Goal: Transaction & Acquisition: Download file/media

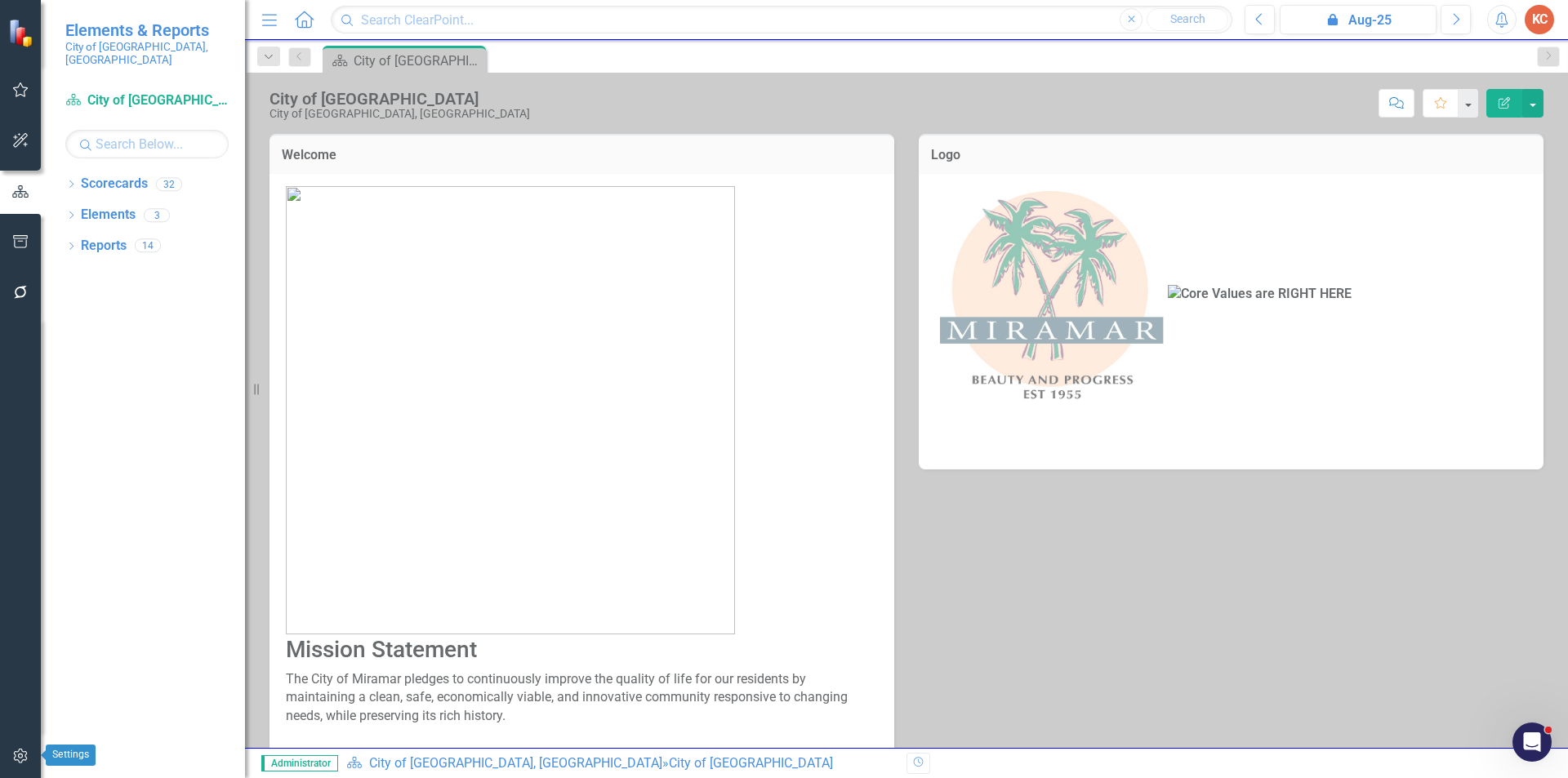
click at [16, 758] on icon "button" at bounding box center [21, 756] width 17 height 13
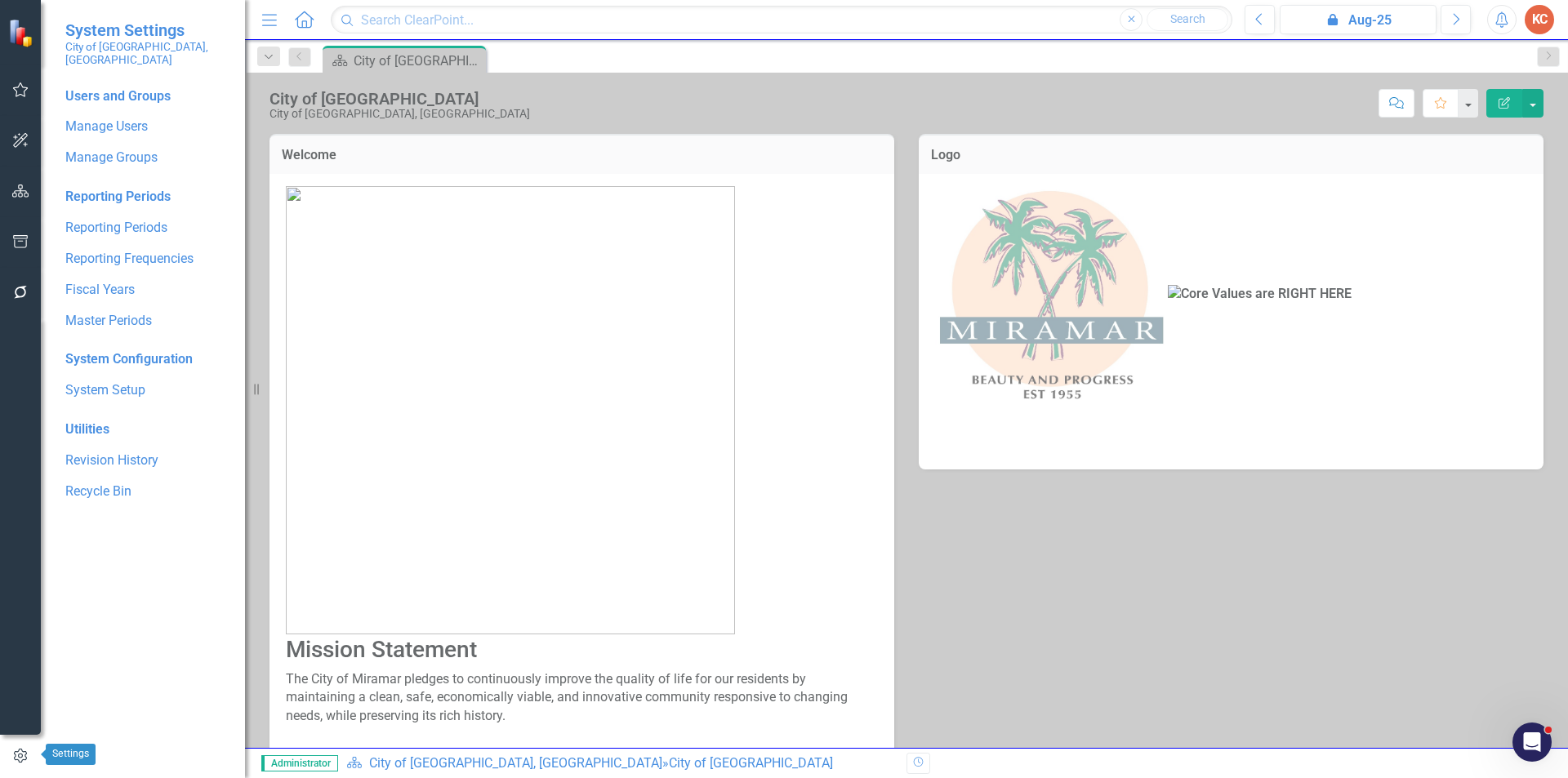
click at [21, 755] on icon "button" at bounding box center [21, 756] width 18 height 14
click at [139, 120] on link "Manage Users" at bounding box center [147, 127] width 163 height 19
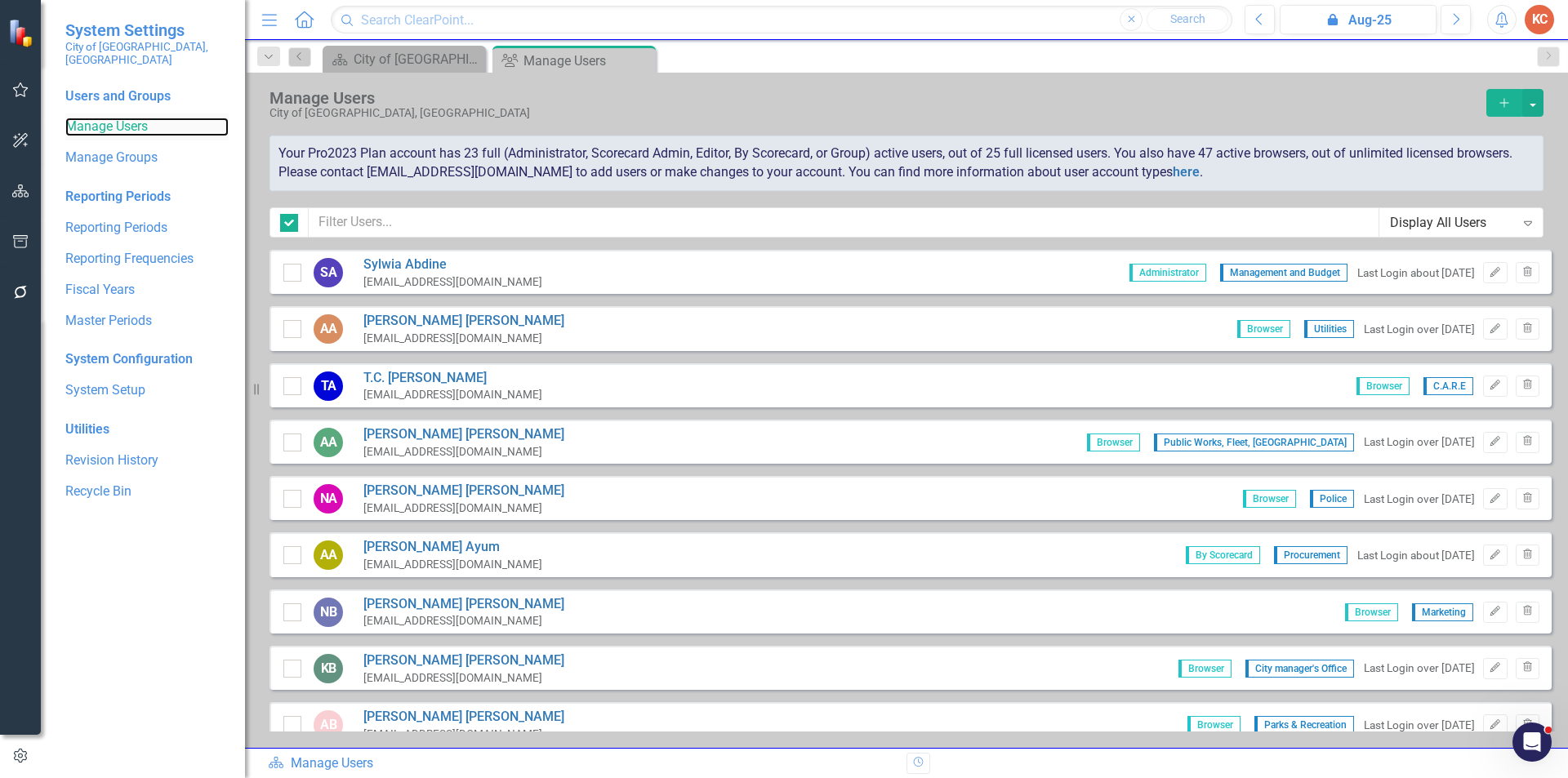
checkbox input "false"
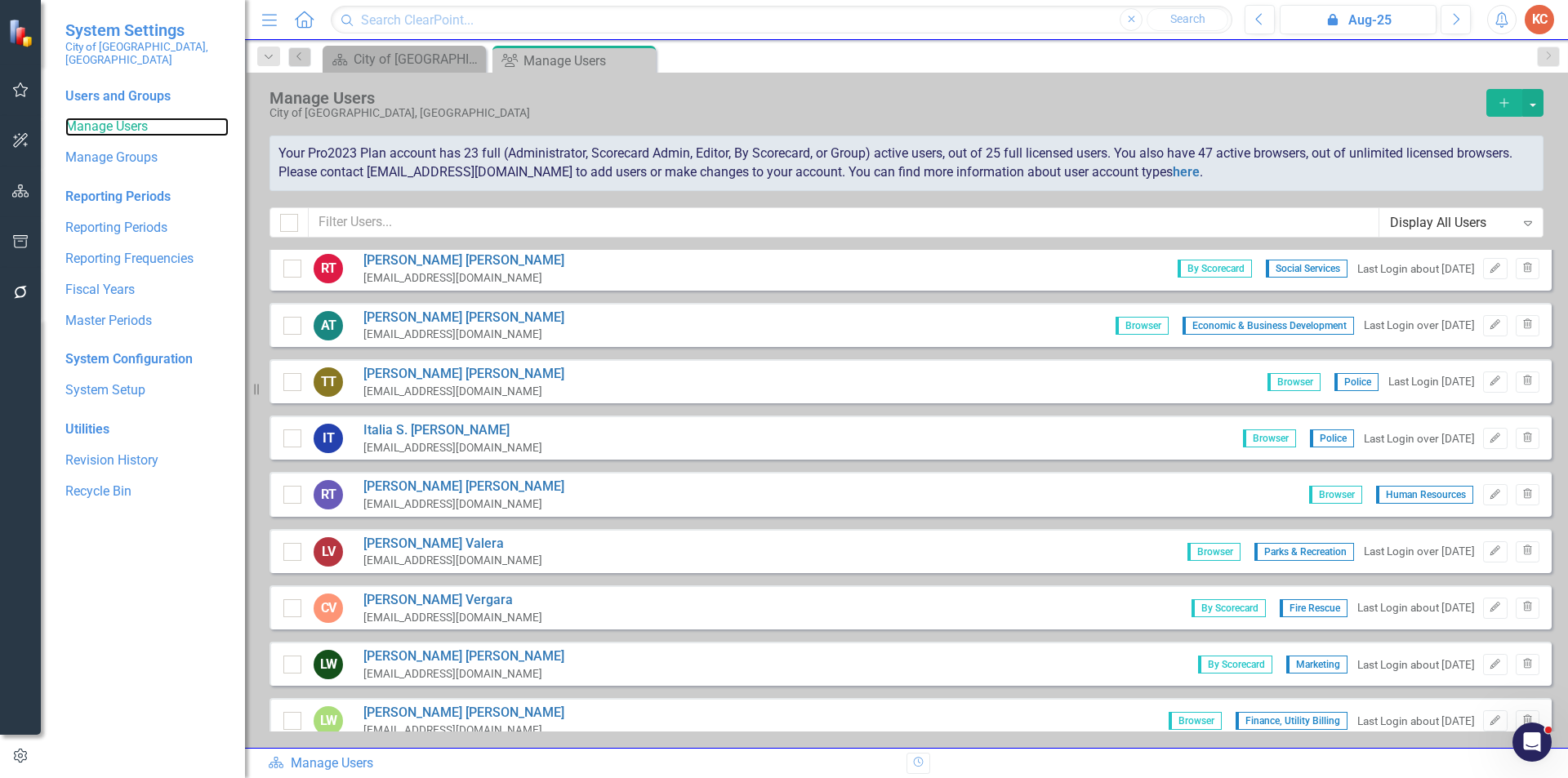
scroll to position [3574, 0]
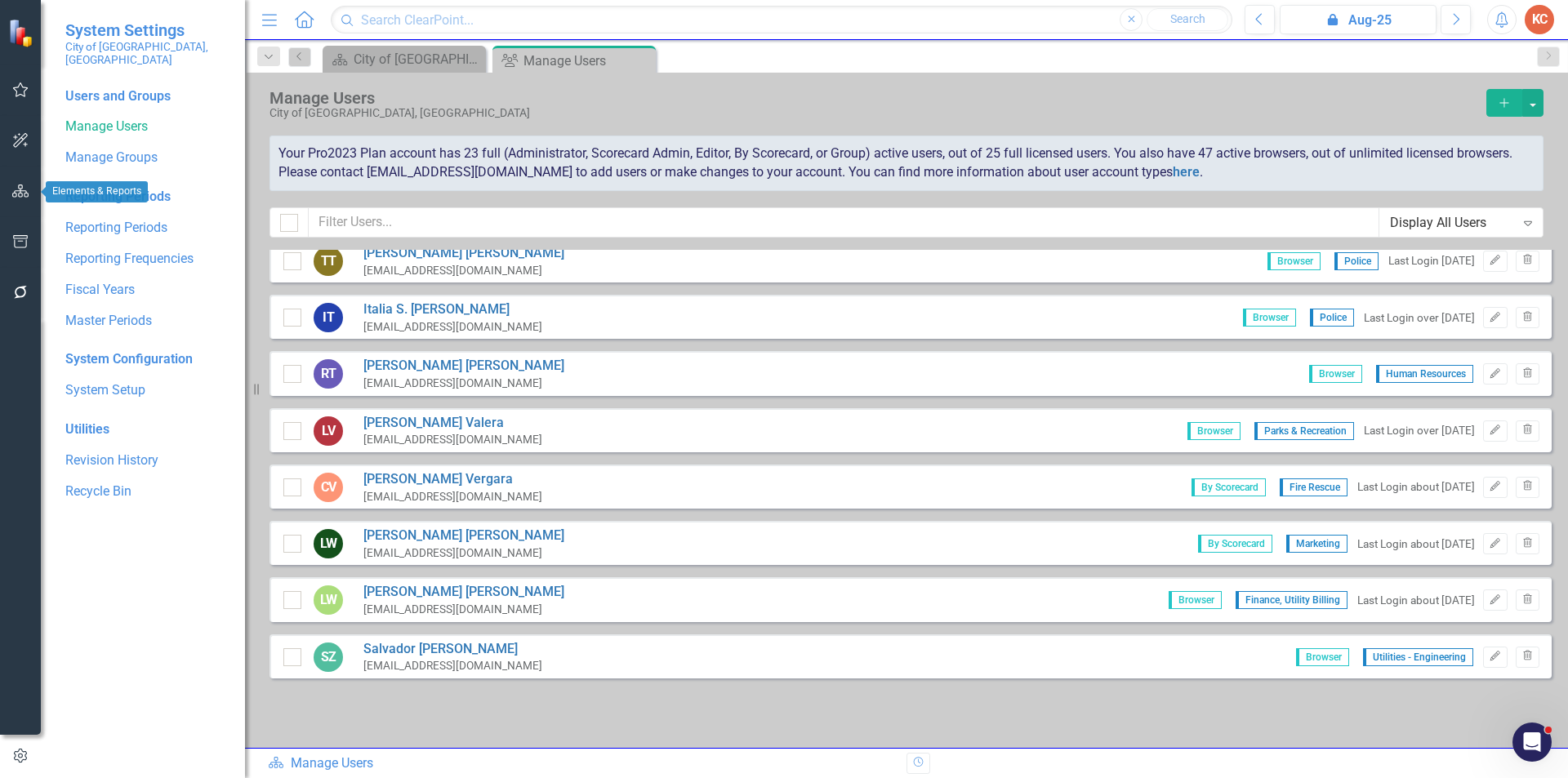
click at [17, 189] on icon "button" at bounding box center [21, 191] width 17 height 13
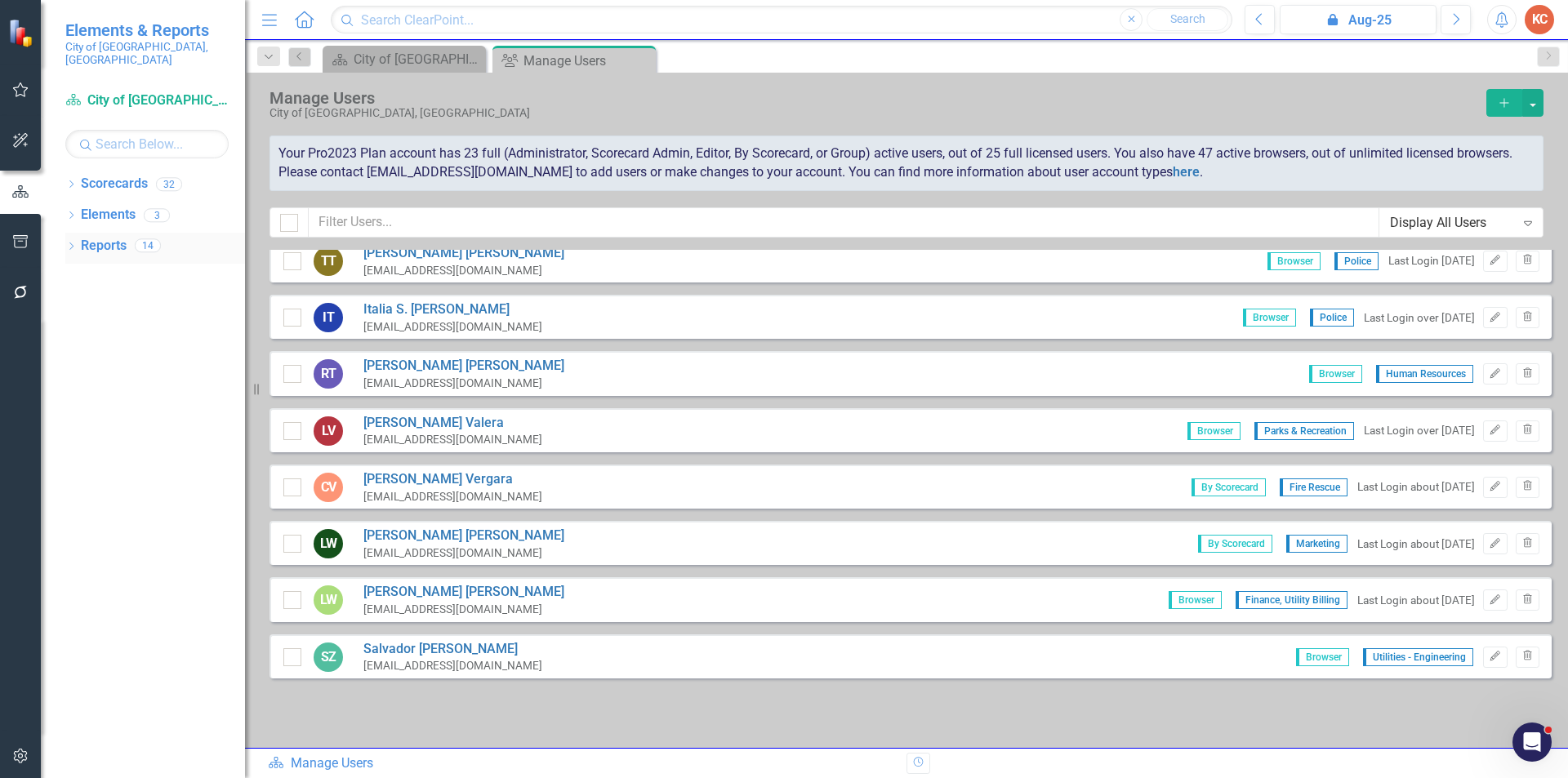
click at [106, 236] on link "Reports" at bounding box center [103, 245] width 45 height 19
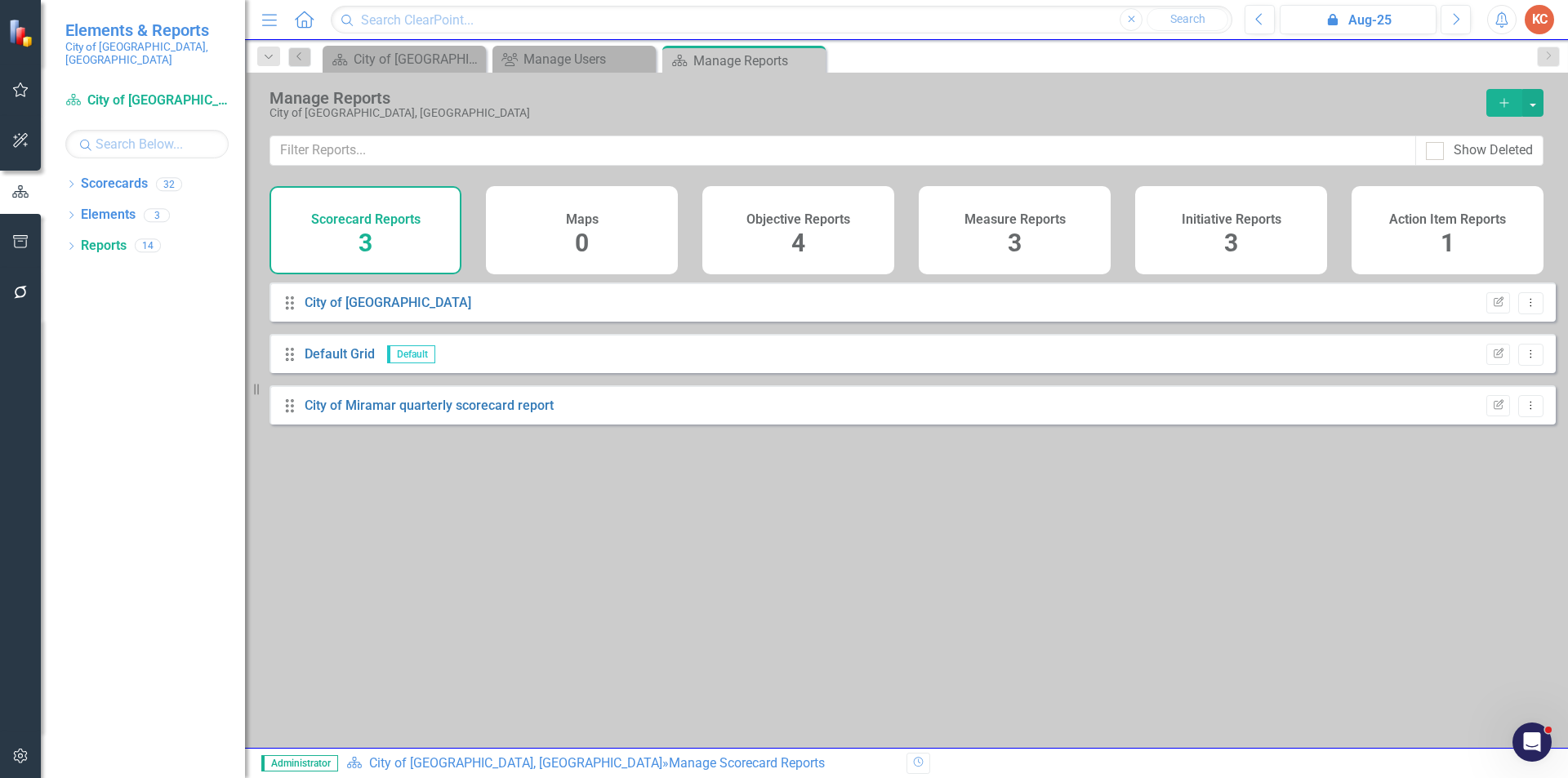
click at [813, 219] on h4 "Objective Reports" at bounding box center [798, 219] width 103 height 14
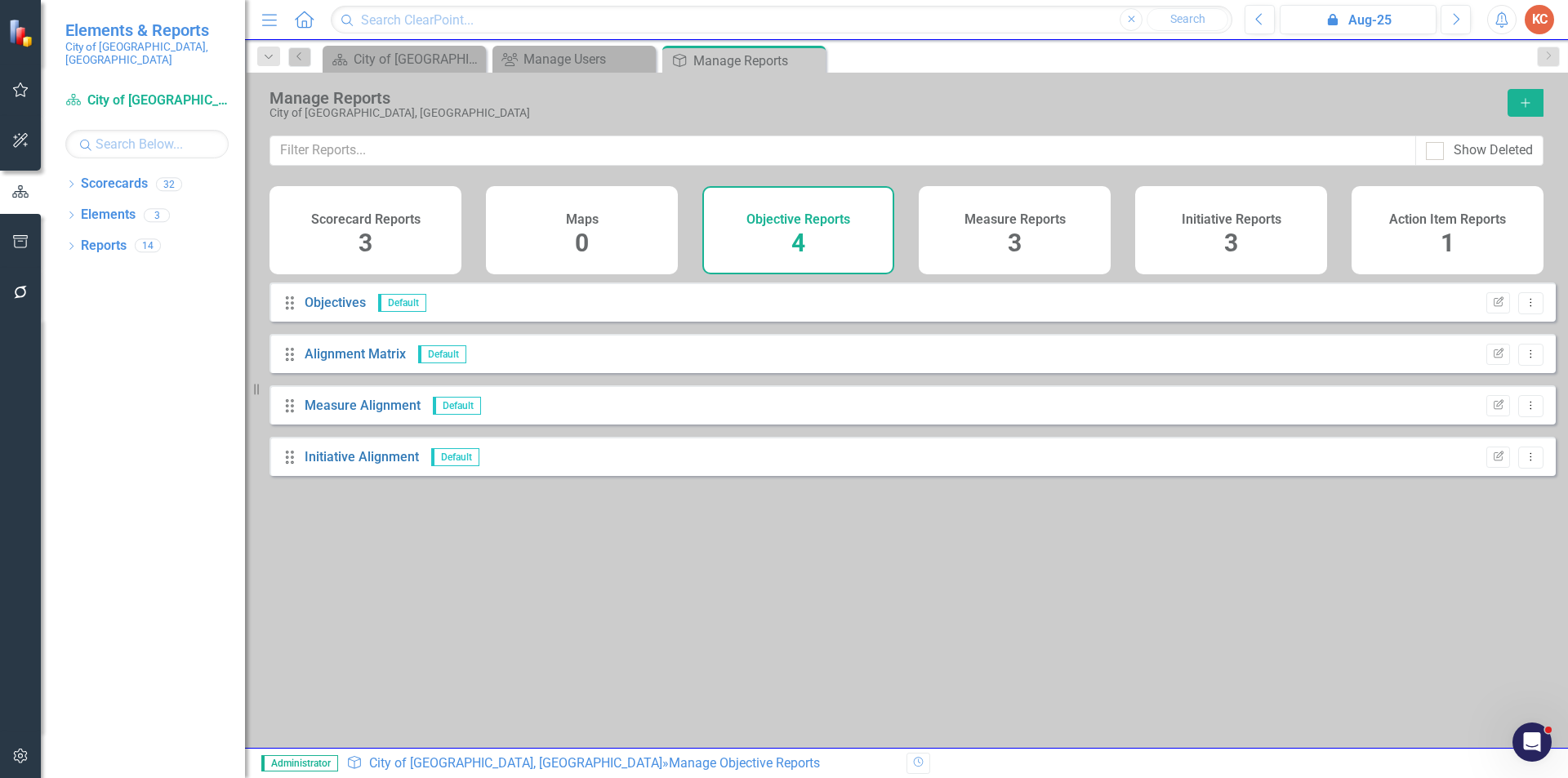
click at [986, 227] on div "Measure Reports 3" at bounding box center [1015, 230] width 192 height 88
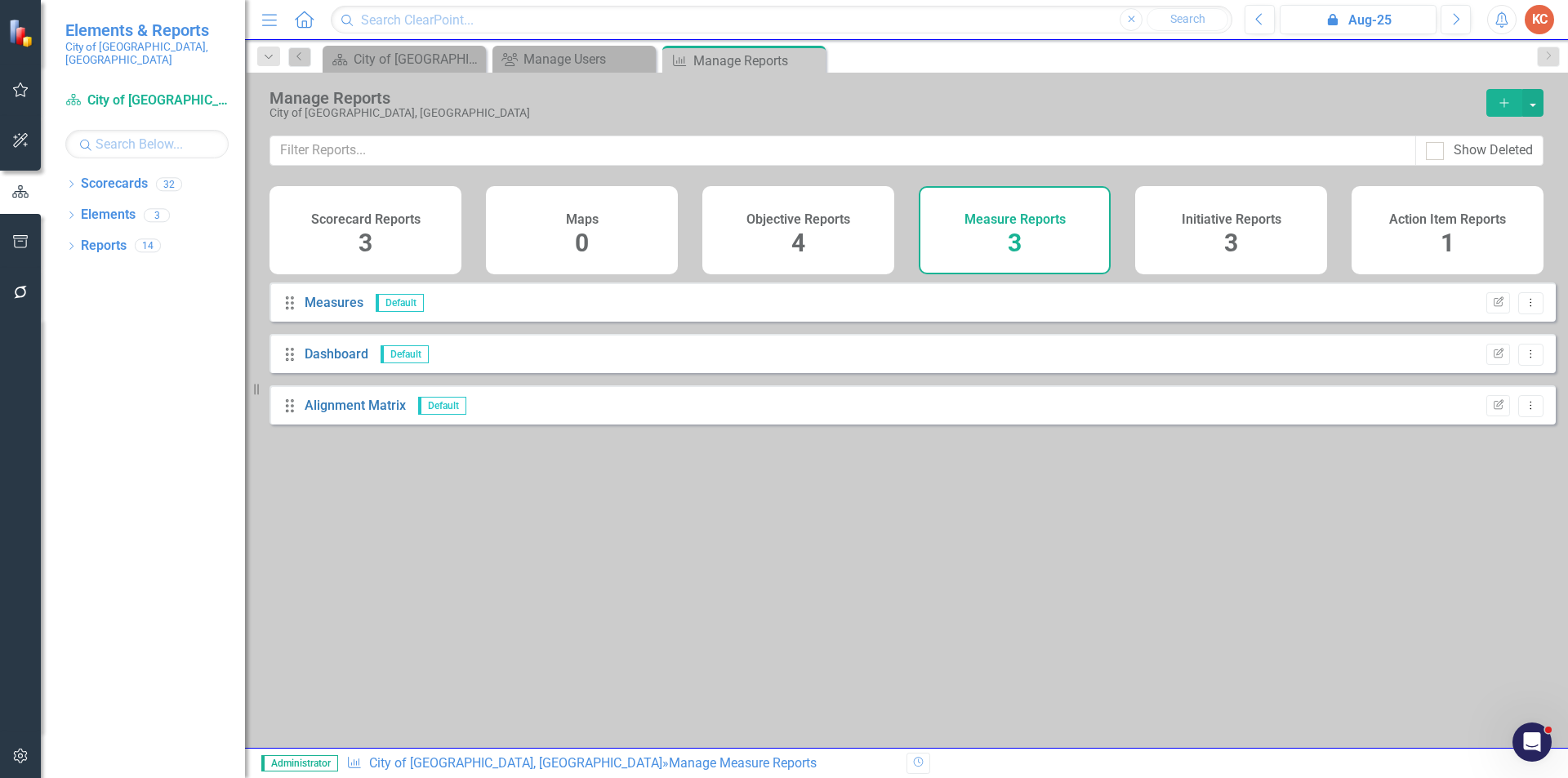
click at [409, 227] on div "Scorecard Reports 3" at bounding box center [365, 230] width 192 height 88
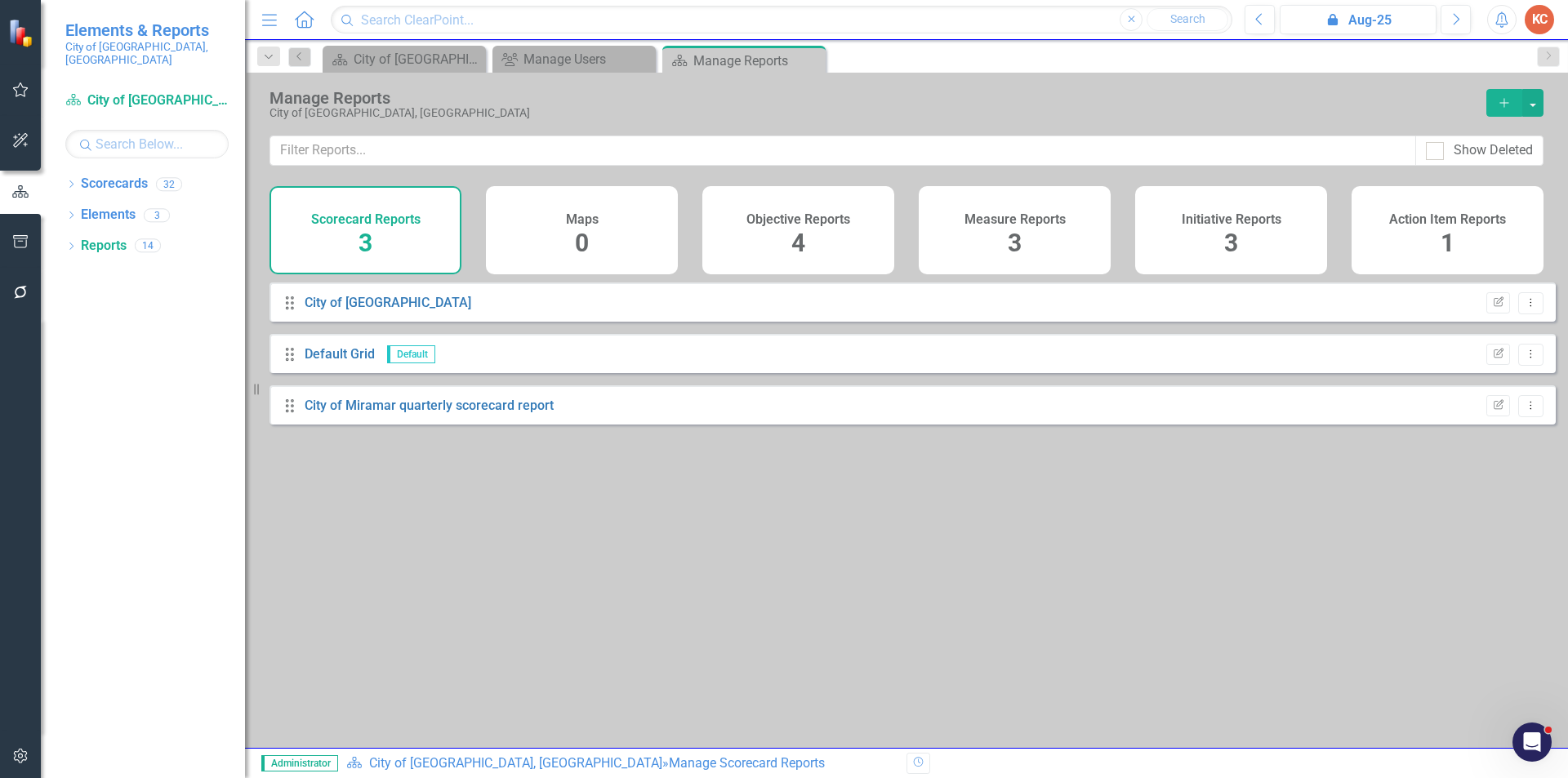
click at [378, 219] on h4 "Scorecard Reports" at bounding box center [365, 219] width 110 height 14
click at [448, 413] on link "City of Miramar quarterly scorecard report" at bounding box center [428, 405] width 249 height 15
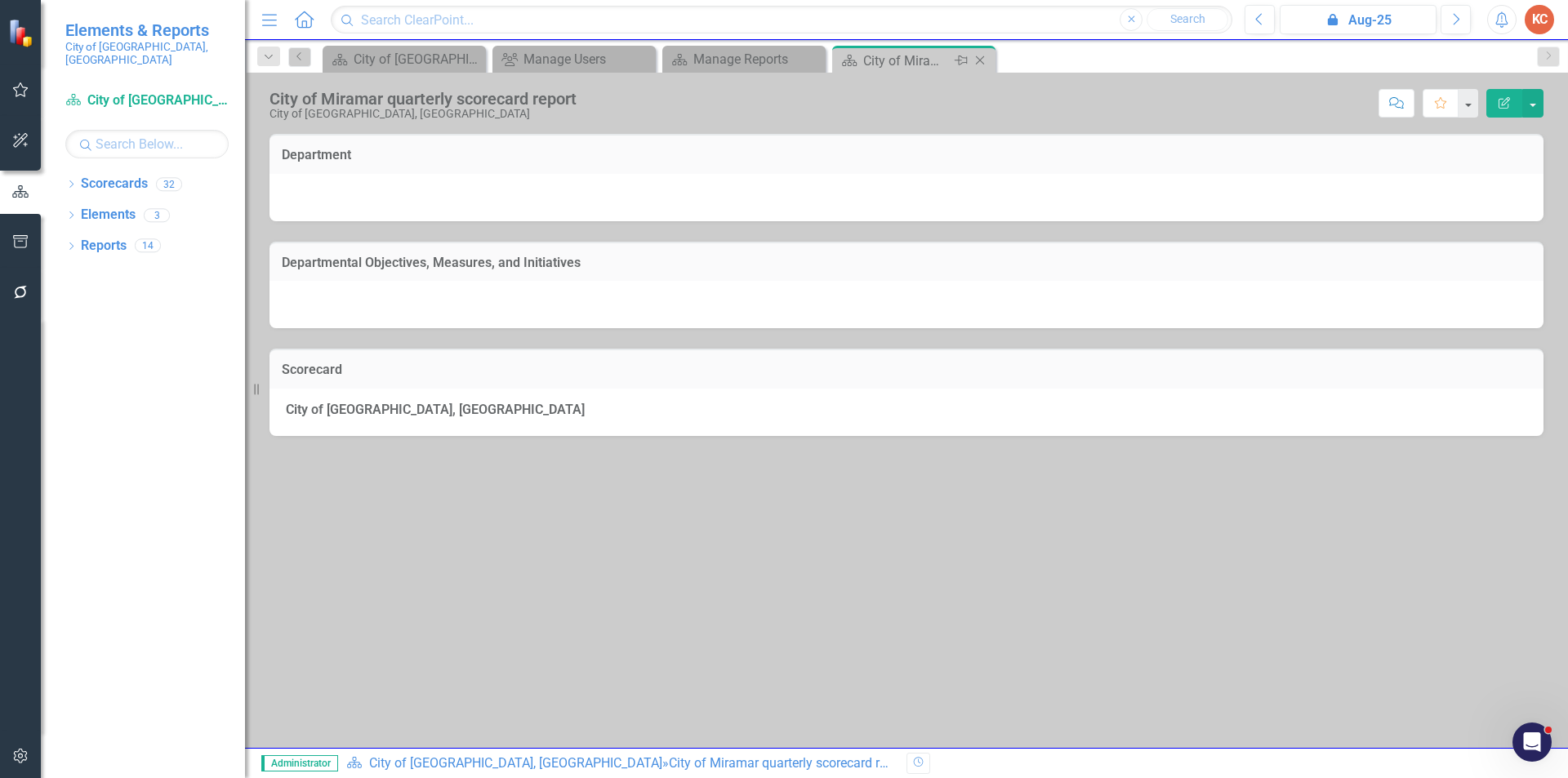
click at [977, 59] on icon "Close" at bounding box center [980, 60] width 16 height 13
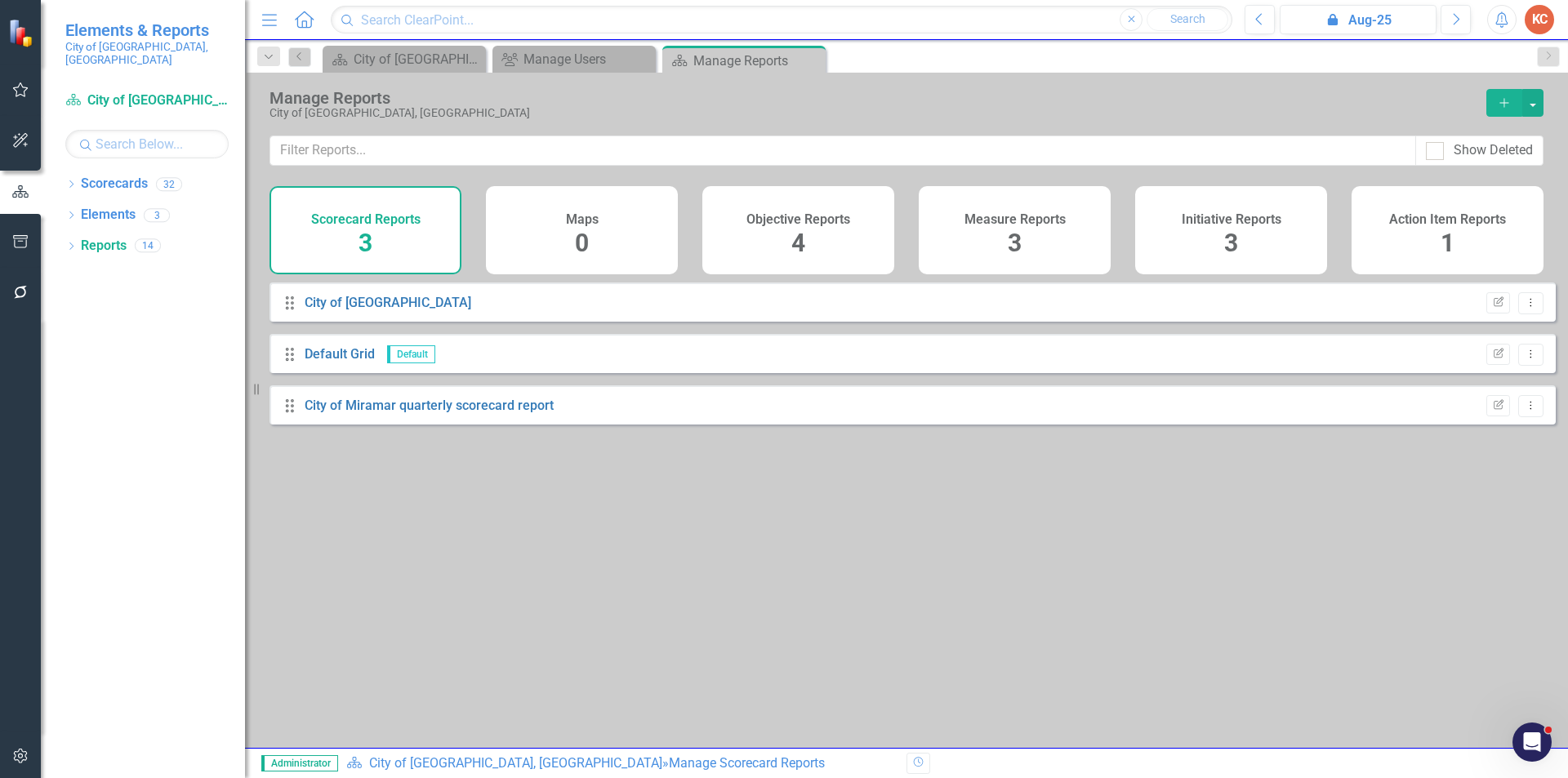
click at [999, 225] on h4 "Measure Reports" at bounding box center [1015, 219] width 101 height 14
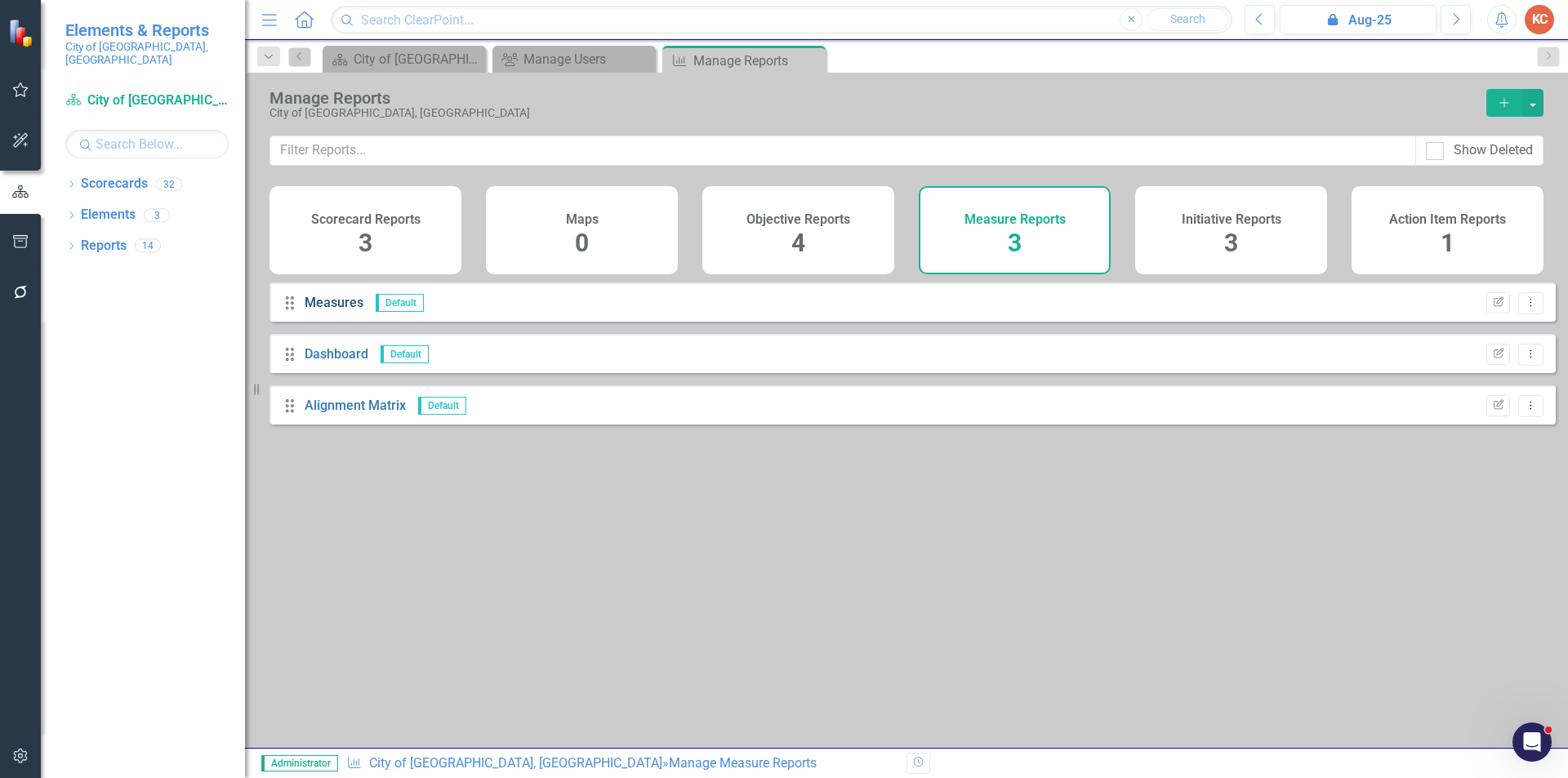
click at [344, 311] on link "Measures" at bounding box center [333, 302] width 59 height 15
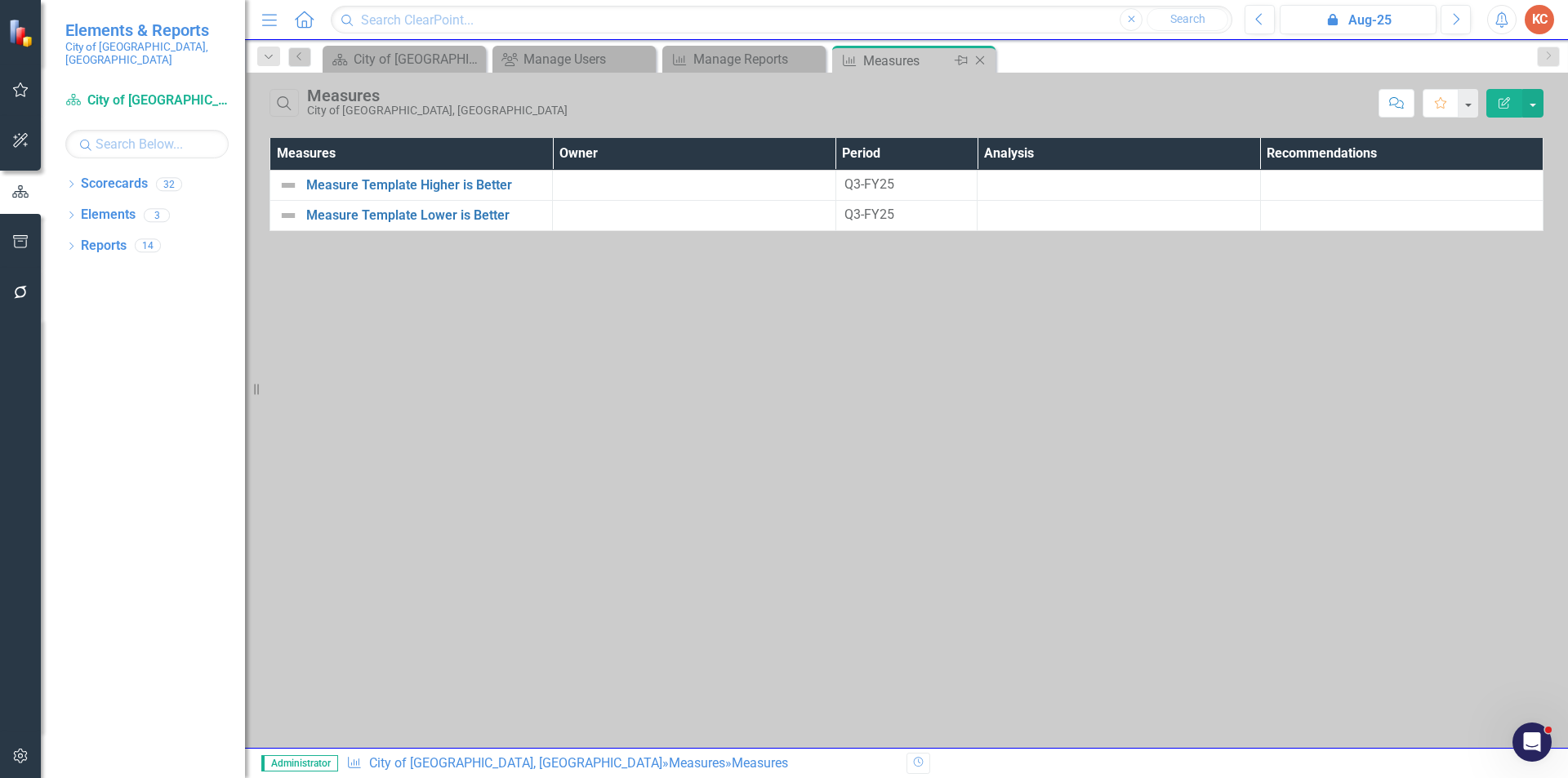
click at [977, 62] on icon "Close" at bounding box center [980, 60] width 16 height 13
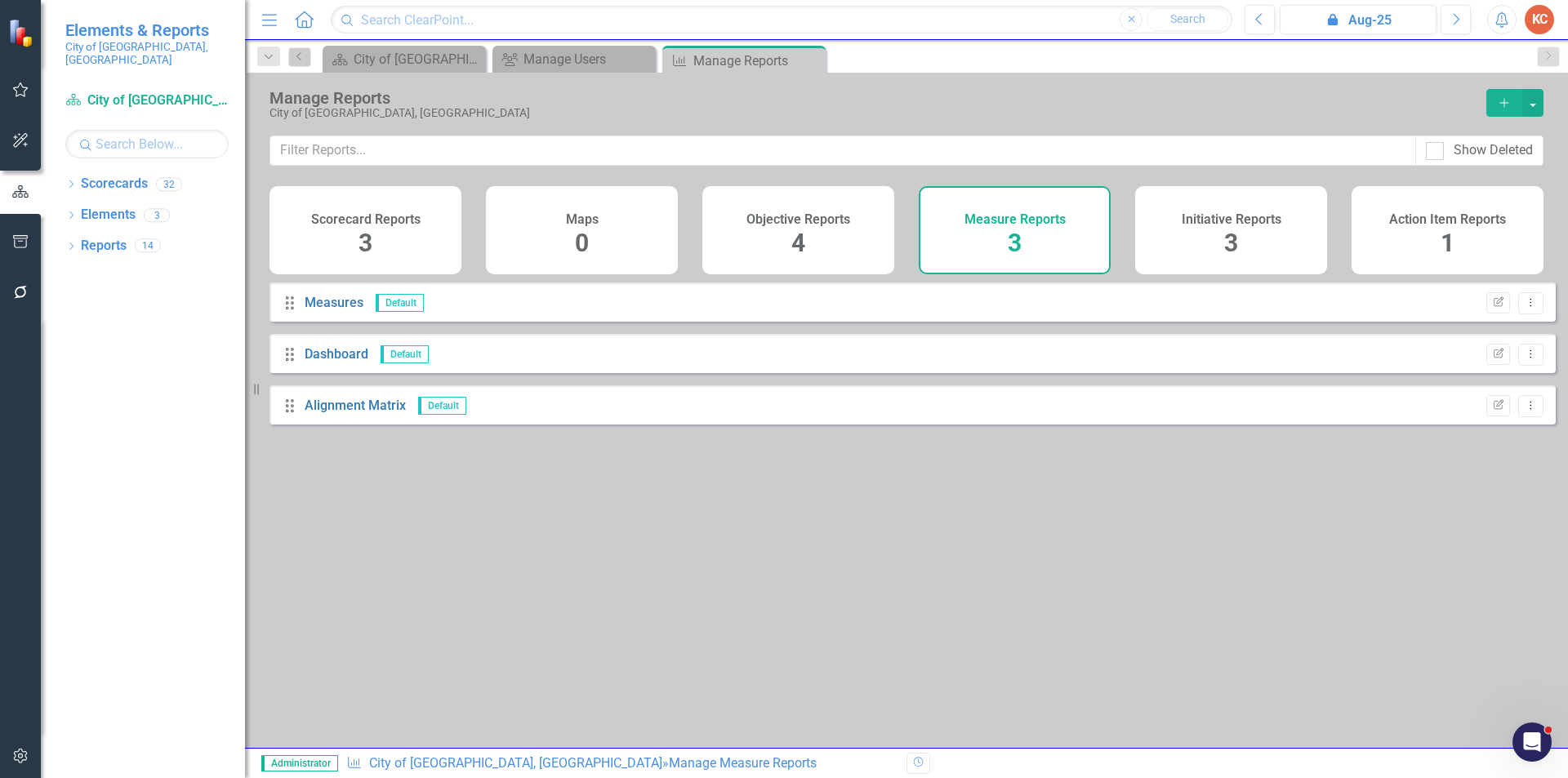
click at [823, 224] on h4 "Objective Reports" at bounding box center [798, 219] width 103 height 14
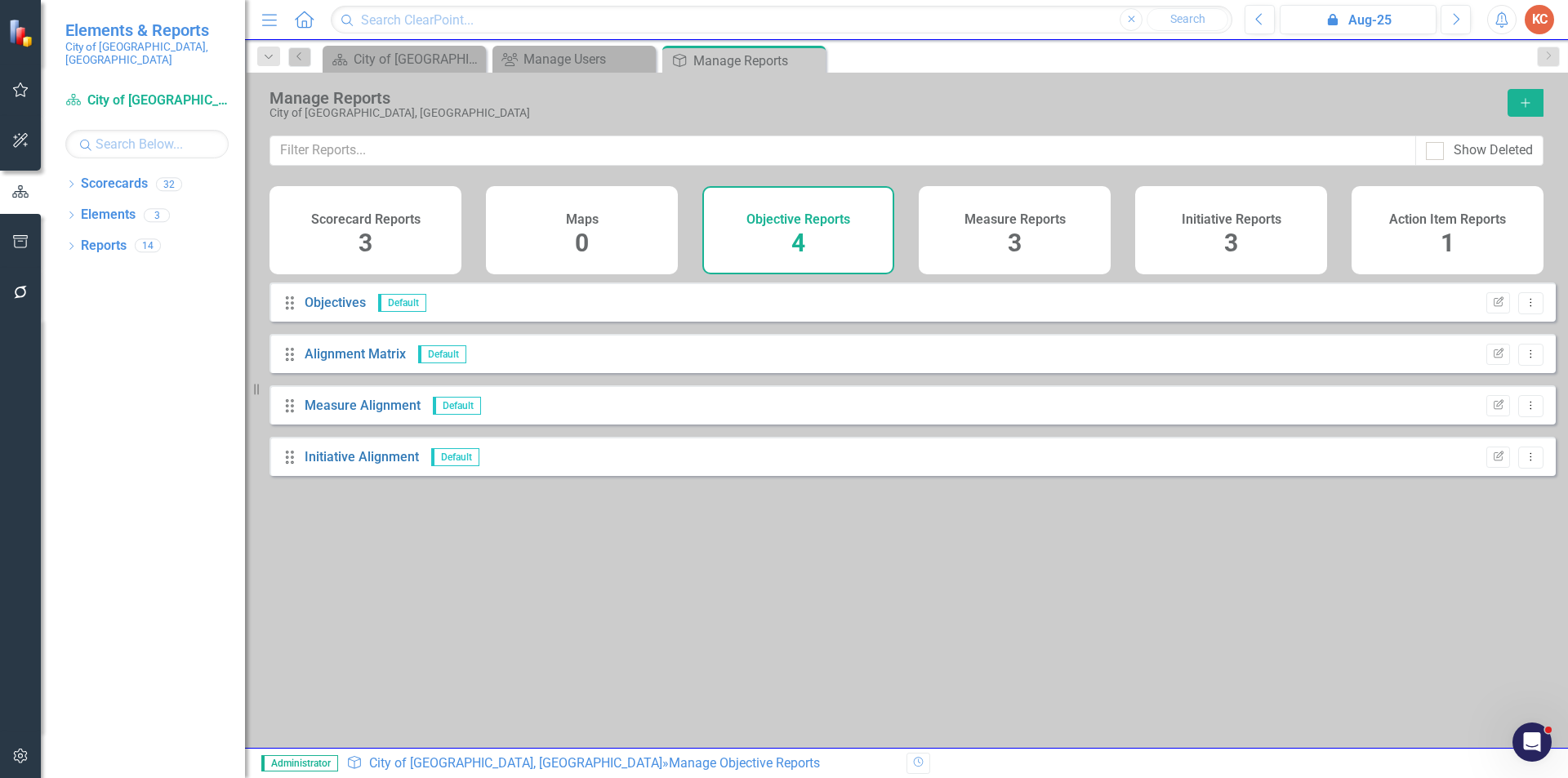
click at [1249, 223] on h4 "Initiative Reports" at bounding box center [1231, 219] width 100 height 14
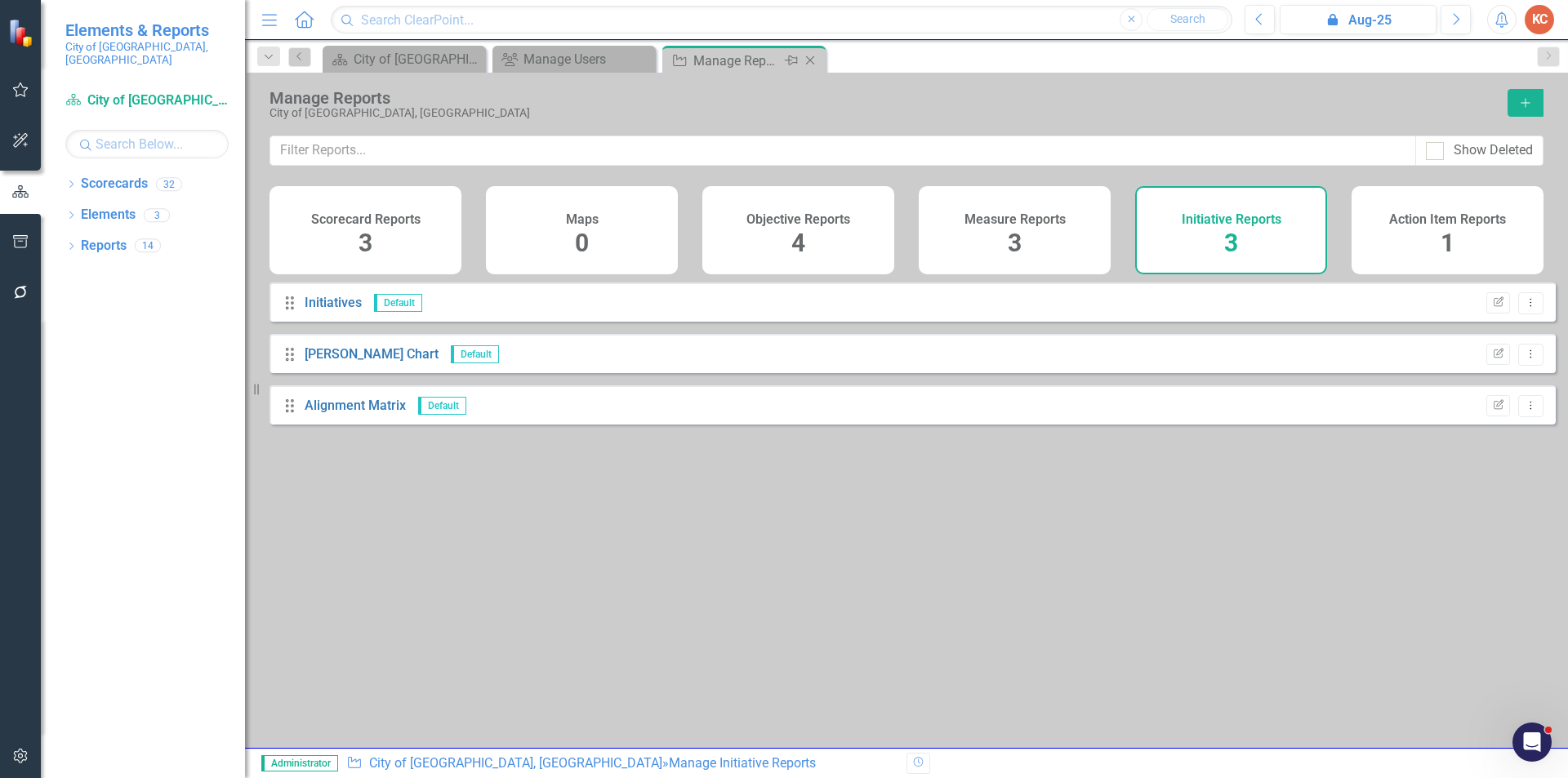
click at [804, 55] on icon "Close" at bounding box center [810, 60] width 16 height 13
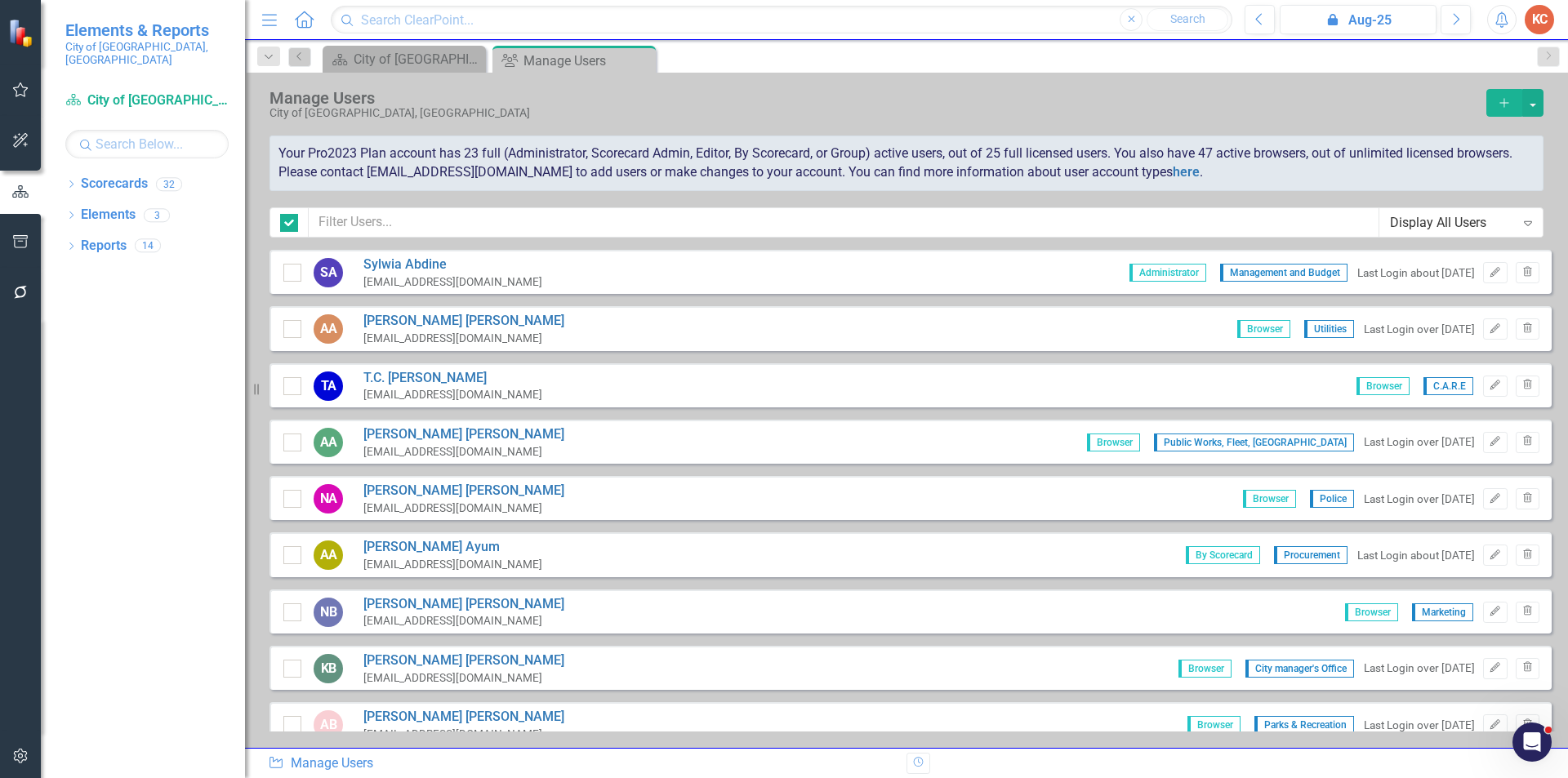
checkbox input "false"
click at [128, 179] on link "Scorecards" at bounding box center [114, 184] width 67 height 19
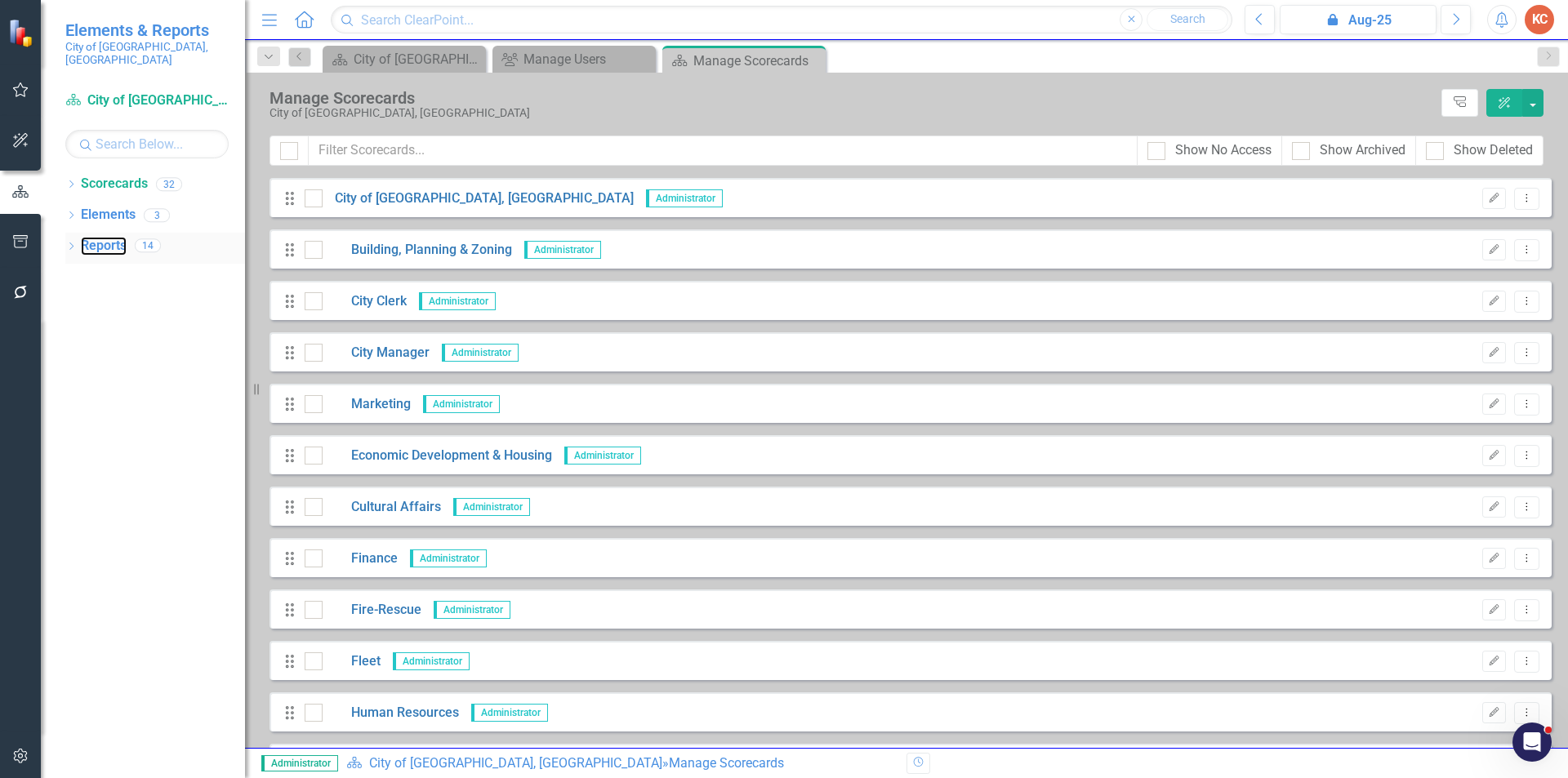
drag, startPoint x: 103, startPoint y: 229, endPoint x: 178, endPoint y: 224, distance: 75.2
click at [103, 236] on link "Reports" at bounding box center [103, 245] width 45 height 19
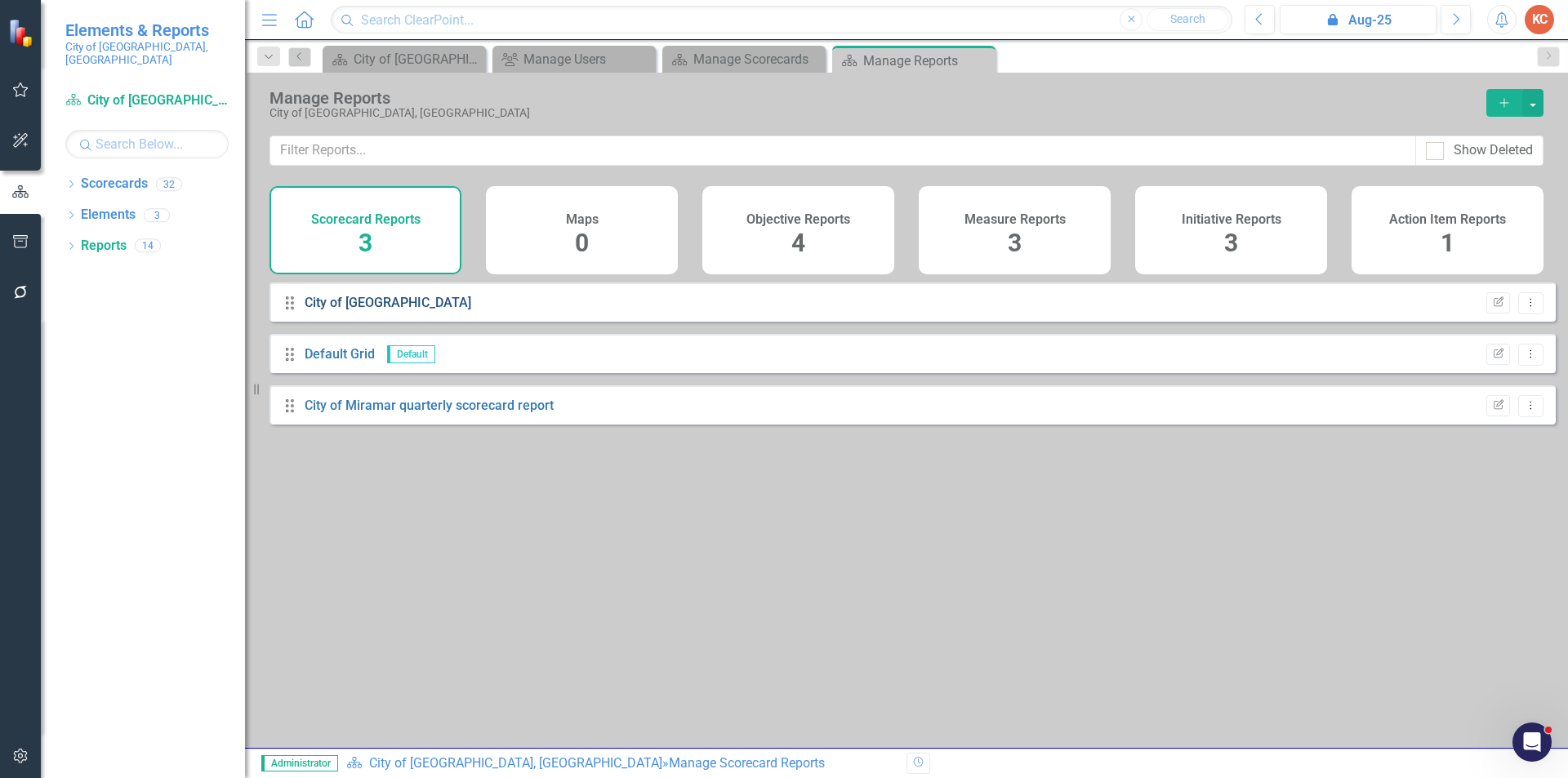
click at [376, 311] on link "City of [GEOGRAPHIC_DATA]" at bounding box center [388, 302] width 167 height 15
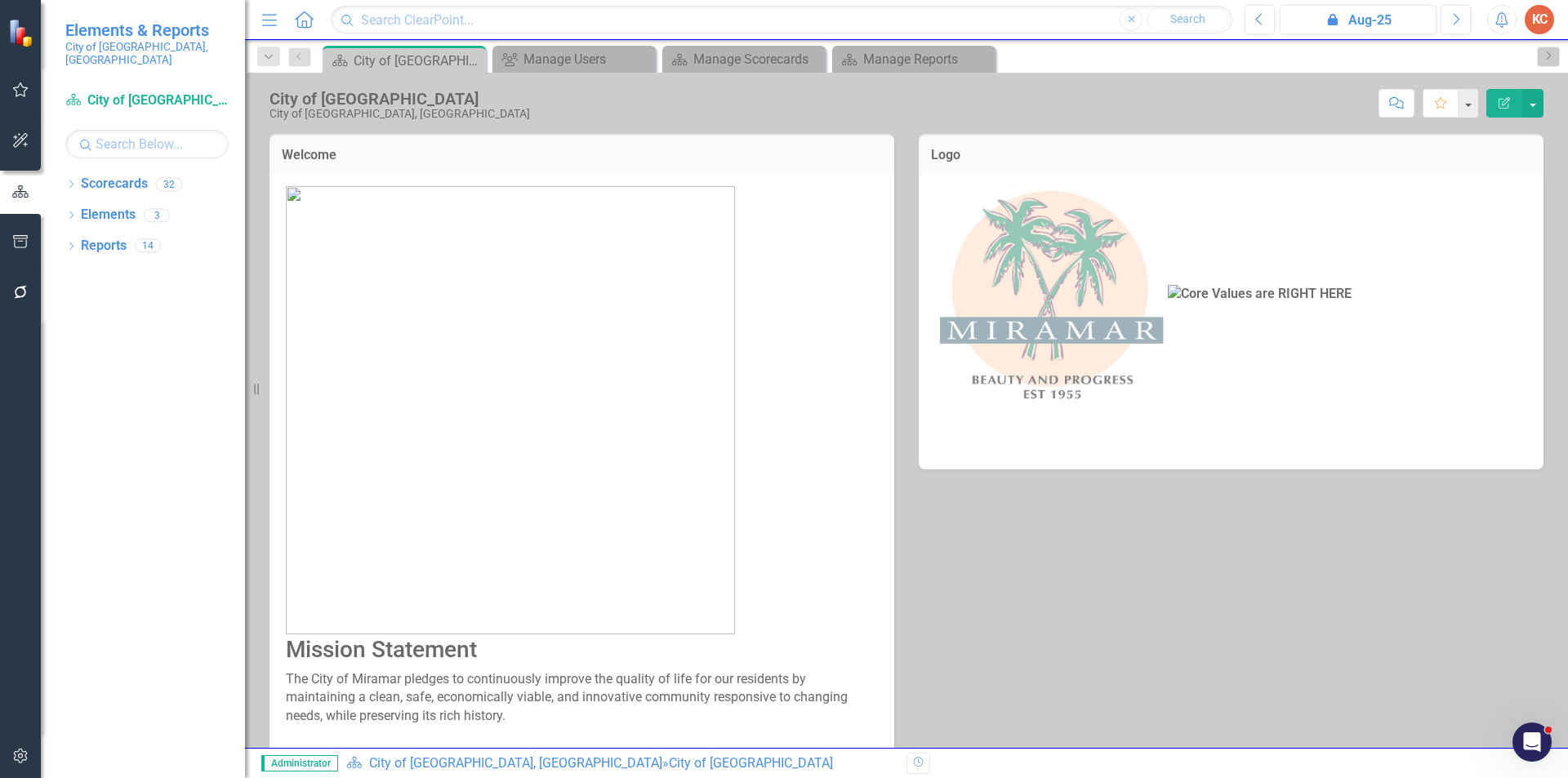
scroll to position [146, 0]
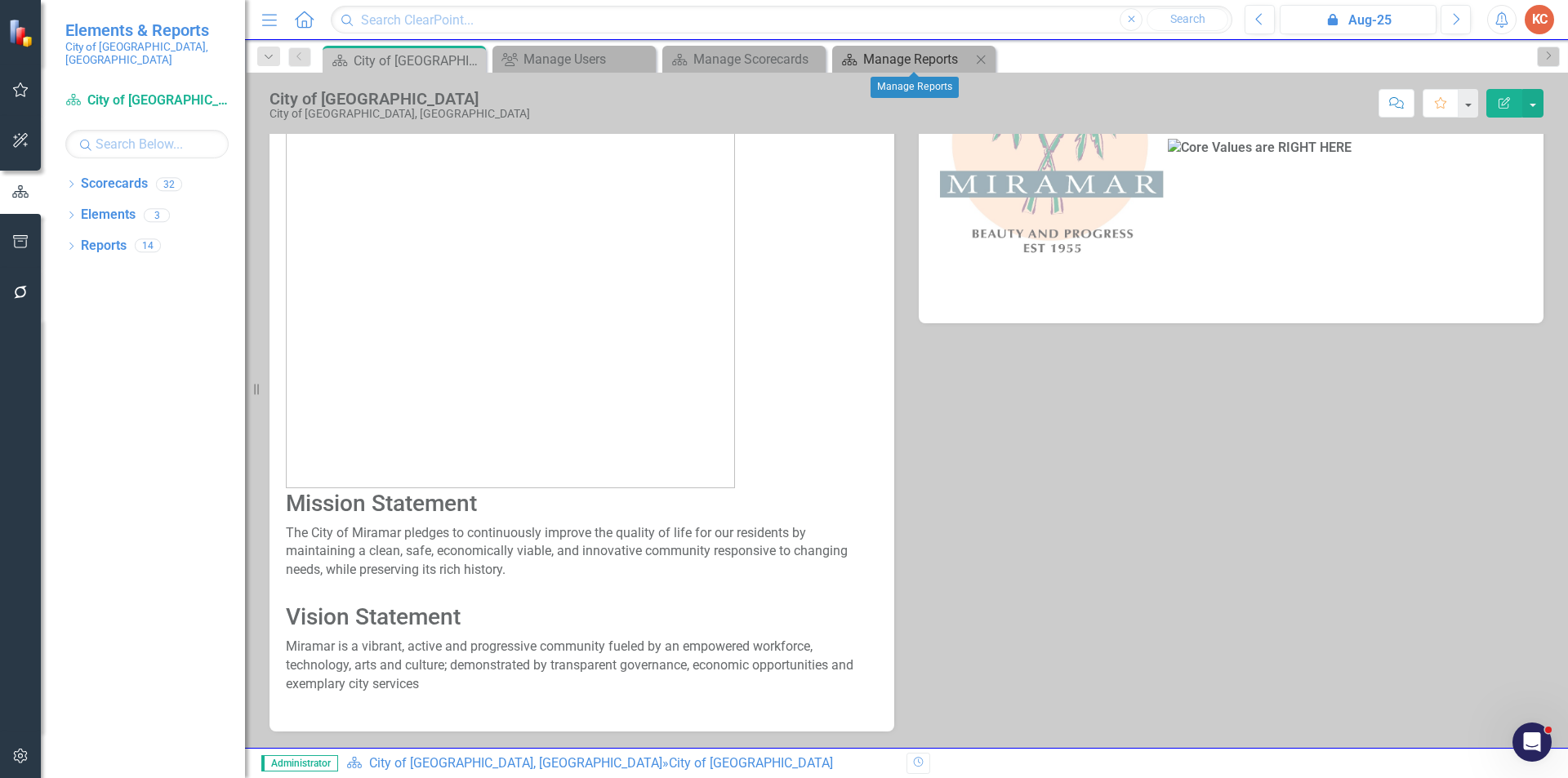
click at [885, 53] on div "Manage Reports" at bounding box center [917, 59] width 108 height 21
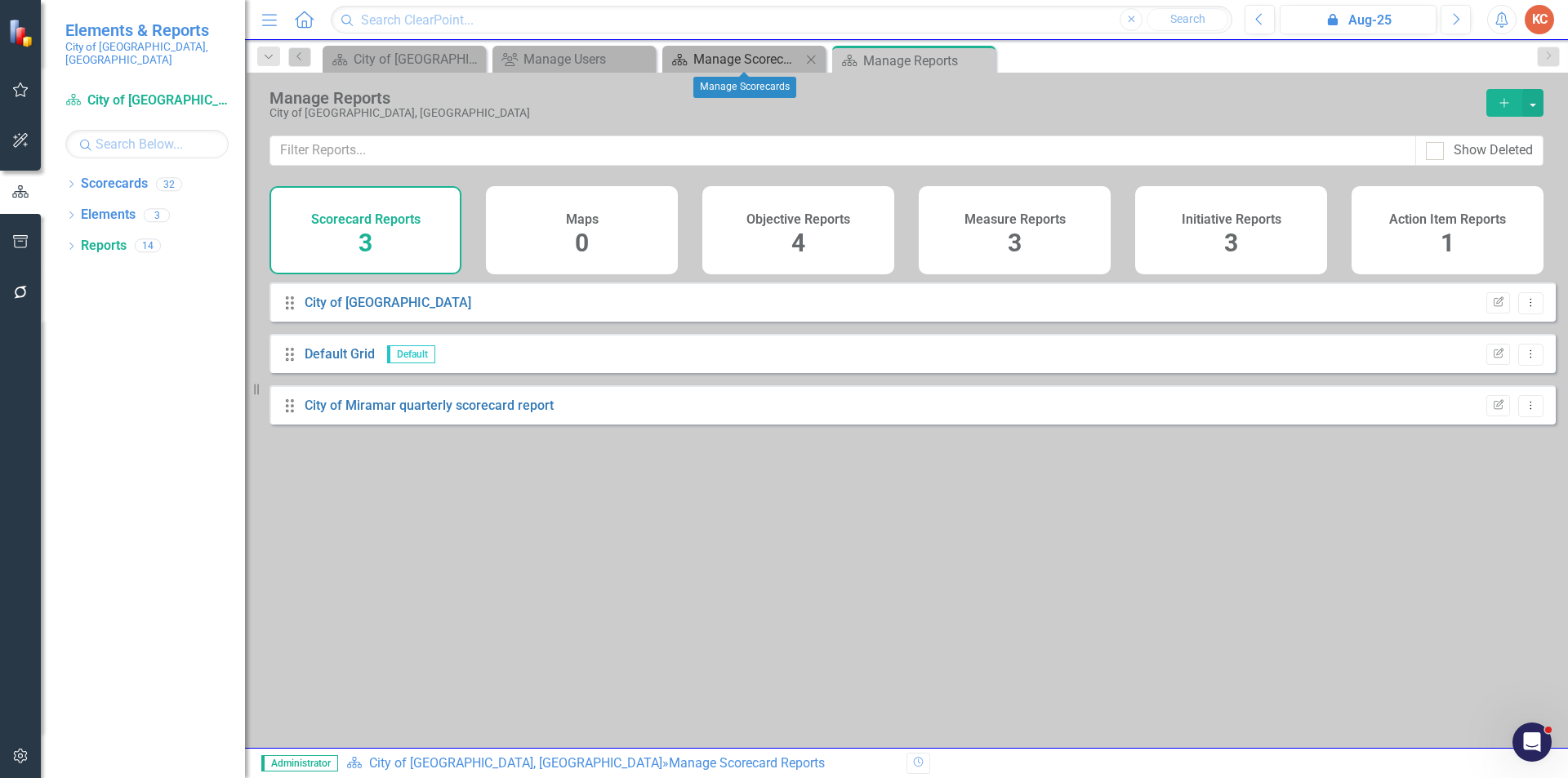
click at [699, 63] on div "Manage Scorecards" at bounding box center [746, 59] width 108 height 21
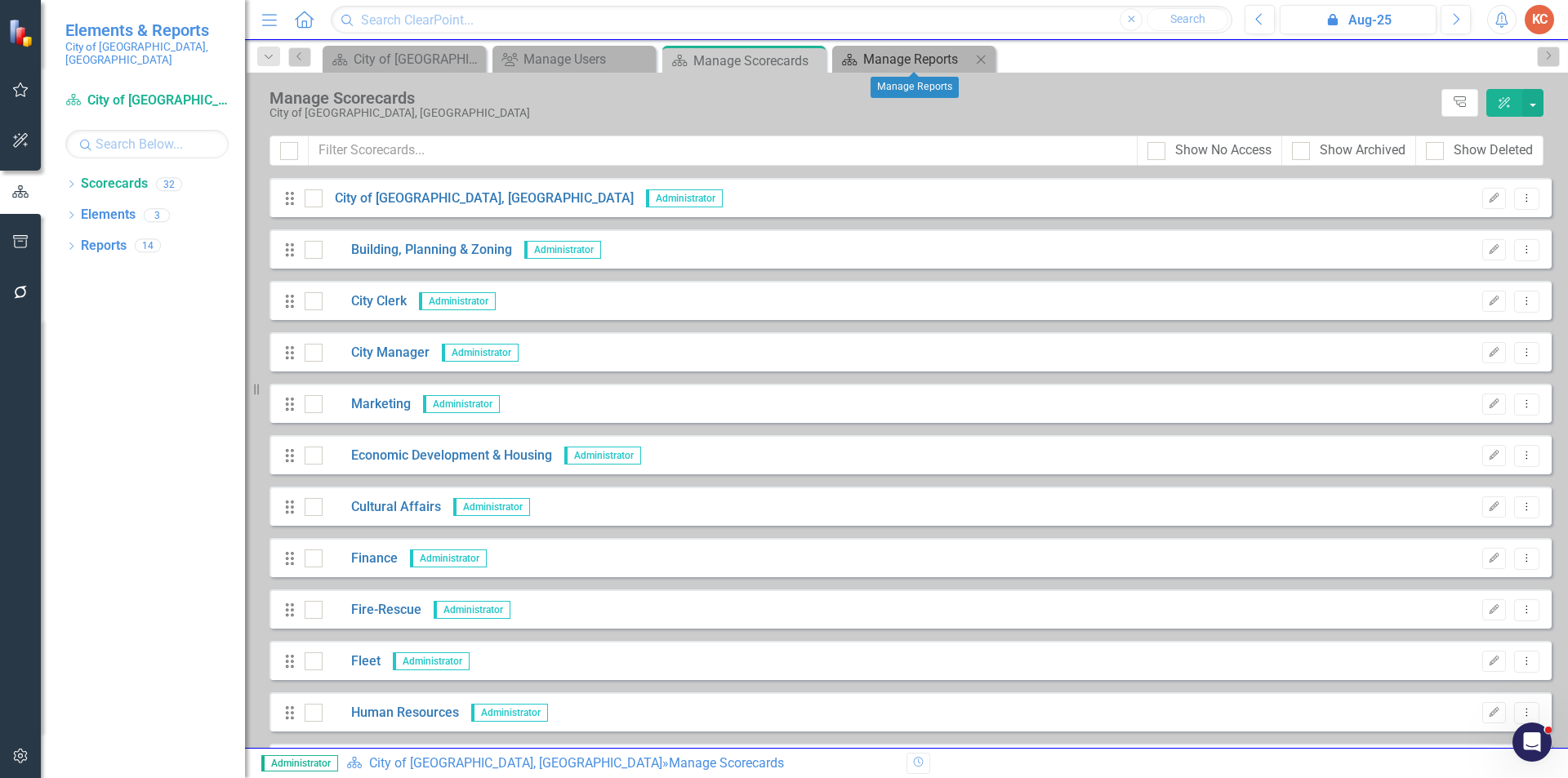
click at [909, 58] on div "Manage Reports" at bounding box center [917, 59] width 108 height 21
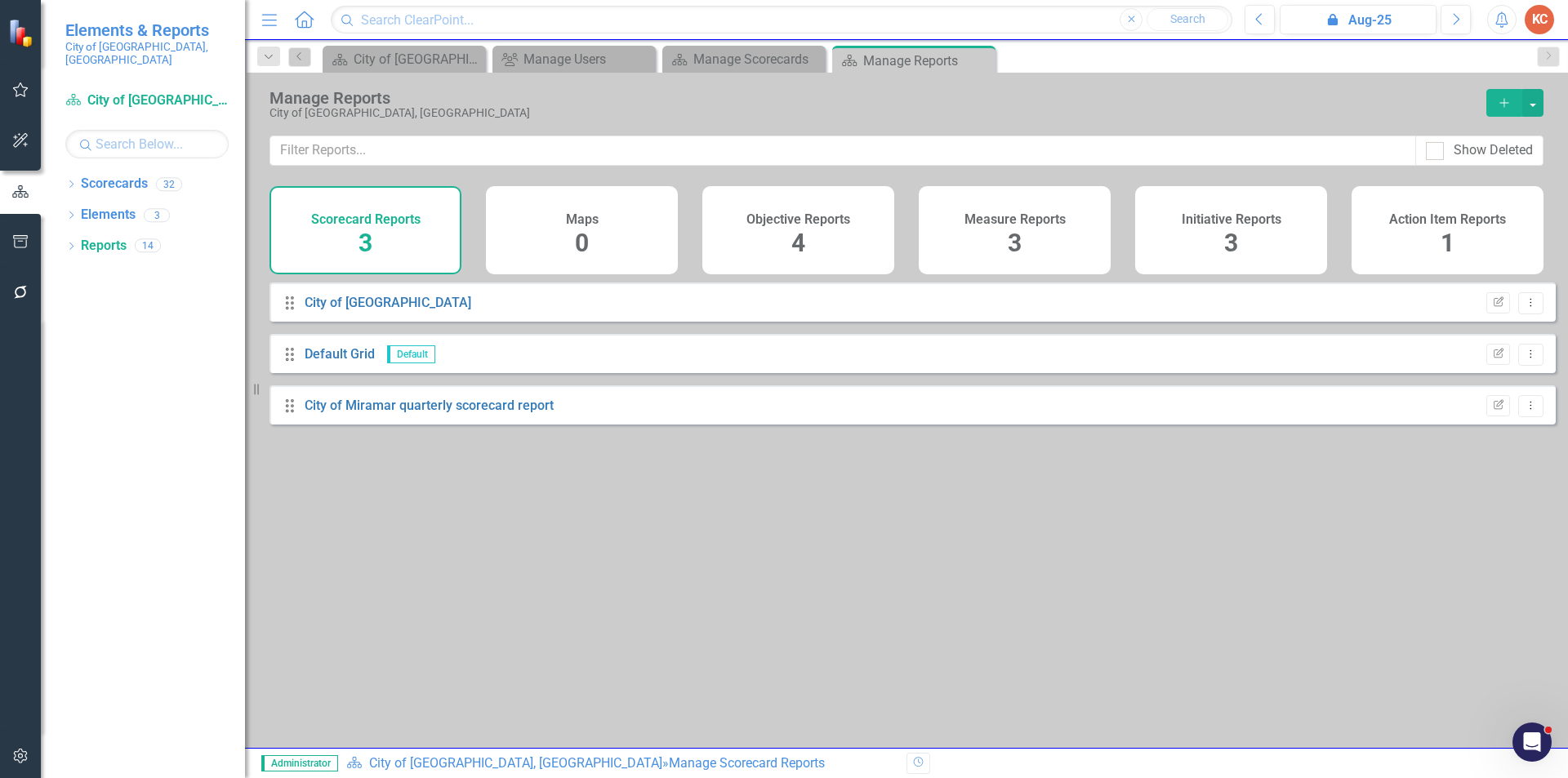
drag, startPoint x: 980, startPoint y: 63, endPoint x: 968, endPoint y: 64, distance: 12.0
click at [0, 0] on icon "Close" at bounding box center [0, 0] width 0 height 0
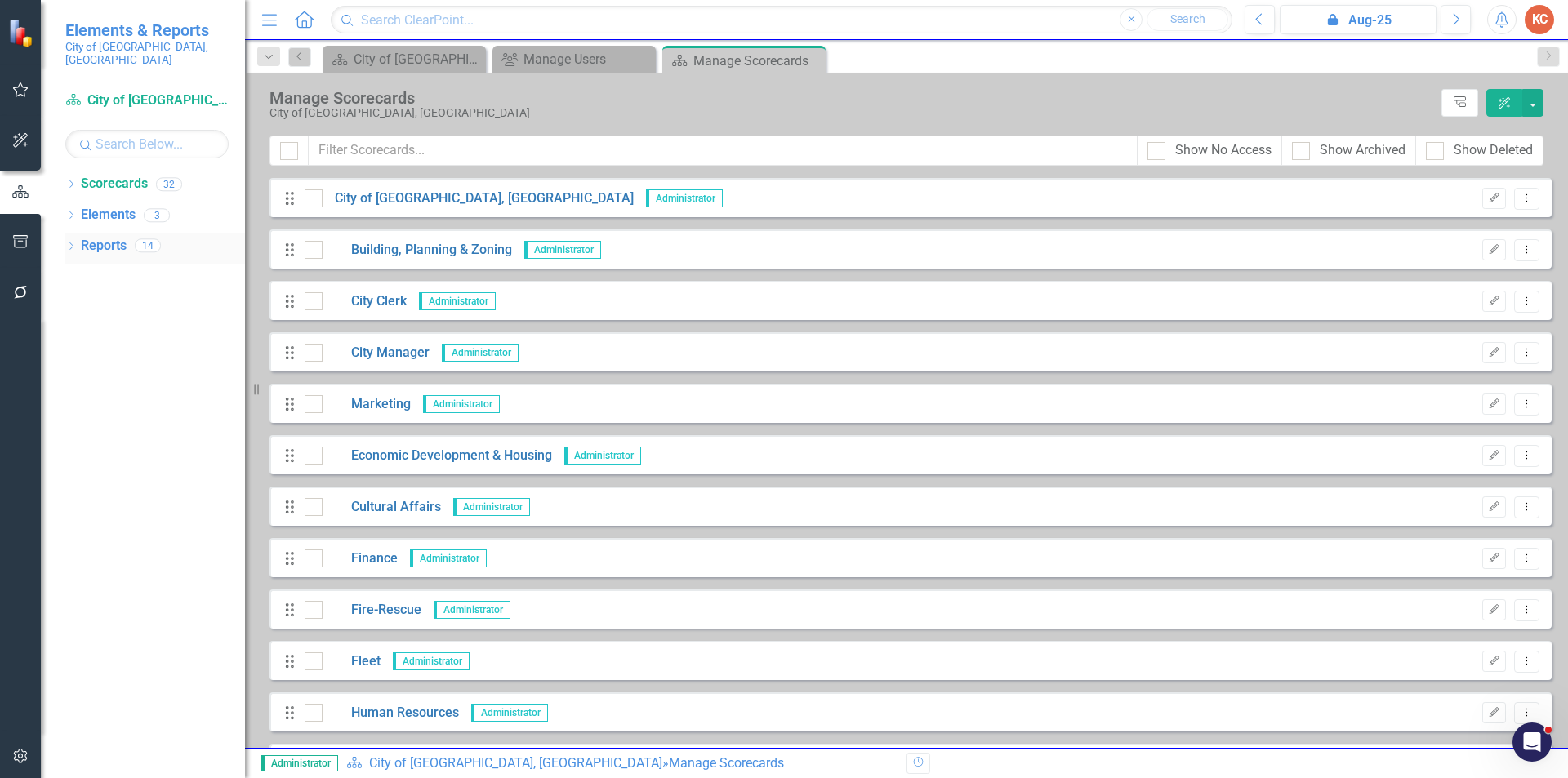
click at [111, 236] on link "Reports" at bounding box center [103, 245] width 45 height 19
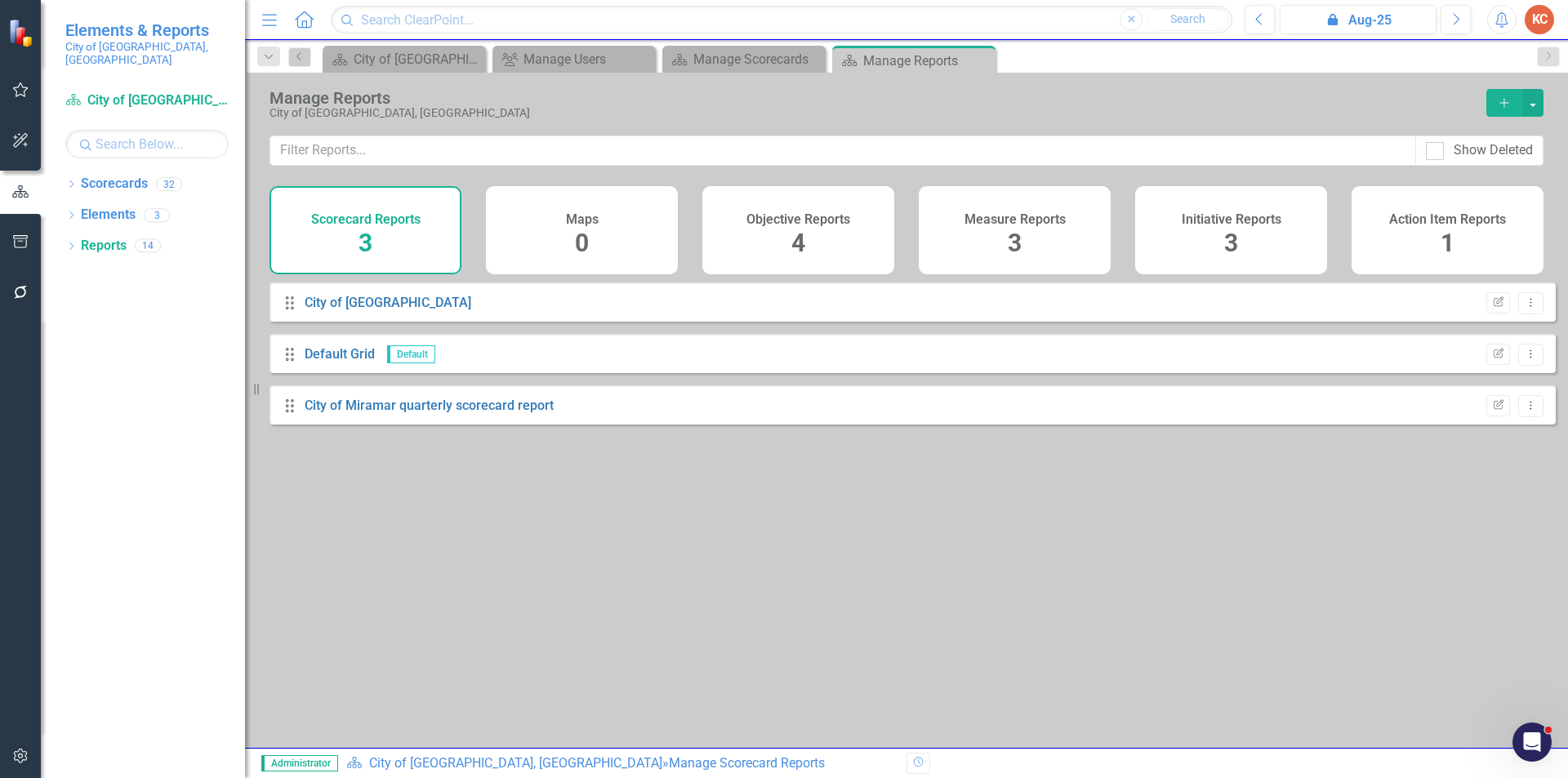
click at [841, 227] on div "Objective Reports 4" at bounding box center [798, 230] width 192 height 88
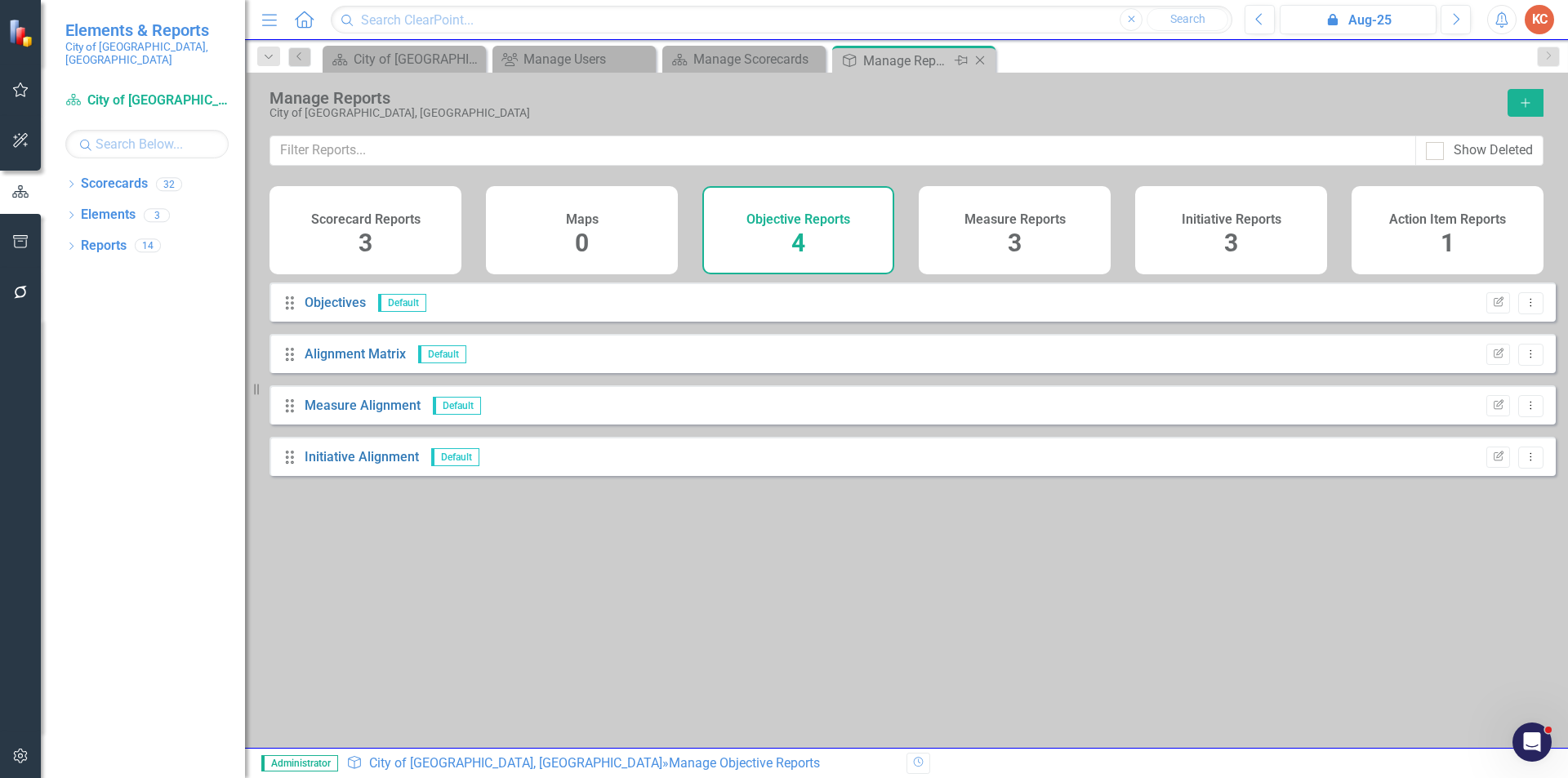
click at [986, 66] on icon "Close" at bounding box center [980, 60] width 16 height 13
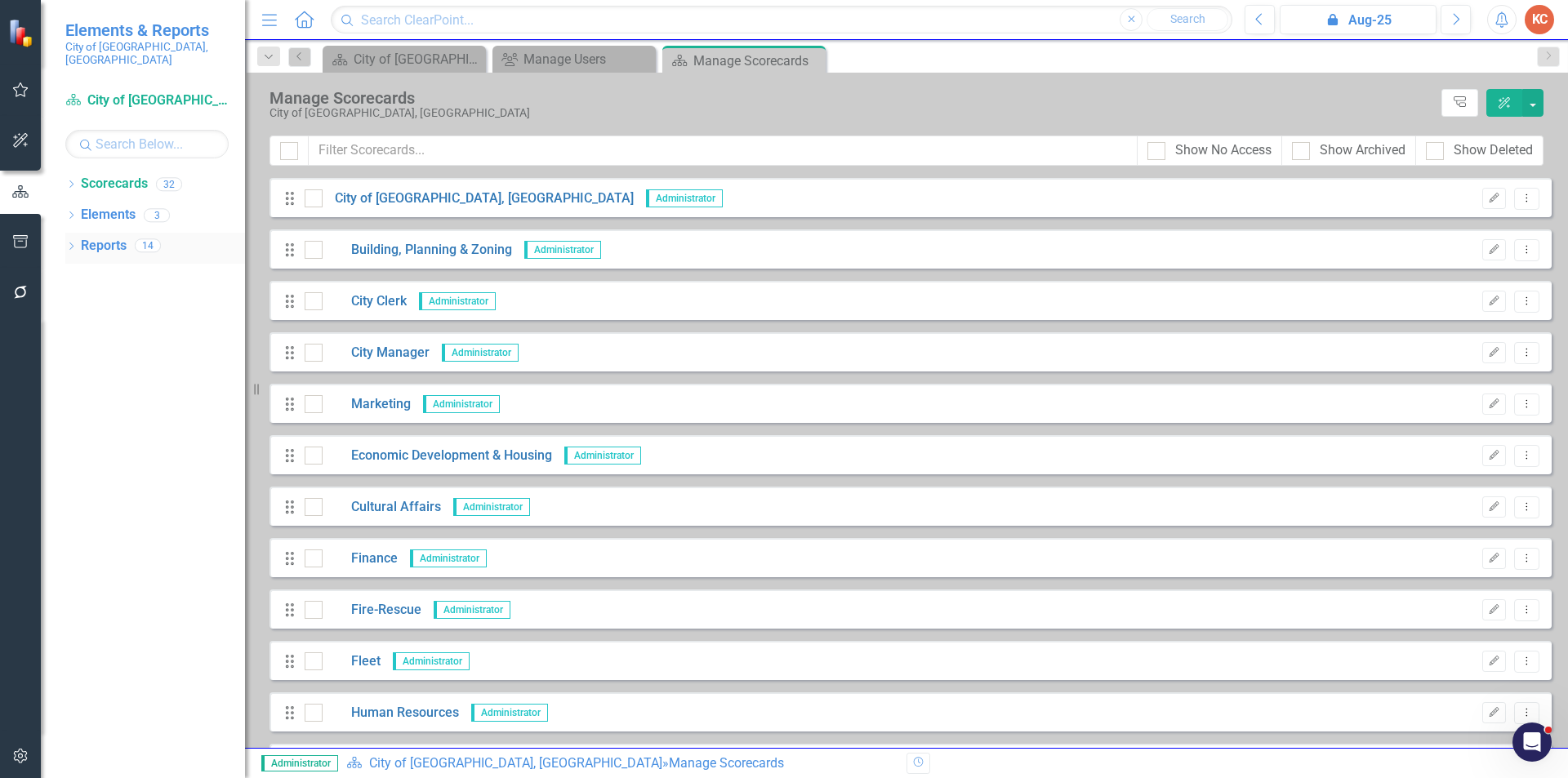
click at [90, 236] on link "Reports" at bounding box center [103, 245] width 45 height 19
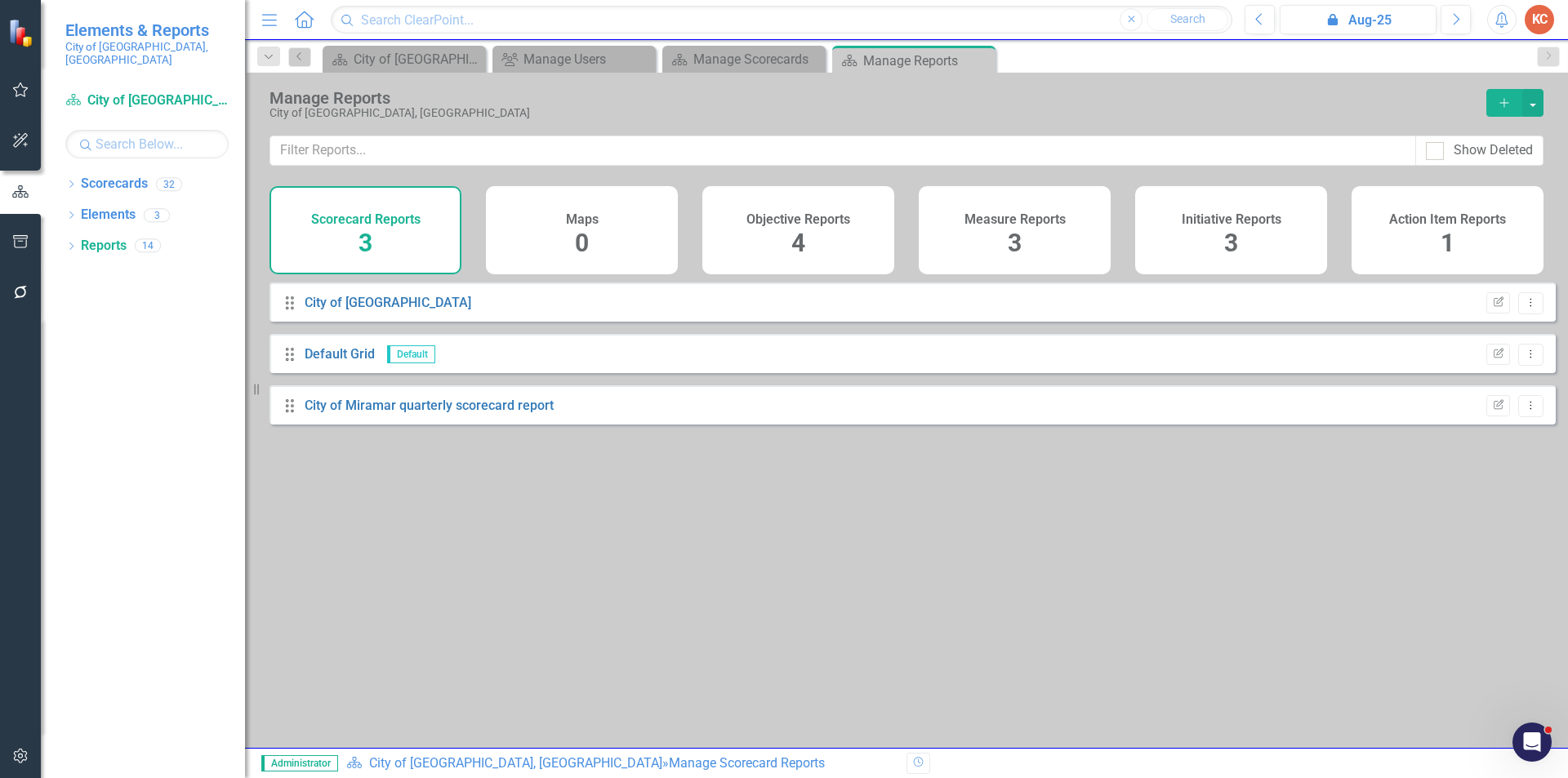
click at [1206, 225] on h4 "Initiative Reports" at bounding box center [1231, 219] width 100 height 14
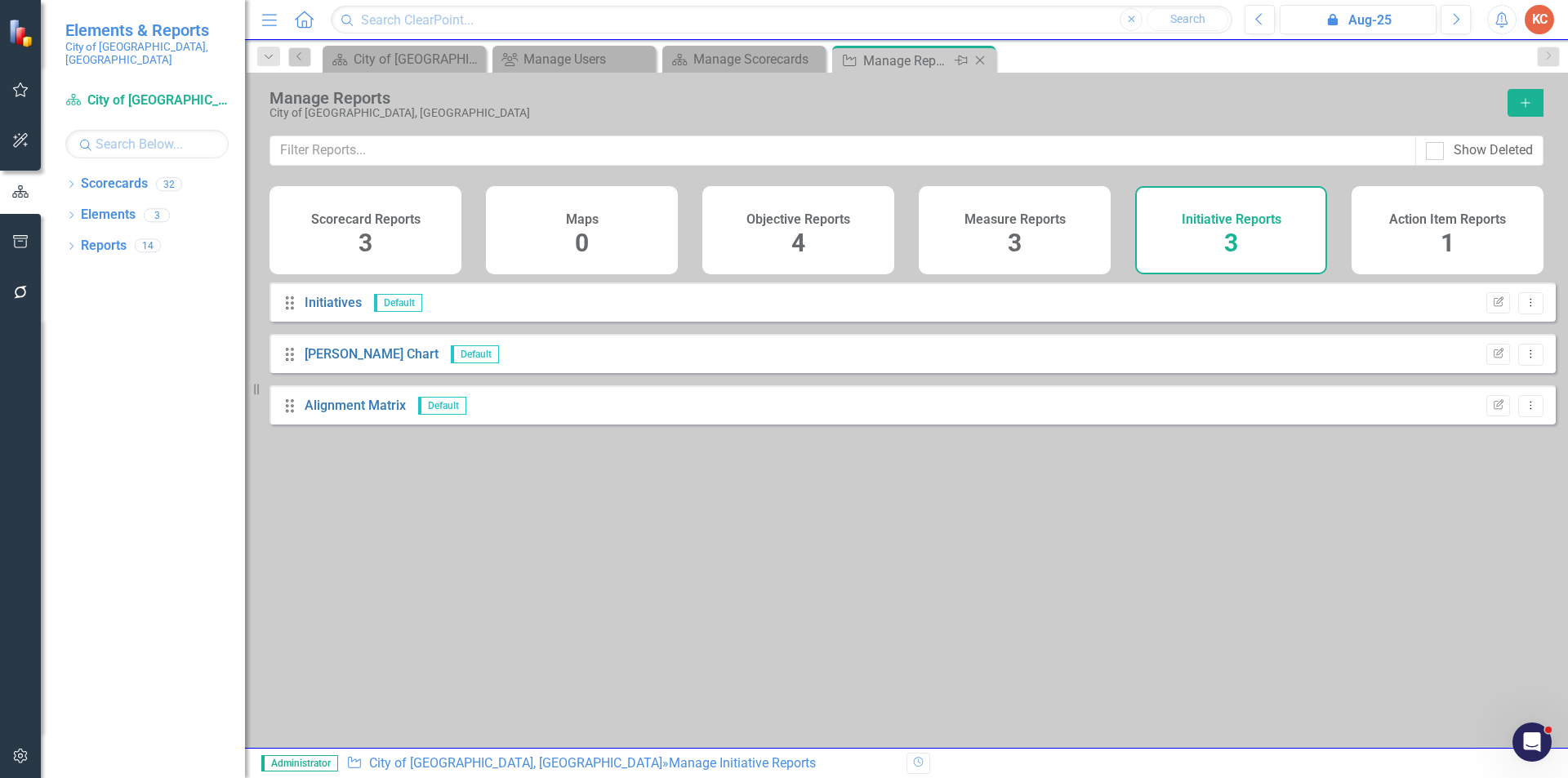
click at [983, 62] on icon "Close" at bounding box center [980, 60] width 16 height 13
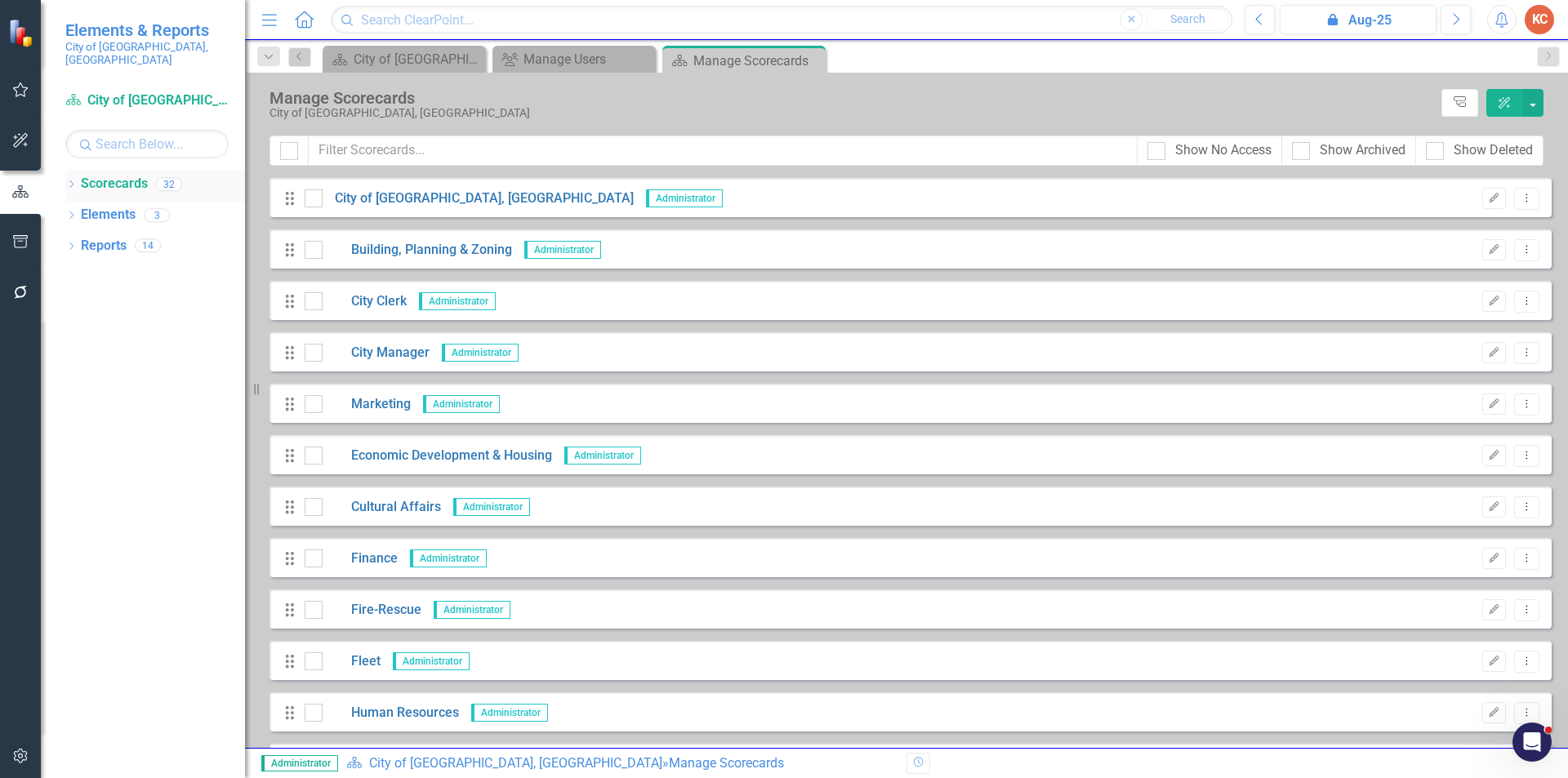
click at [118, 175] on link "Scorecards" at bounding box center [114, 184] width 67 height 19
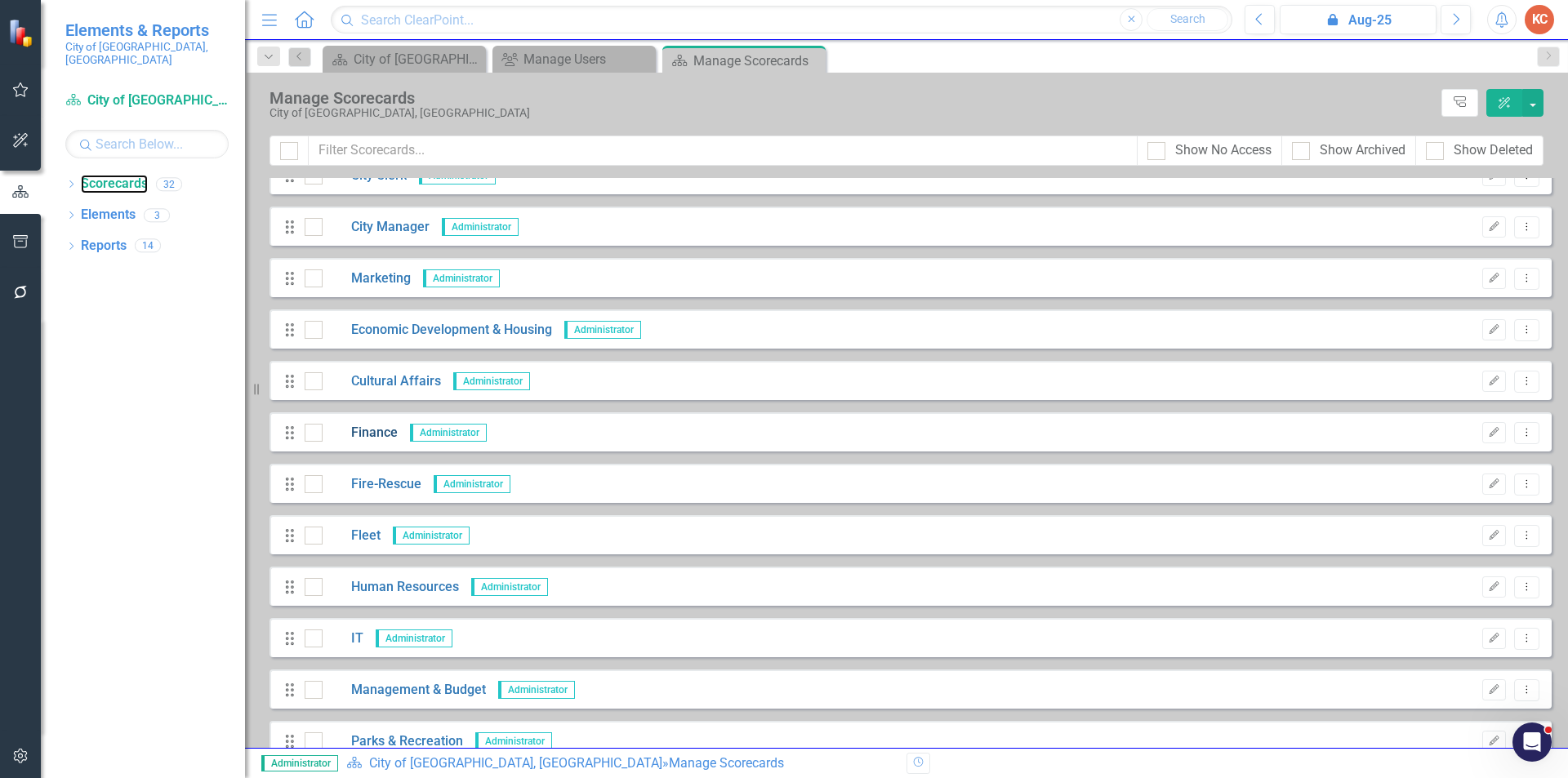
scroll to position [245, 0]
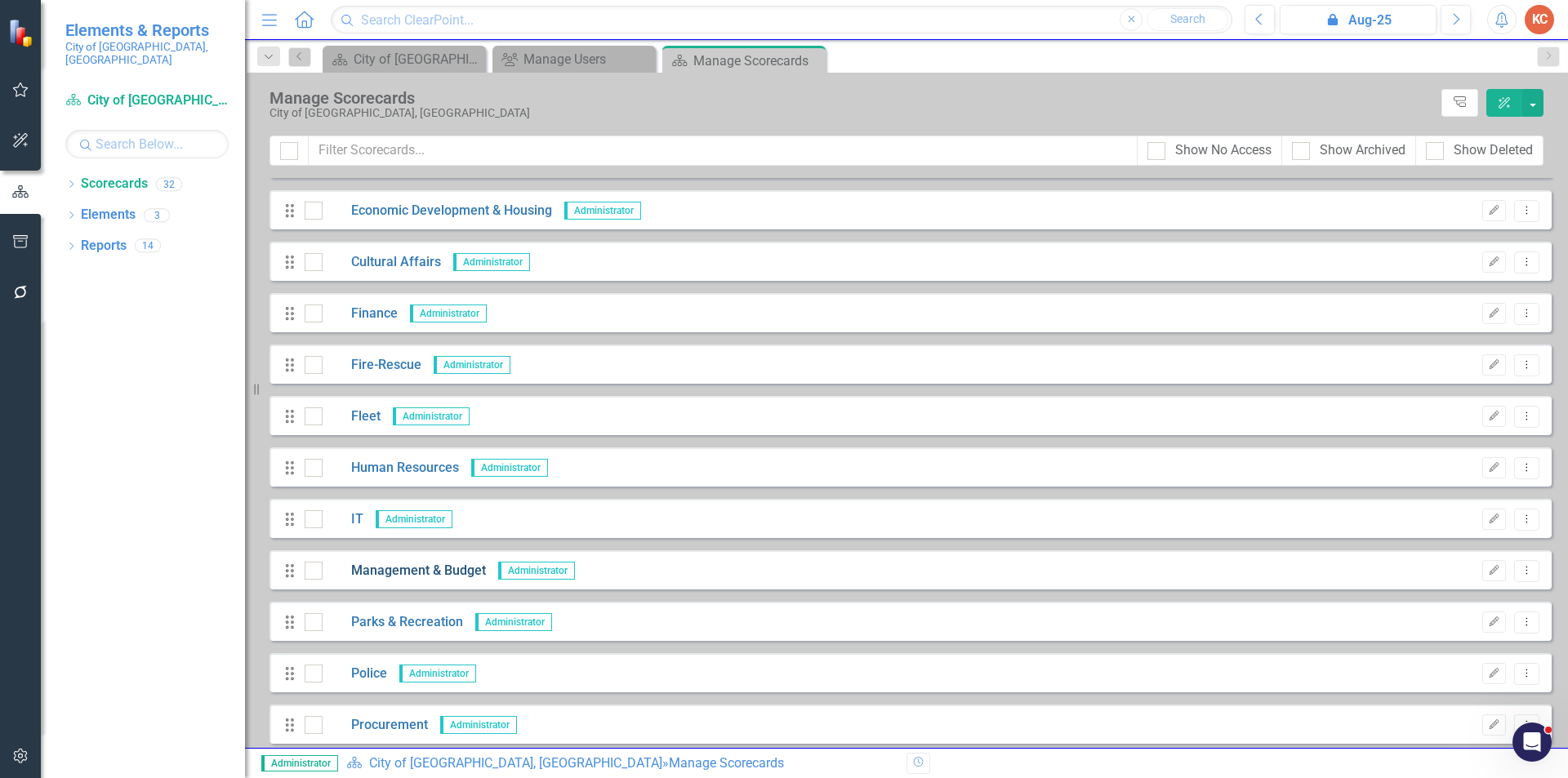
click at [400, 565] on link "Management & Budget" at bounding box center [404, 571] width 163 height 19
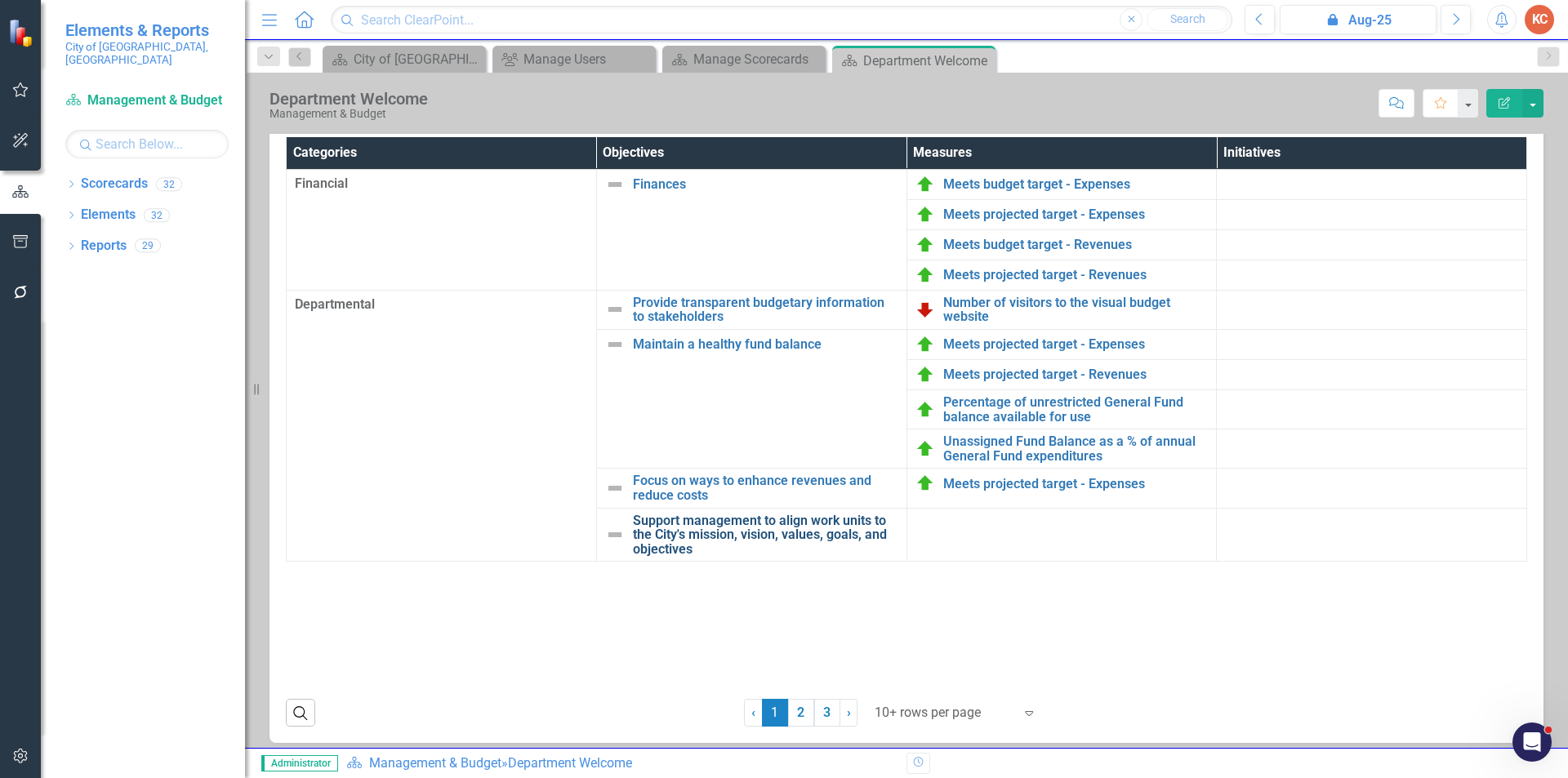
scroll to position [301, 0]
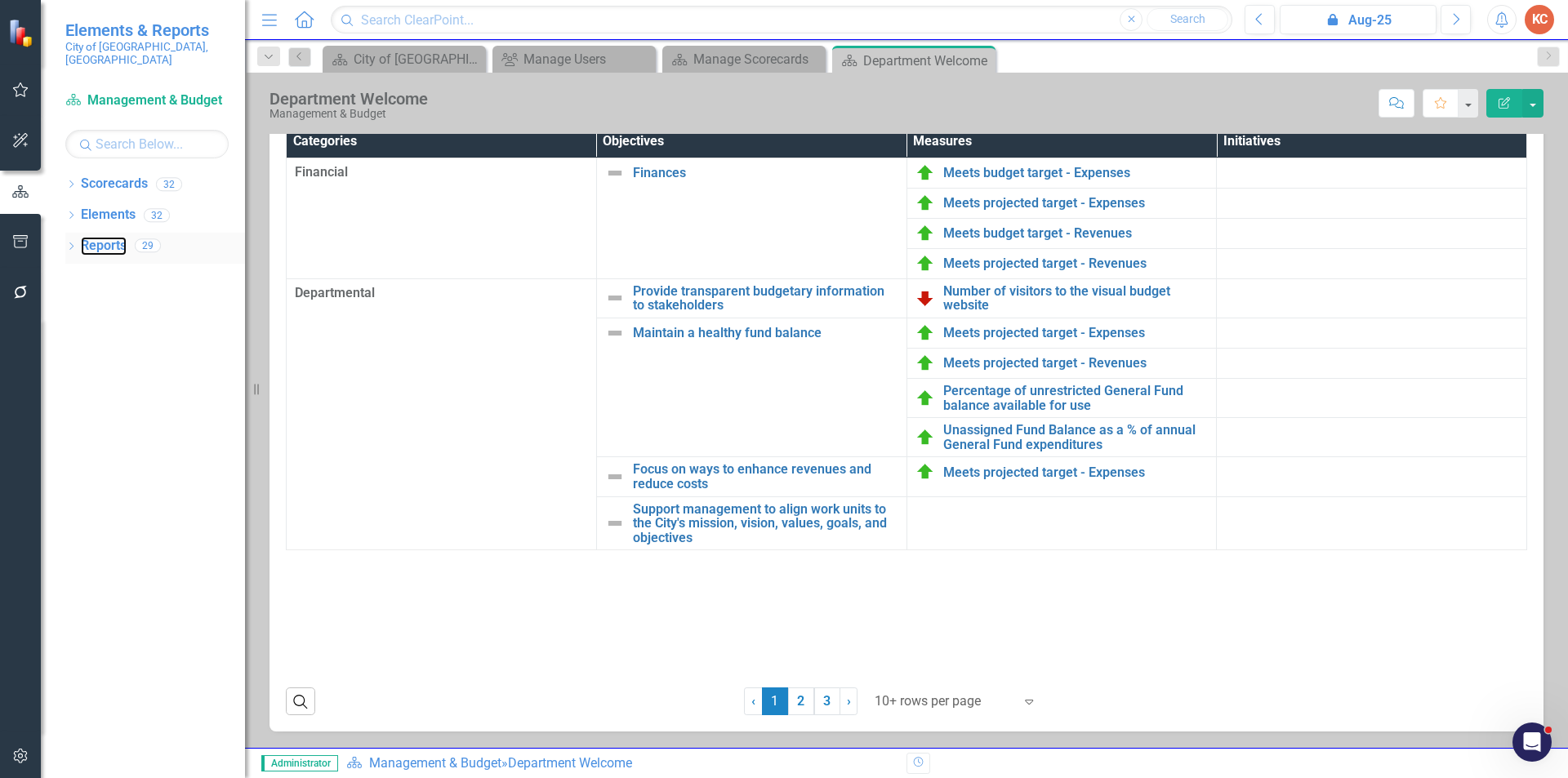
drag, startPoint x: 115, startPoint y: 232, endPoint x: 203, endPoint y: 230, distance: 88.0
click at [112, 236] on link "Reports" at bounding box center [103, 245] width 45 height 19
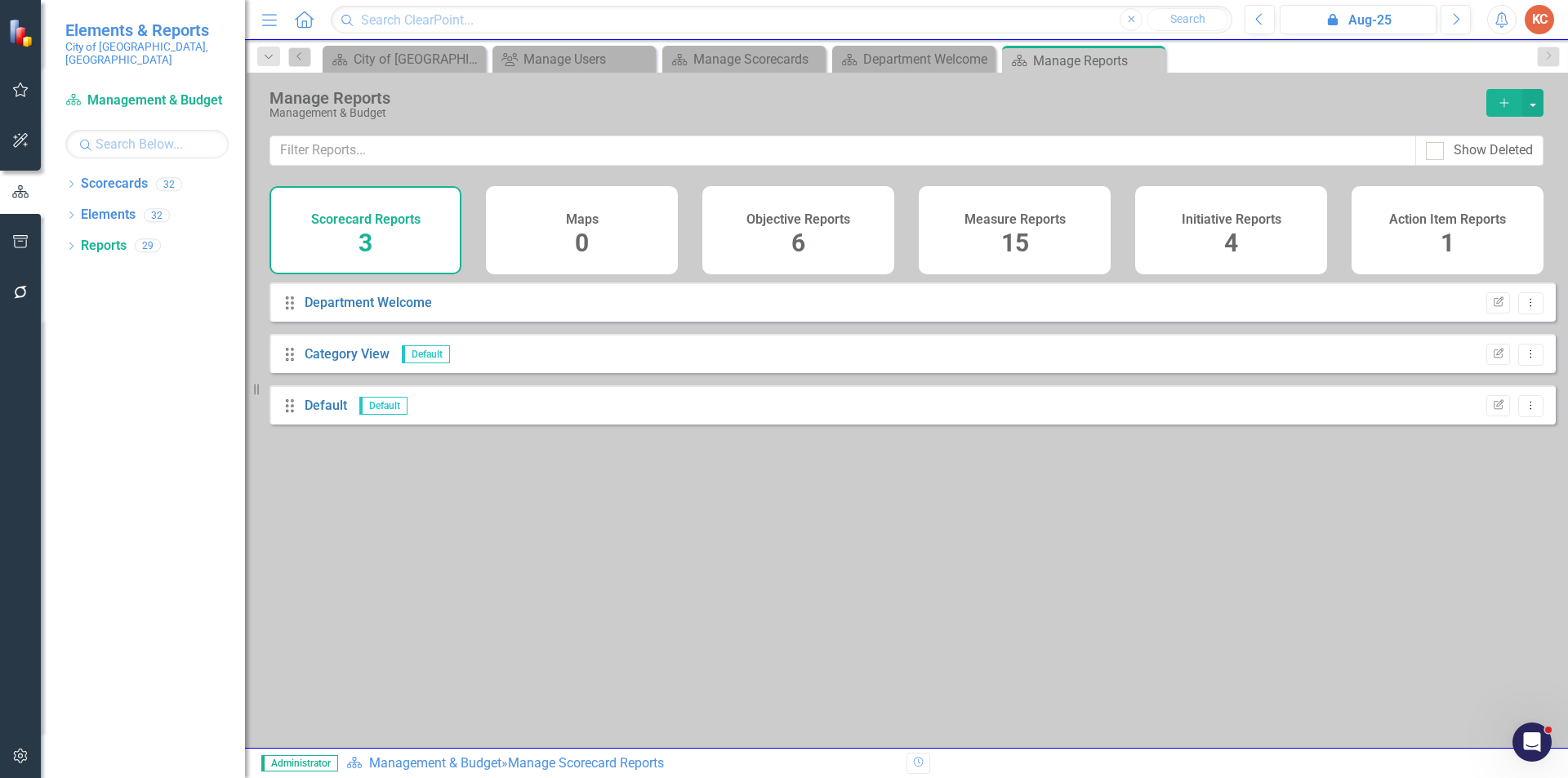
click at [1017, 224] on h4 "Measure Reports" at bounding box center [1015, 219] width 101 height 14
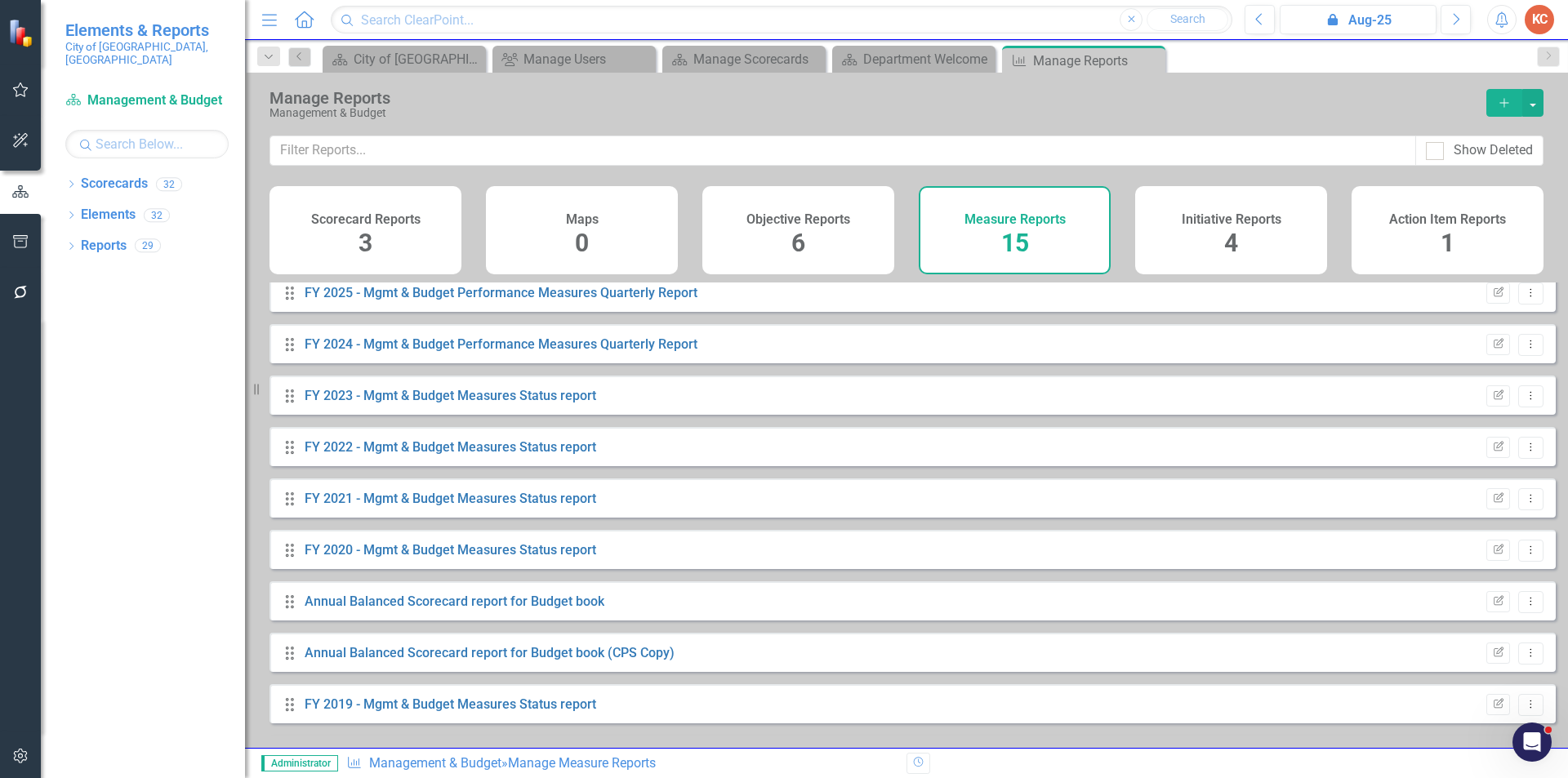
scroll to position [319, 0]
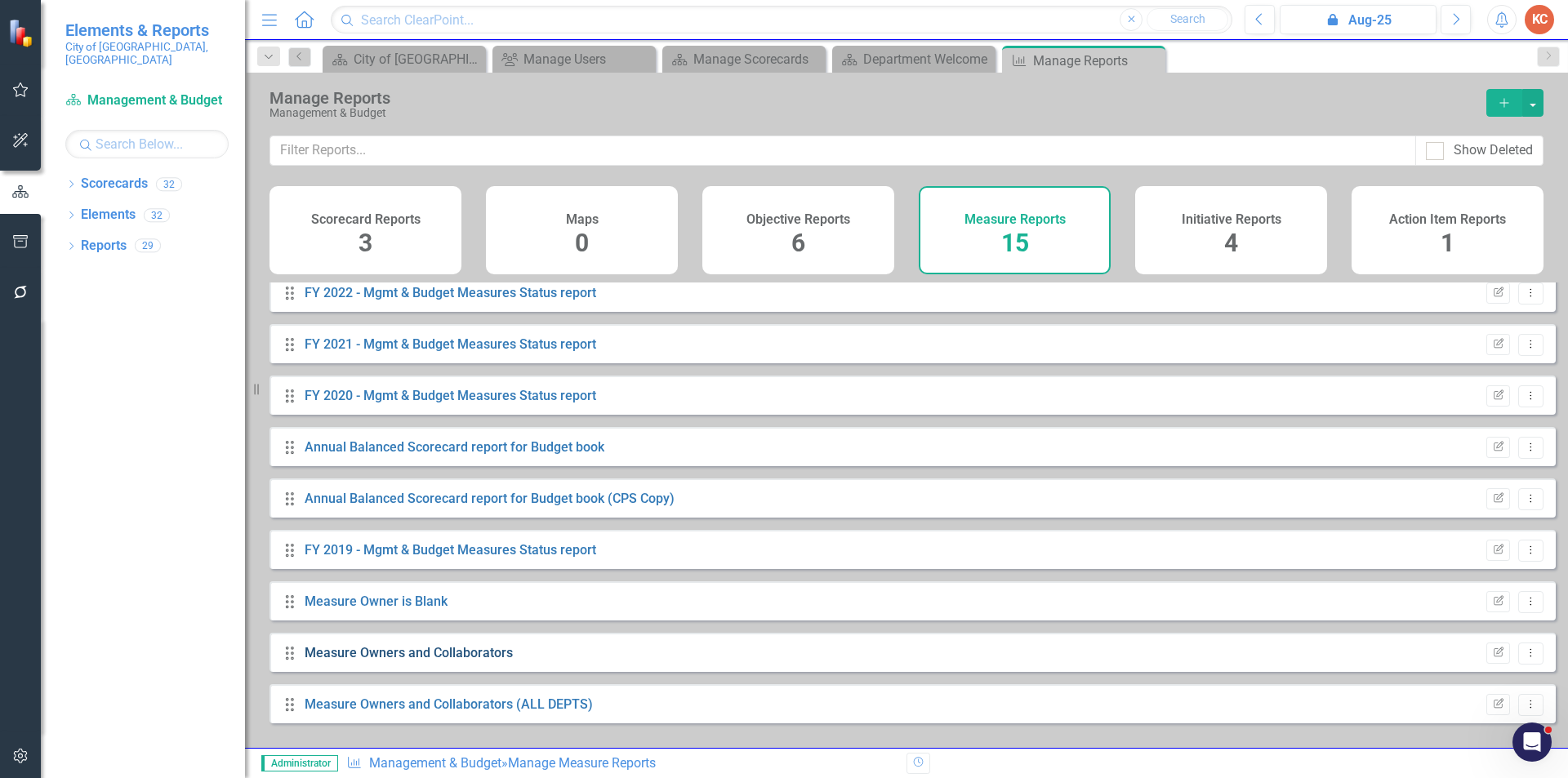
click at [454, 660] on link "Measure Owners and Collaborators" at bounding box center [409, 652] width 208 height 15
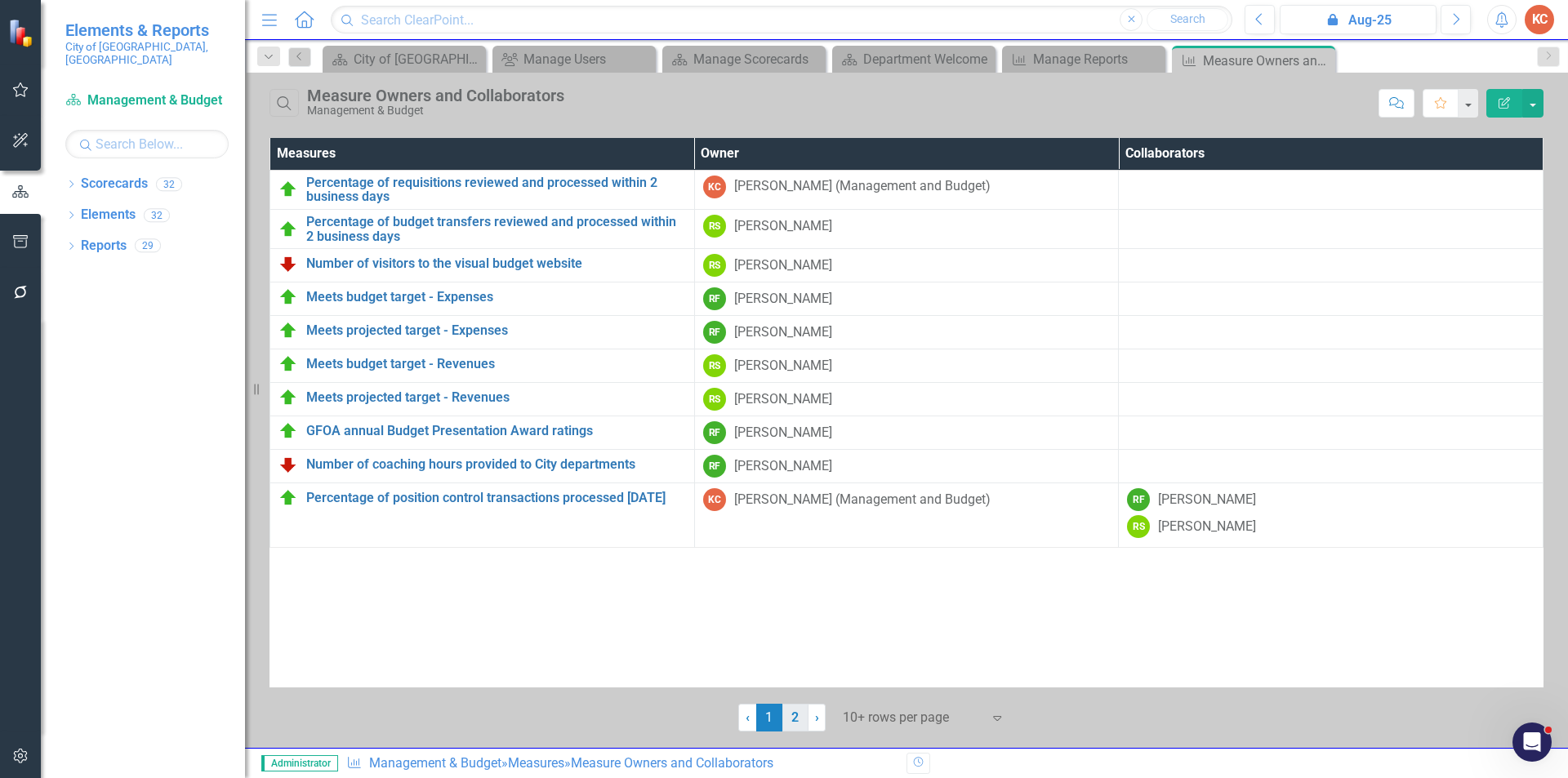
click at [794, 723] on link "2" at bounding box center [795, 717] width 26 height 28
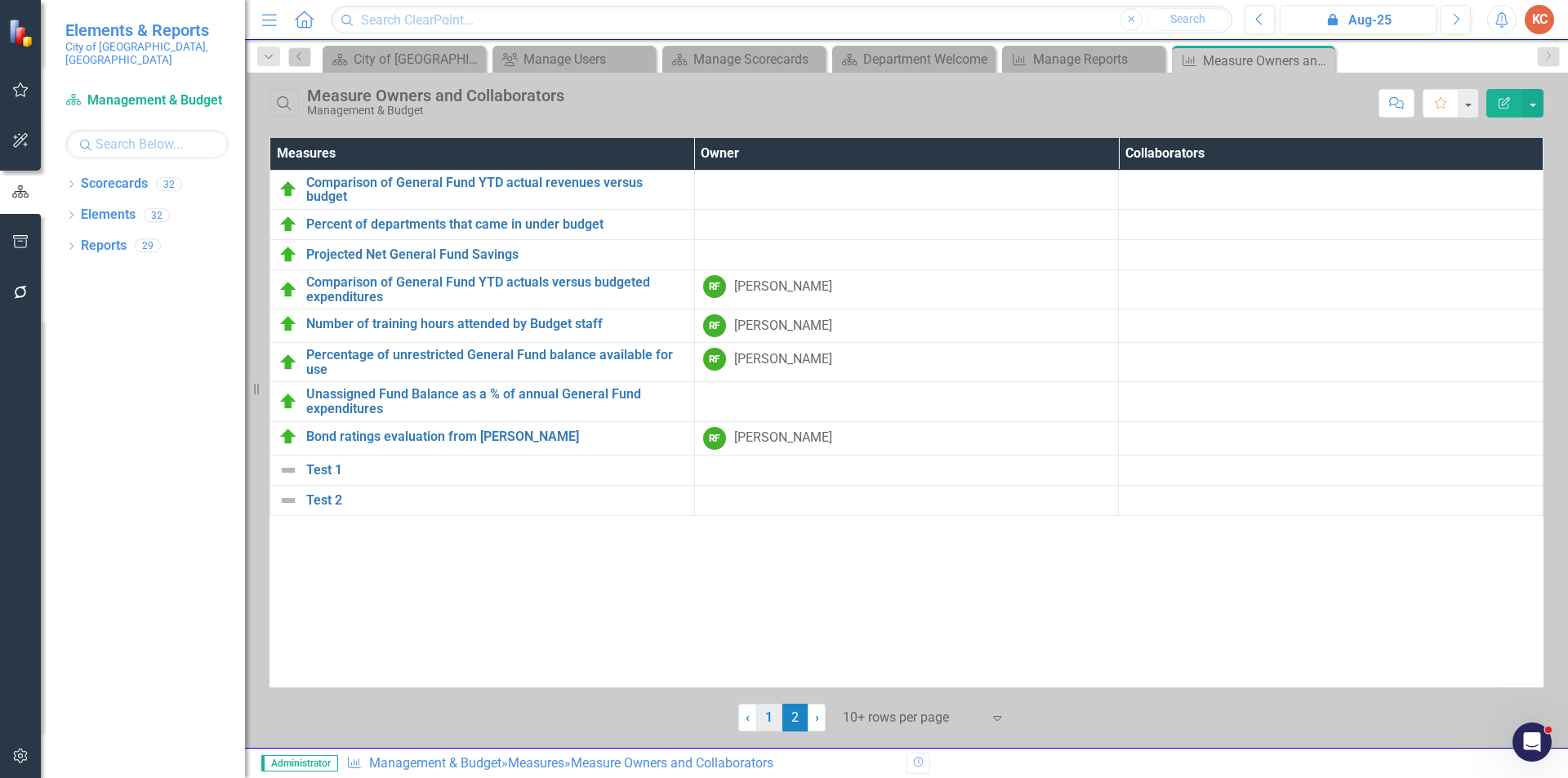
click at [765, 724] on link "1" at bounding box center [769, 717] width 26 height 28
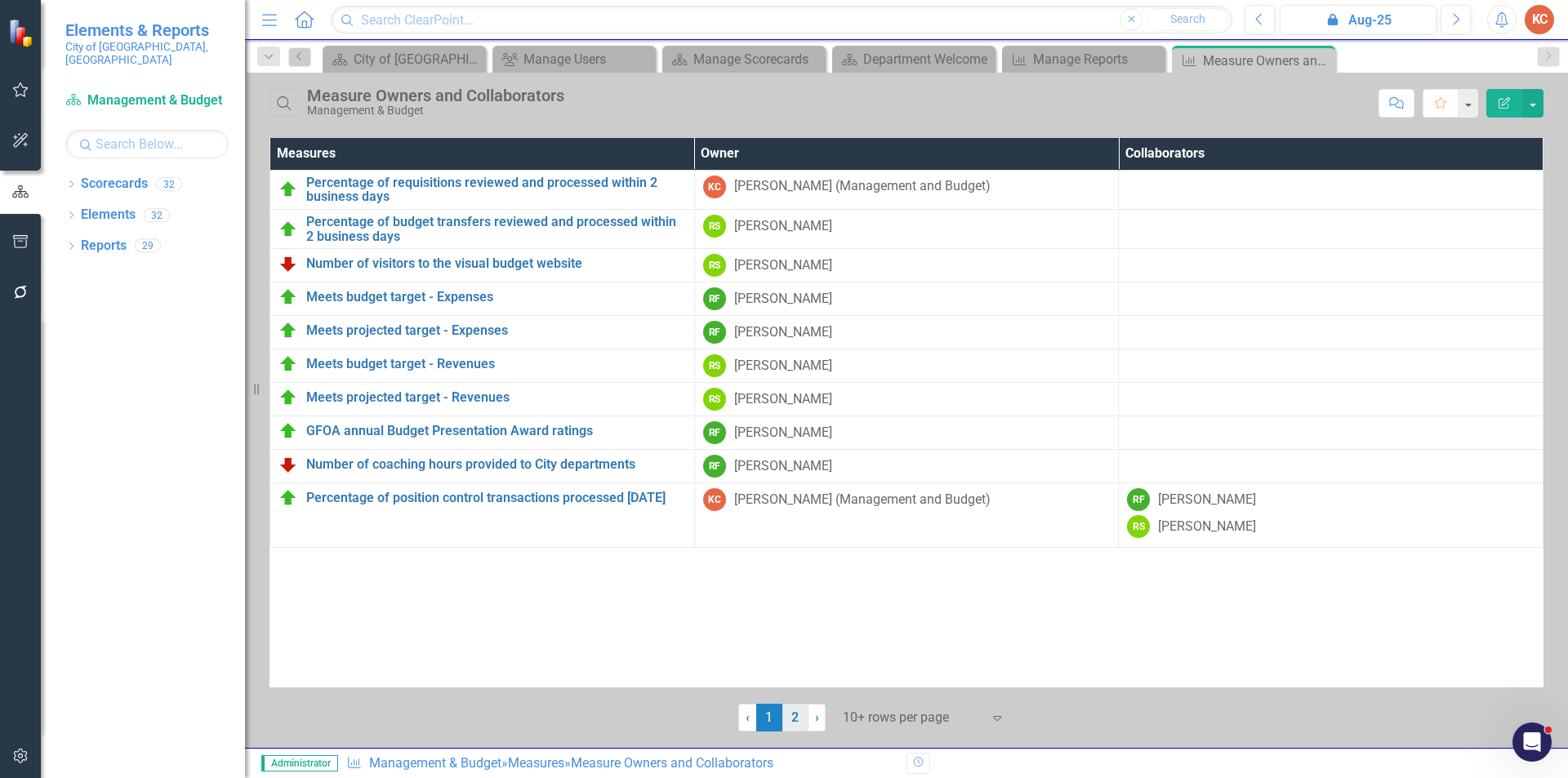
click at [793, 717] on link "2" at bounding box center [795, 717] width 26 height 28
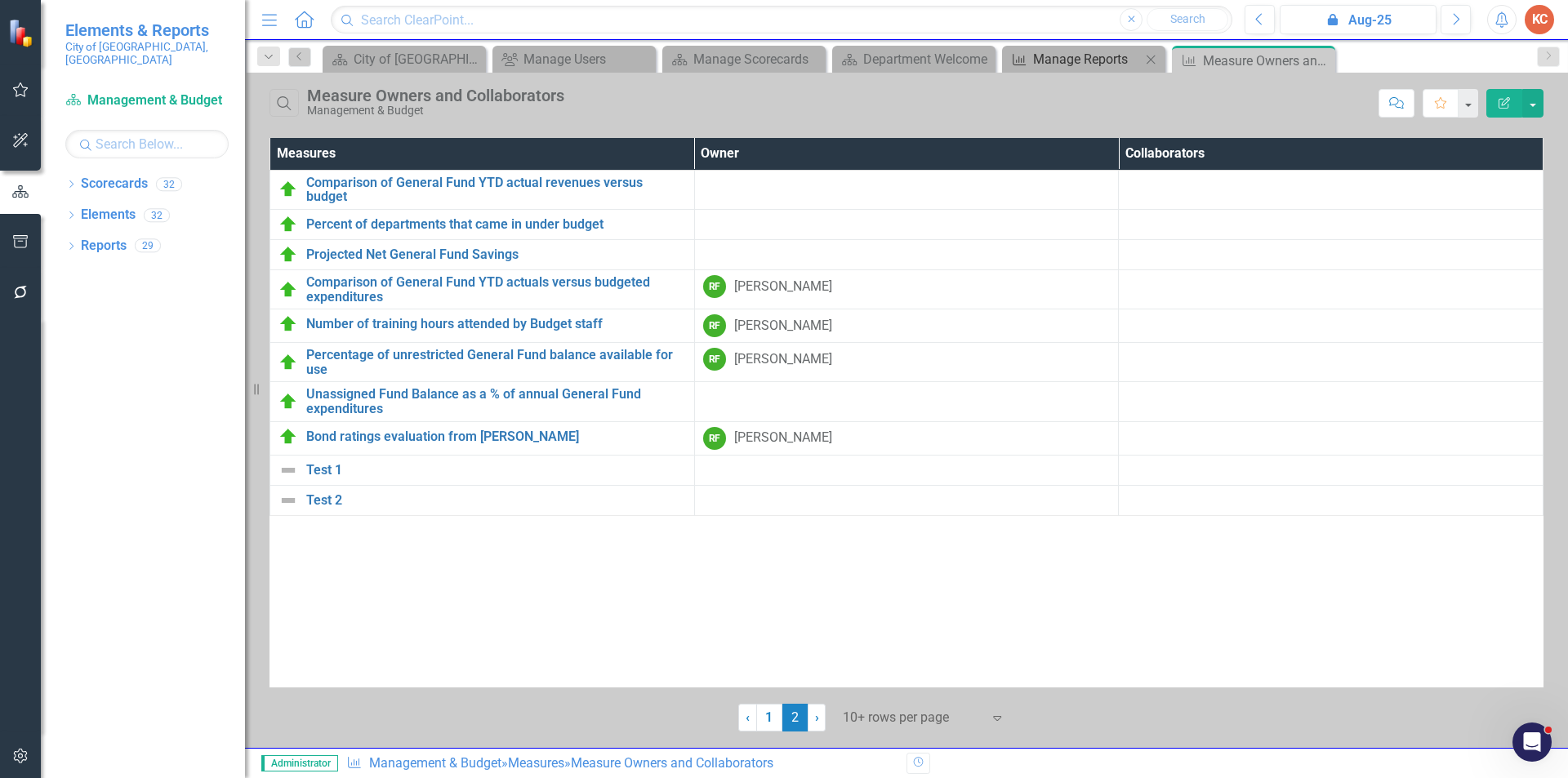
click at [1075, 53] on div "Manage Reports" at bounding box center [1086, 59] width 108 height 21
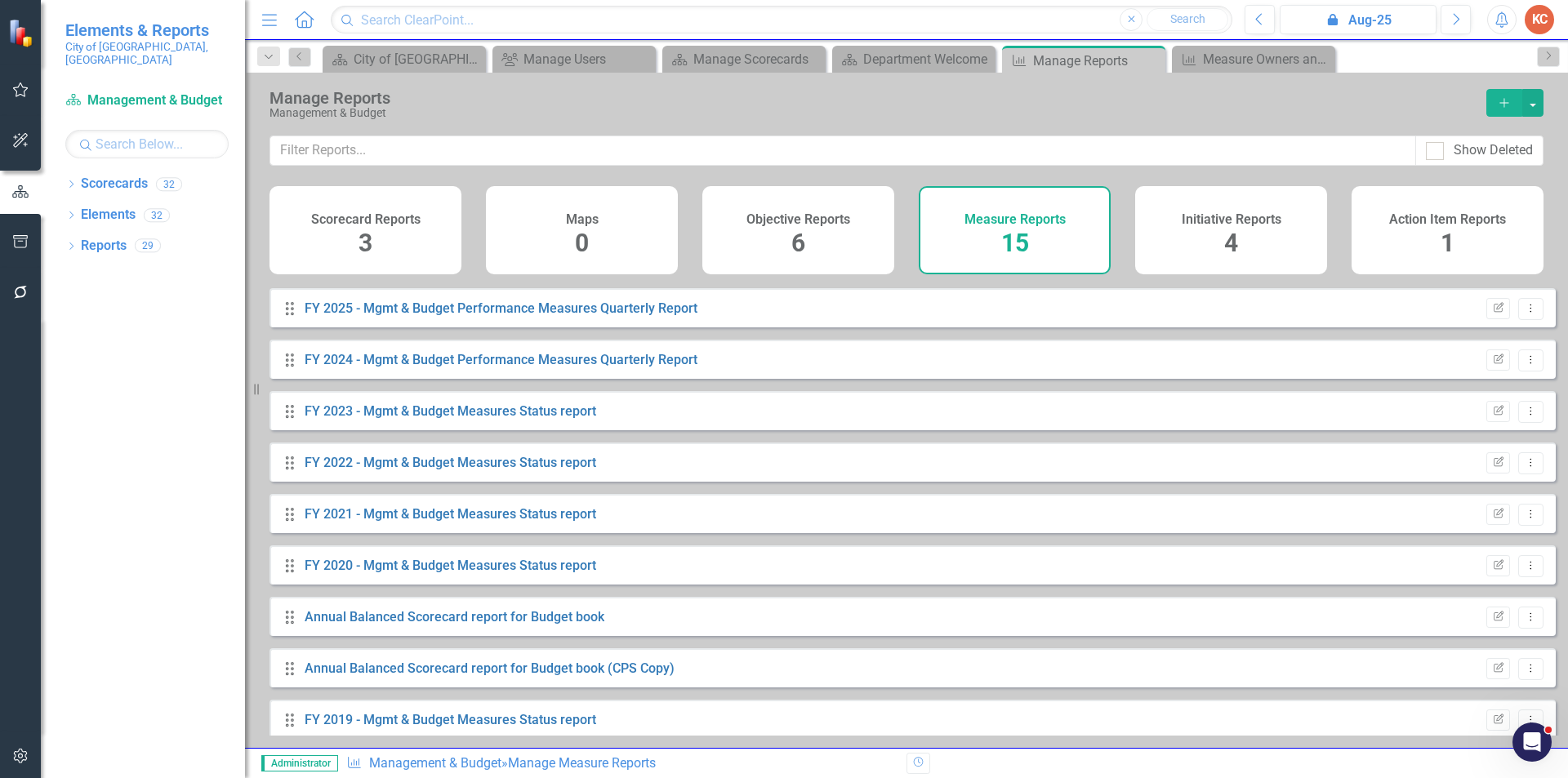
scroll to position [319, 0]
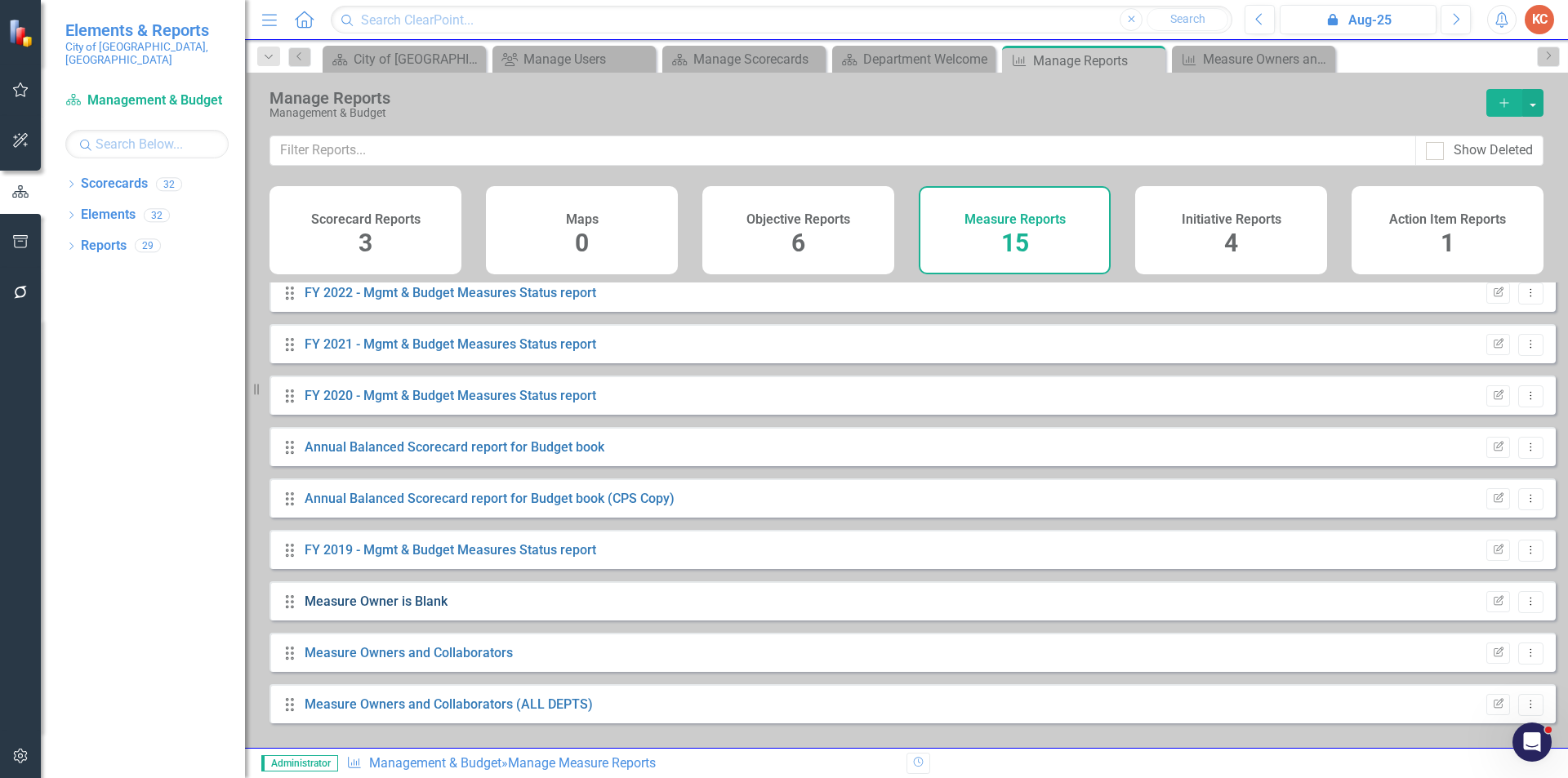
click at [395, 610] on link "Measure Owner is Blank" at bounding box center [376, 600] width 143 height 15
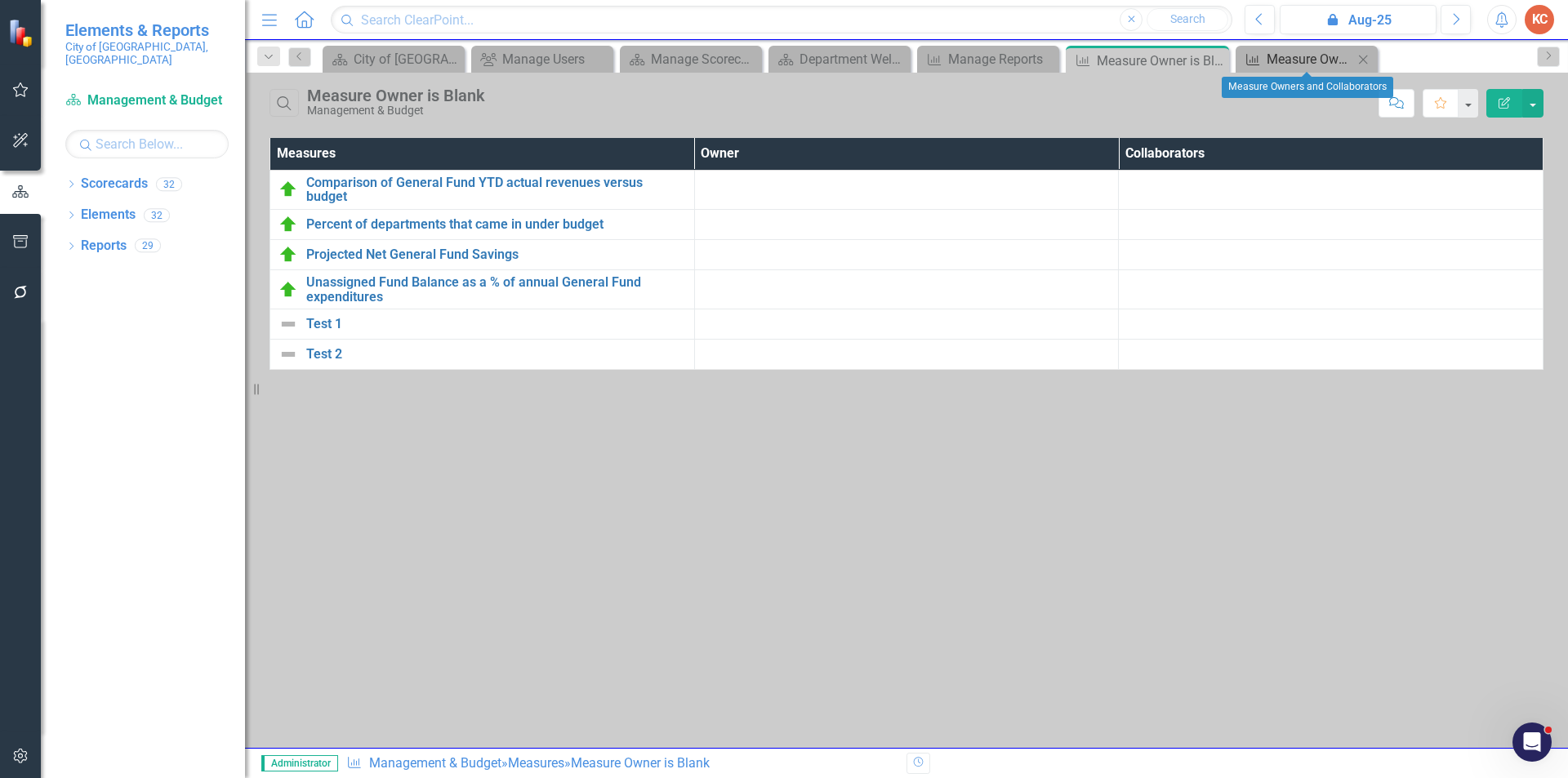
click at [1281, 63] on div "Measure Owners and Collaborators" at bounding box center [1310, 59] width 87 height 21
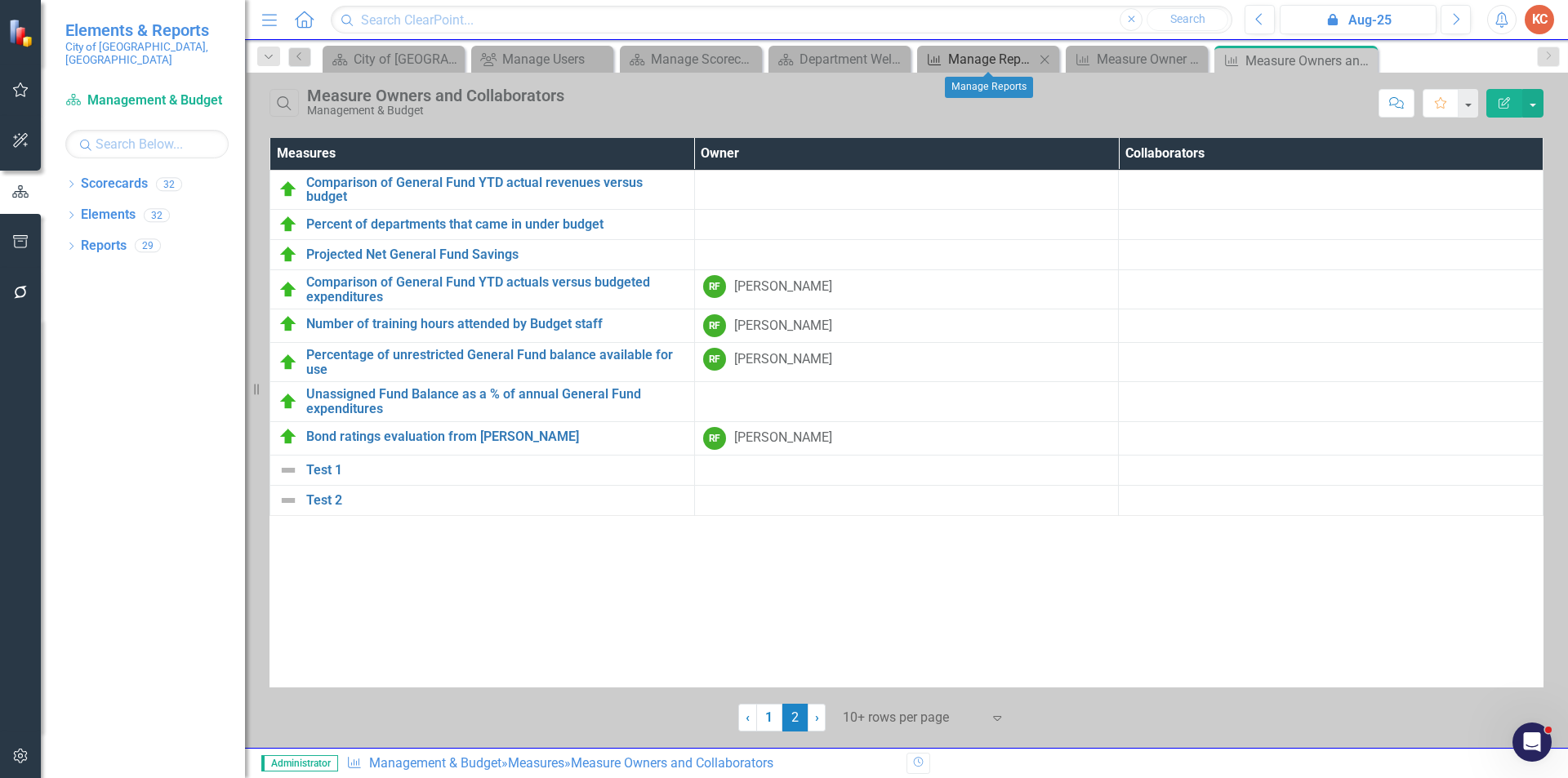
click at [954, 67] on div "Manage Reports" at bounding box center [992, 59] width 87 height 21
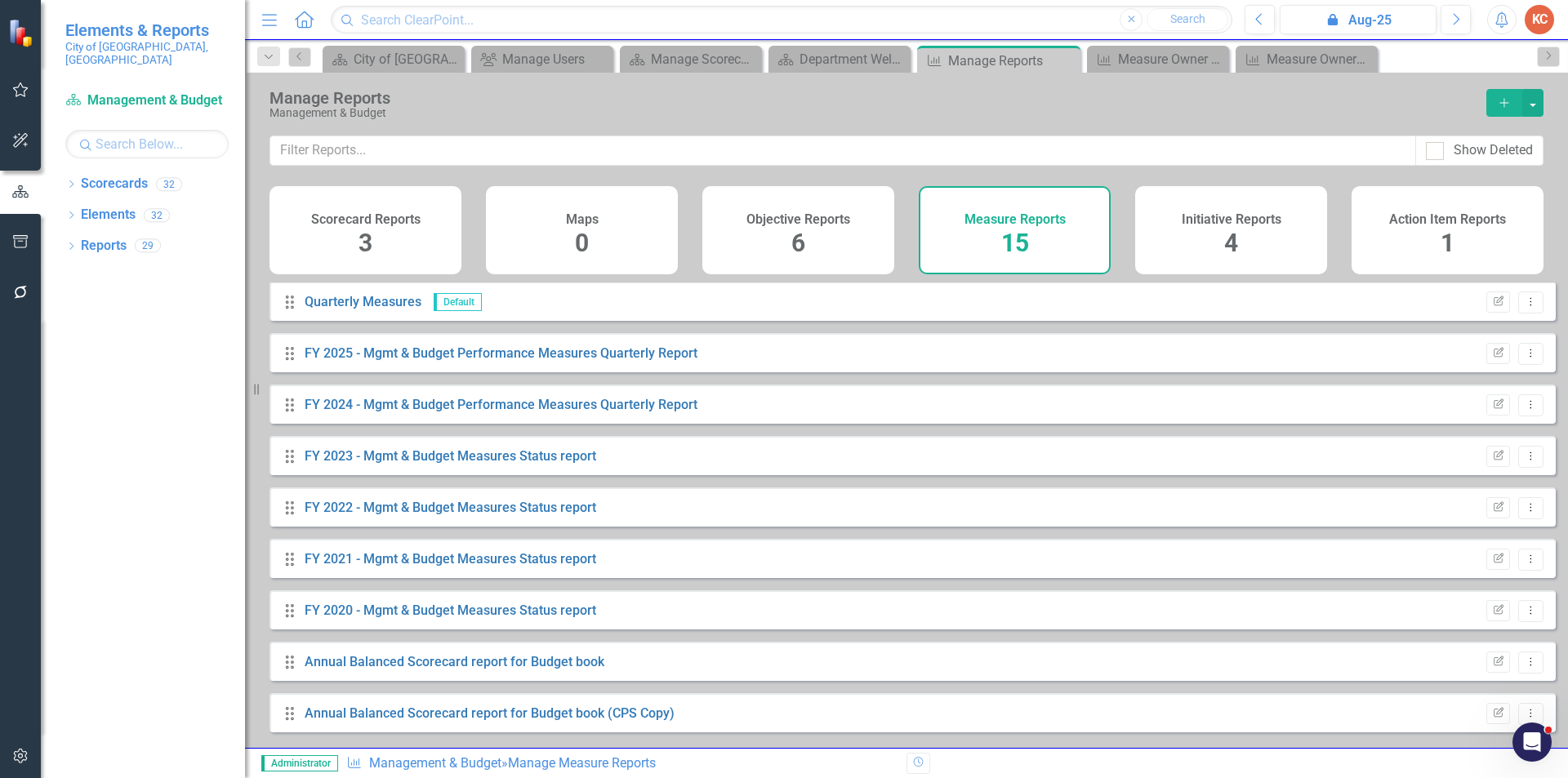
scroll to position [319, 0]
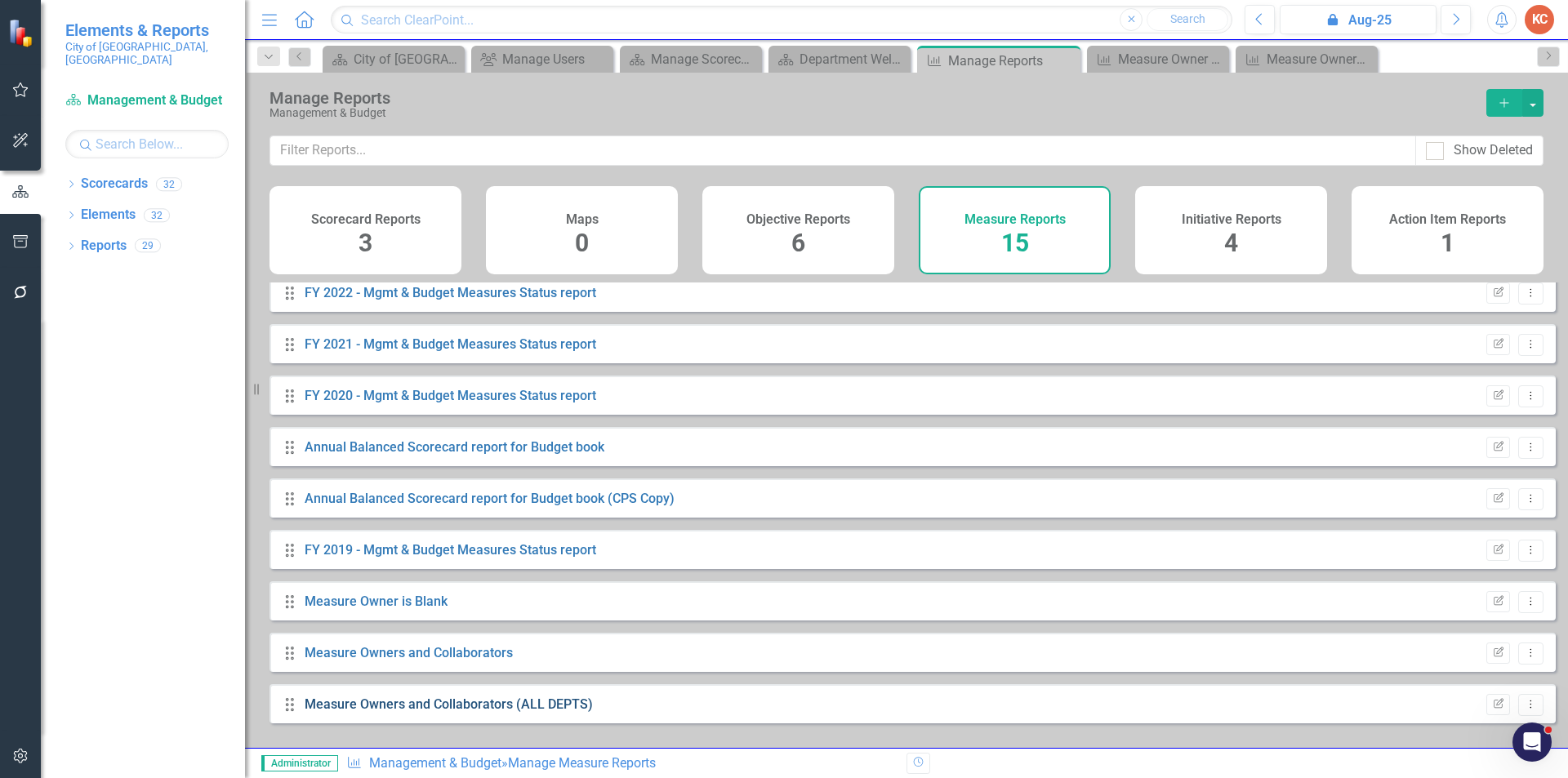
click at [387, 712] on link "Measure Owners and Collaborators (ALL DEPTS)" at bounding box center [448, 704] width 288 height 15
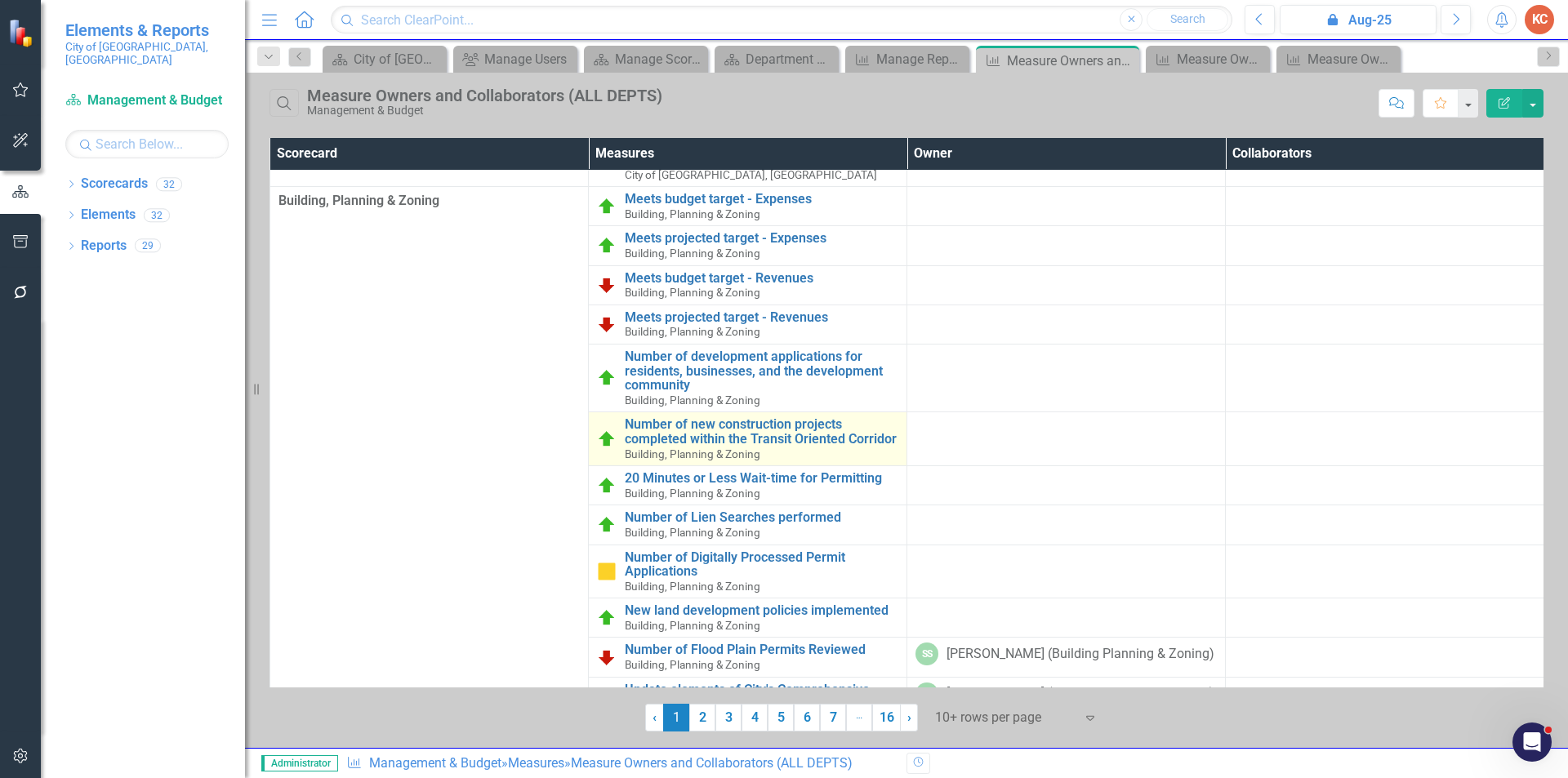
scroll to position [143, 0]
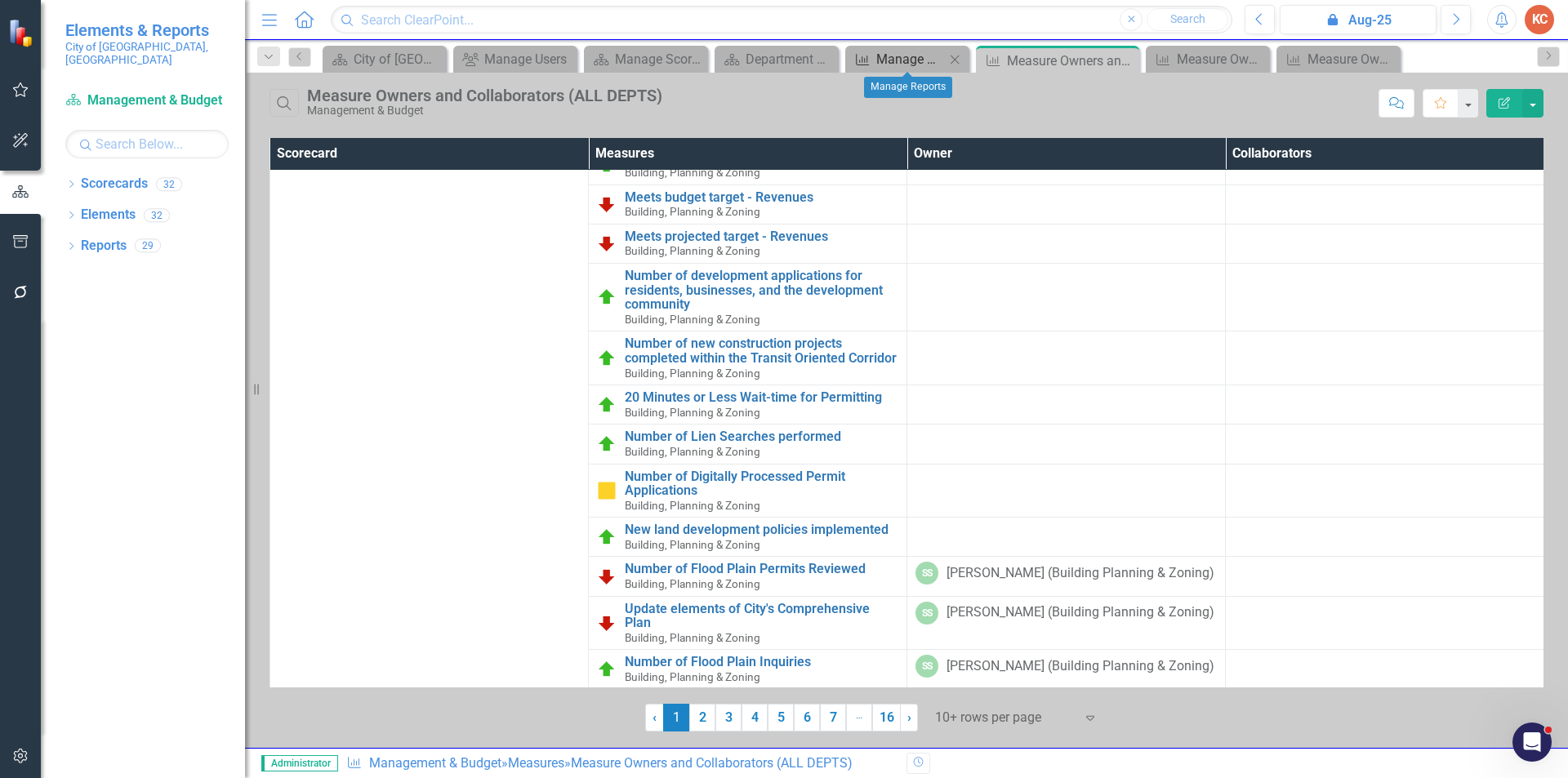
click at [908, 64] on div "Manage Reports" at bounding box center [910, 59] width 69 height 21
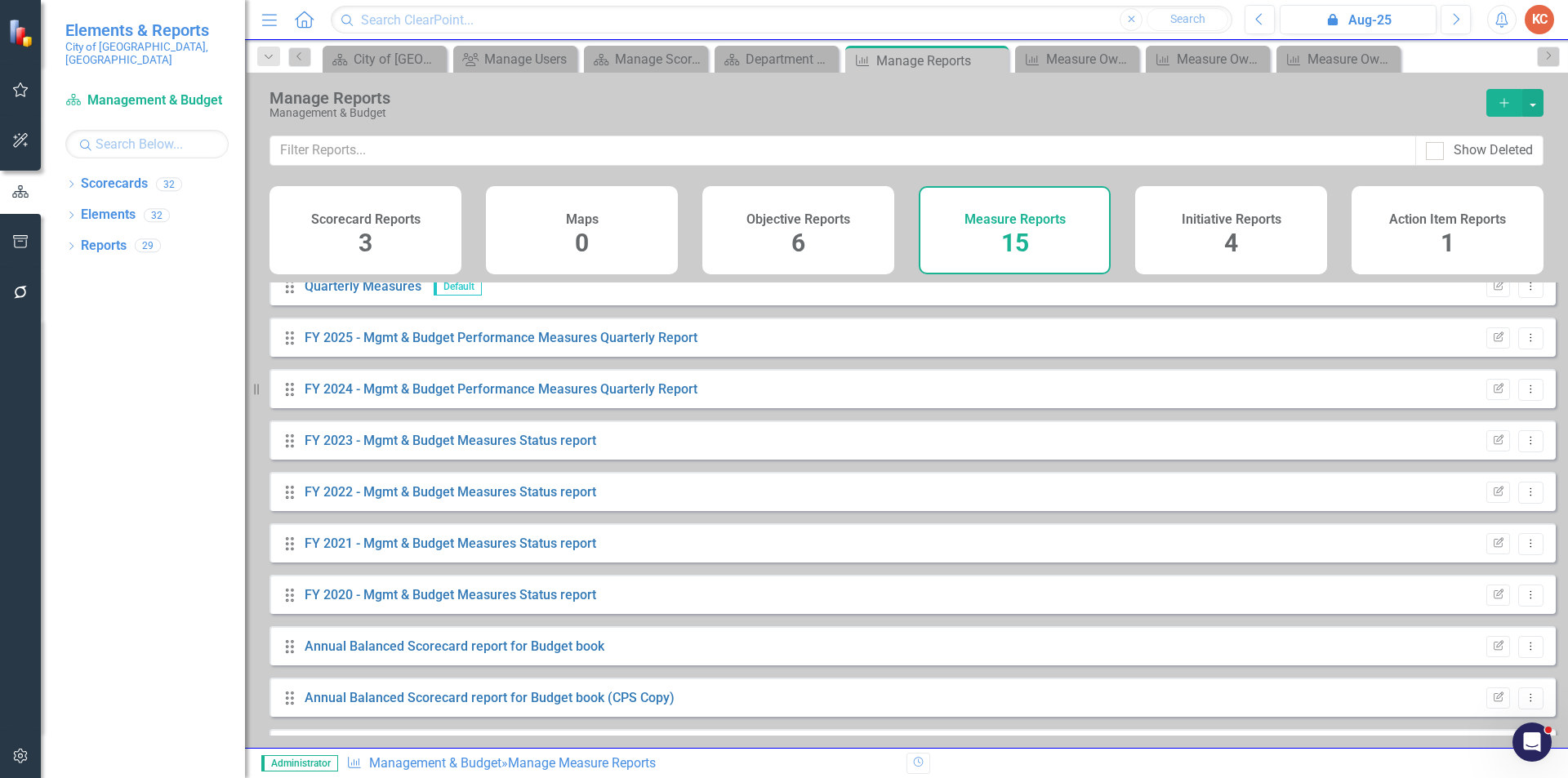
scroll to position [319, 0]
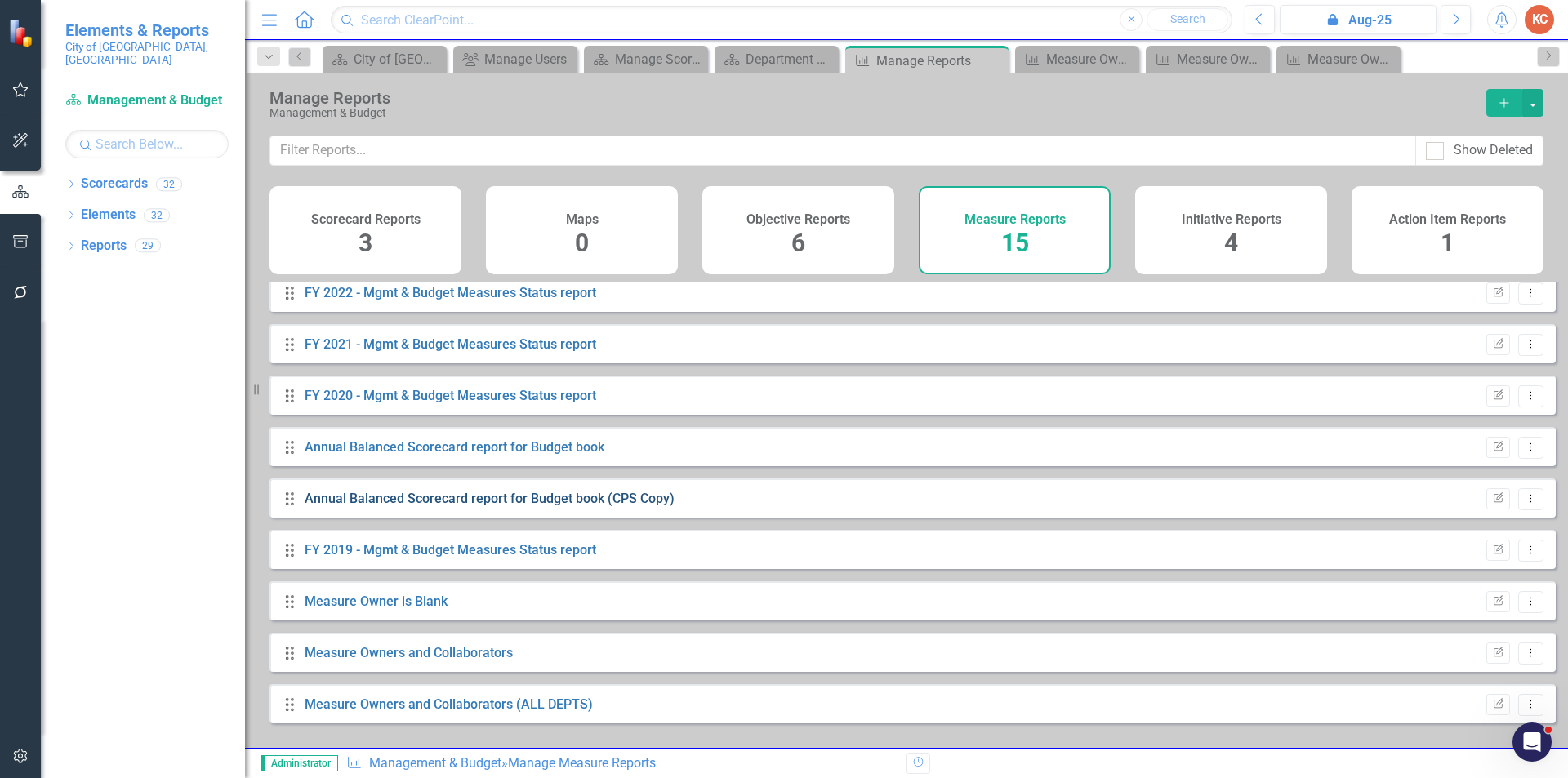
click at [509, 506] on link "Annual Balanced Scorecard report for Budget book (CPS Copy)" at bounding box center [489, 498] width 370 height 15
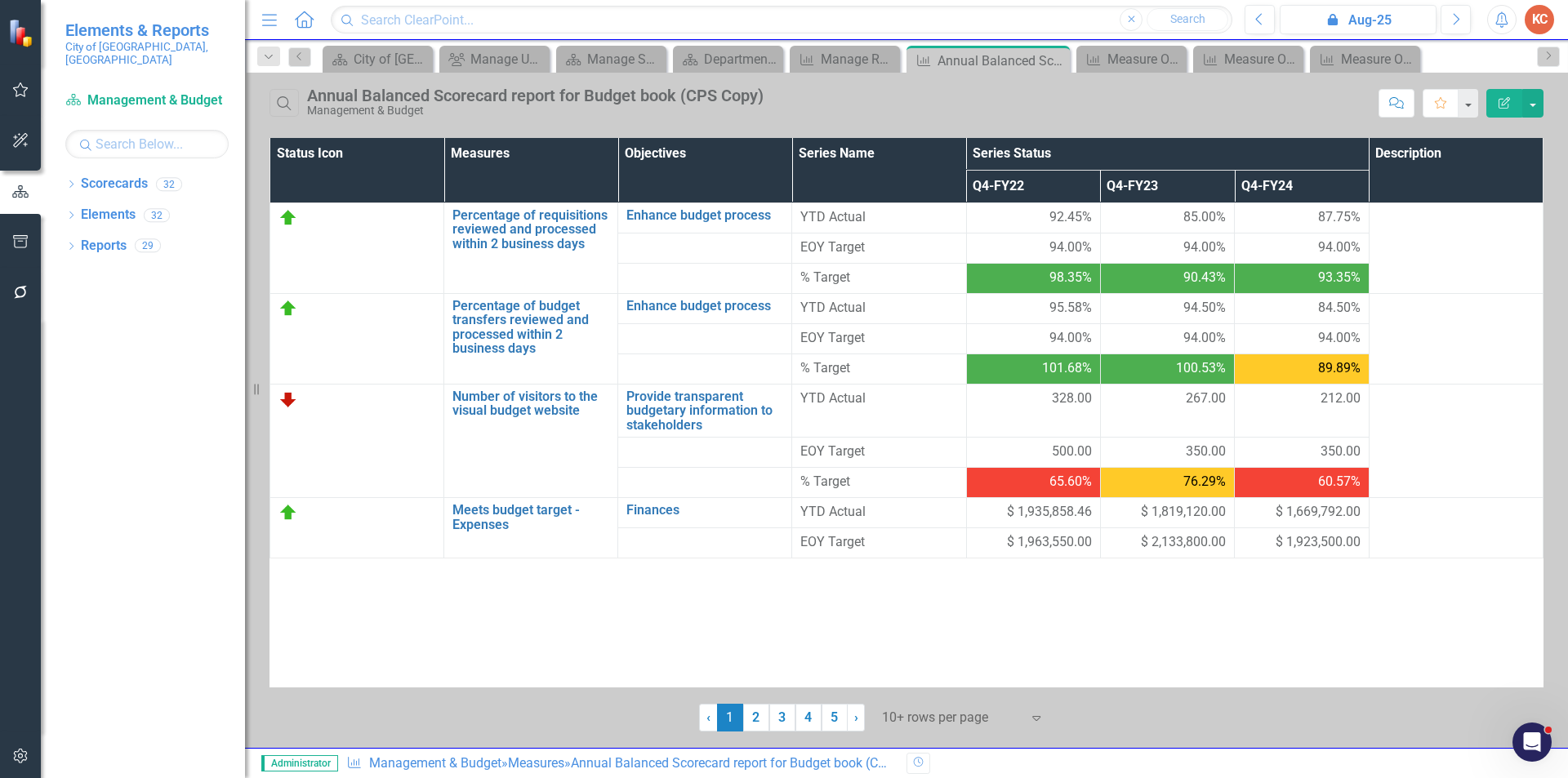
click at [1032, 721] on icon "Expand" at bounding box center [1036, 717] width 16 height 13
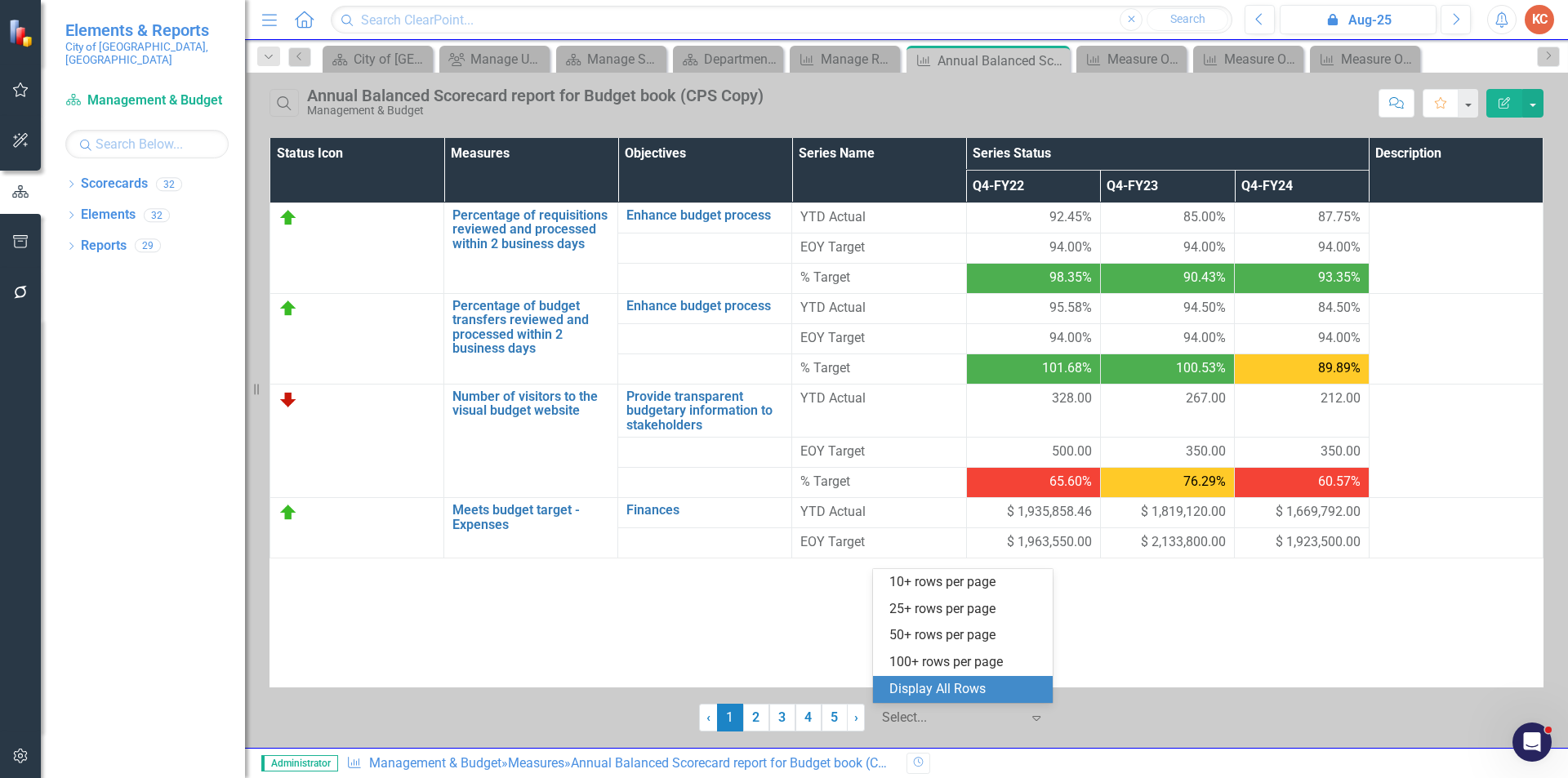
drag, startPoint x: 938, startPoint y: 689, endPoint x: 941, endPoint y: 680, distance: 9.5
click at [938, 688] on div "Display All Rows" at bounding box center [966, 689] width 153 height 19
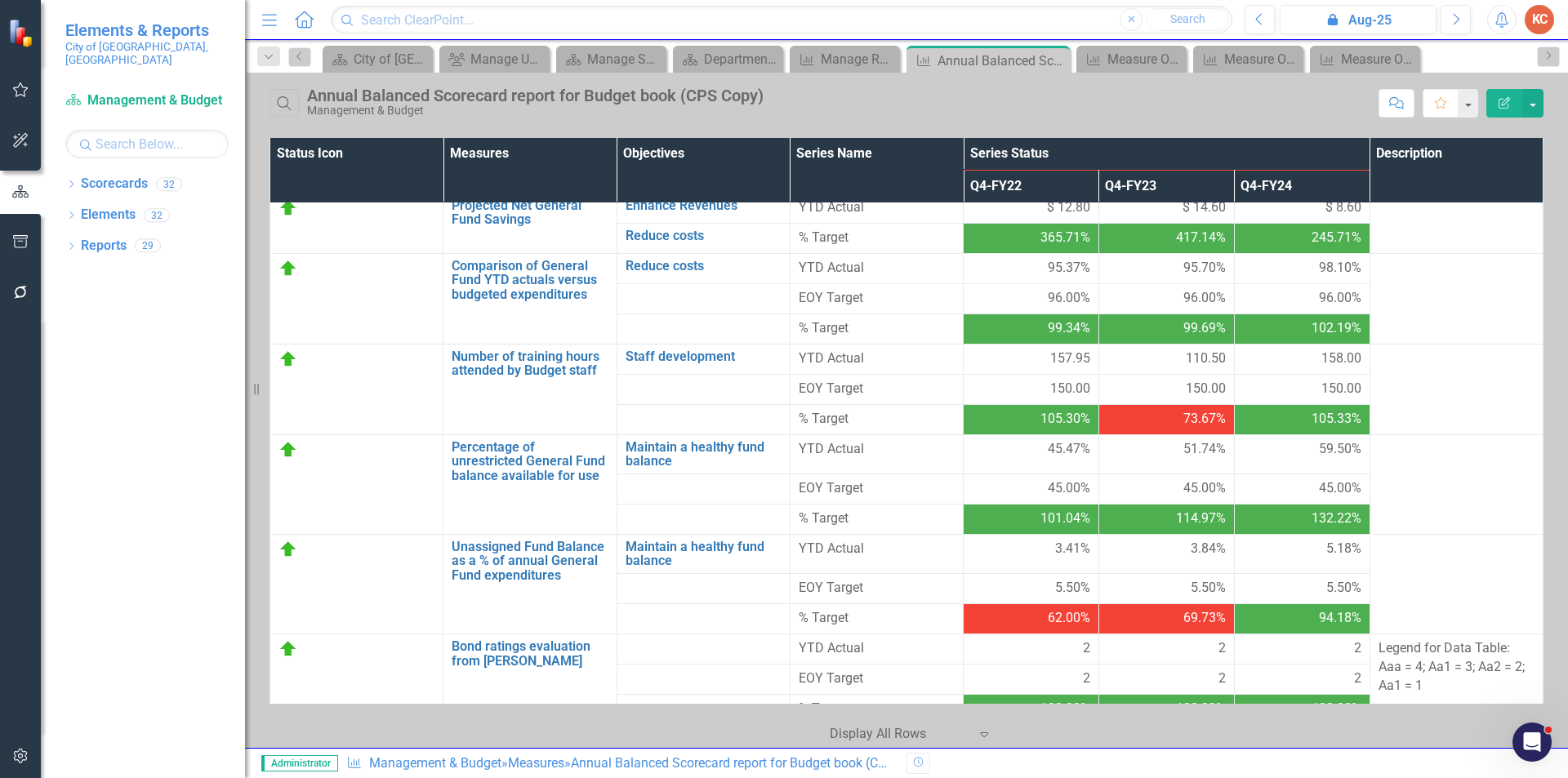
scroll to position [1123, 0]
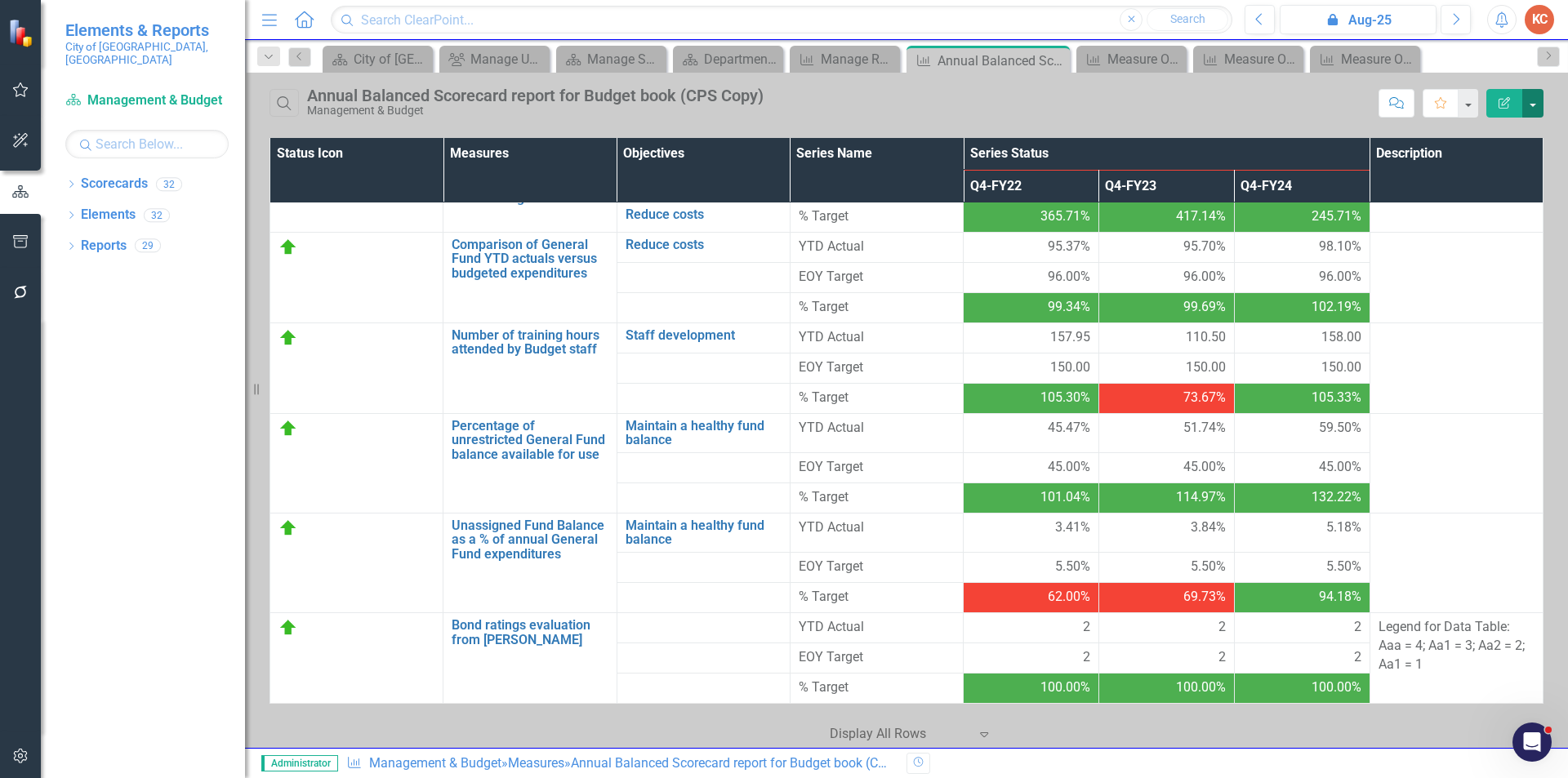
click at [1529, 109] on button "button" at bounding box center [1532, 103] width 21 height 29
click at [1496, 168] on link "PDF Export to PDF" at bounding box center [1477, 166] width 129 height 30
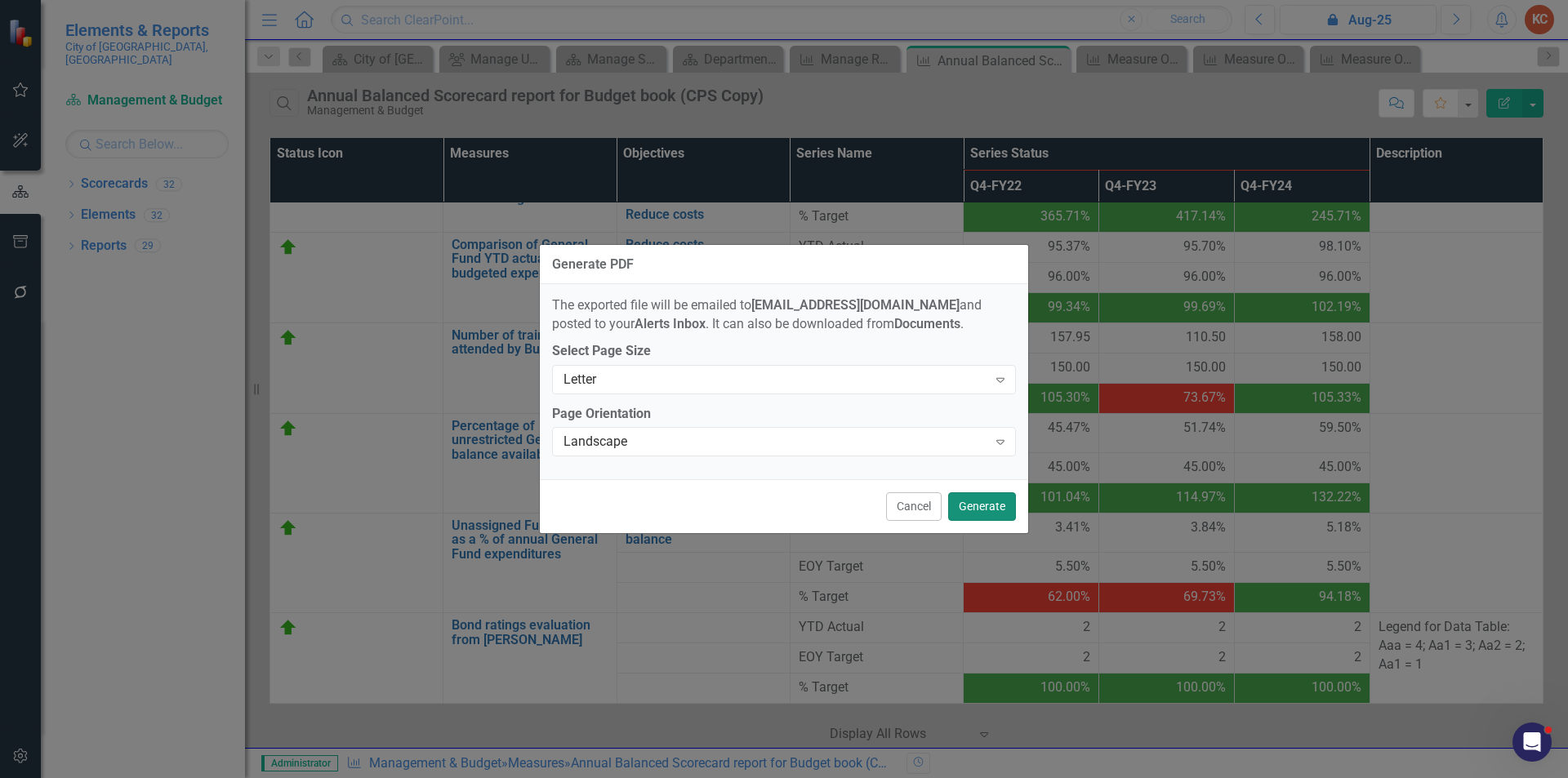
click at [968, 504] on button "Generate" at bounding box center [982, 507] width 68 height 29
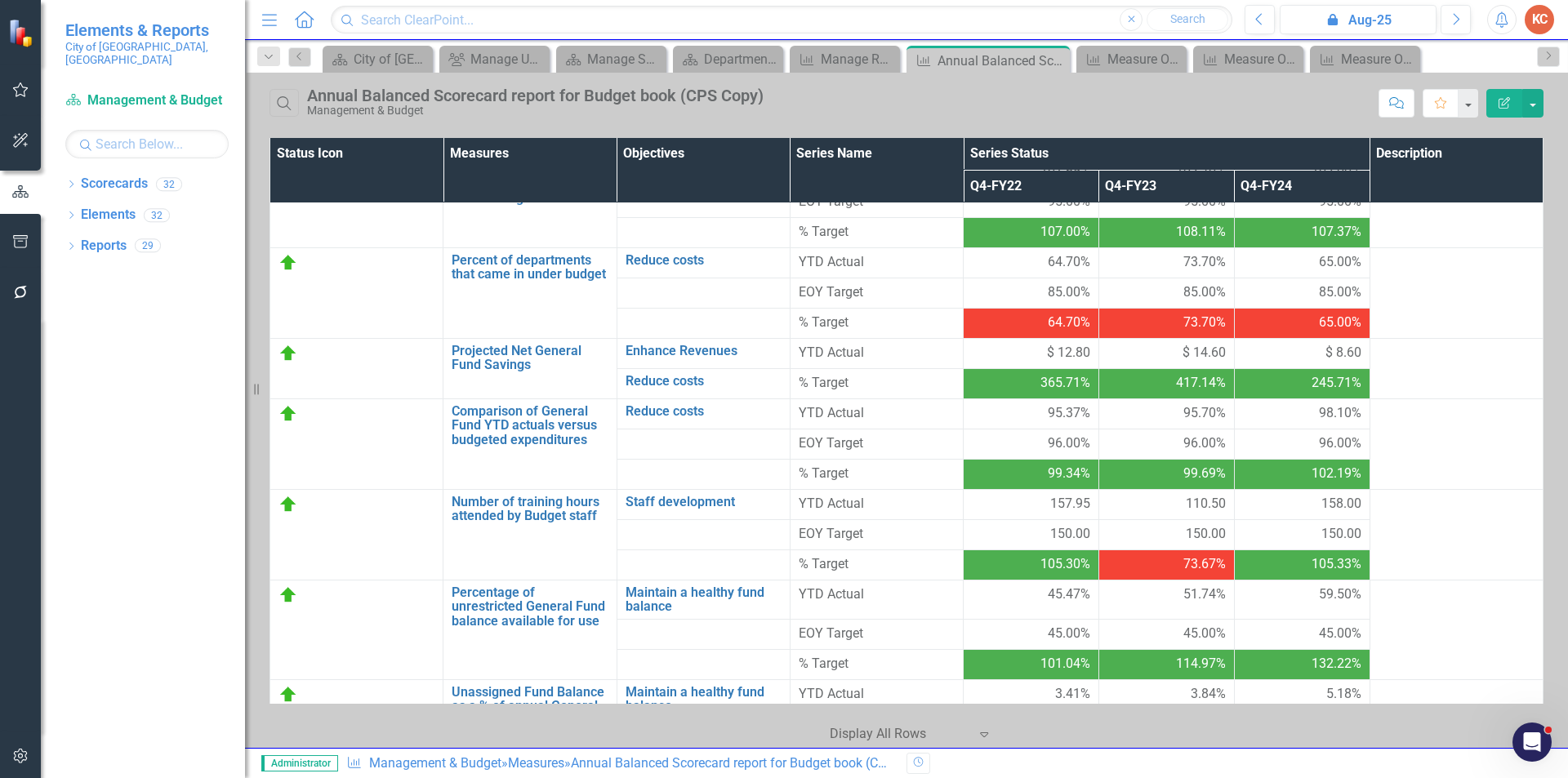
scroll to position [879, 0]
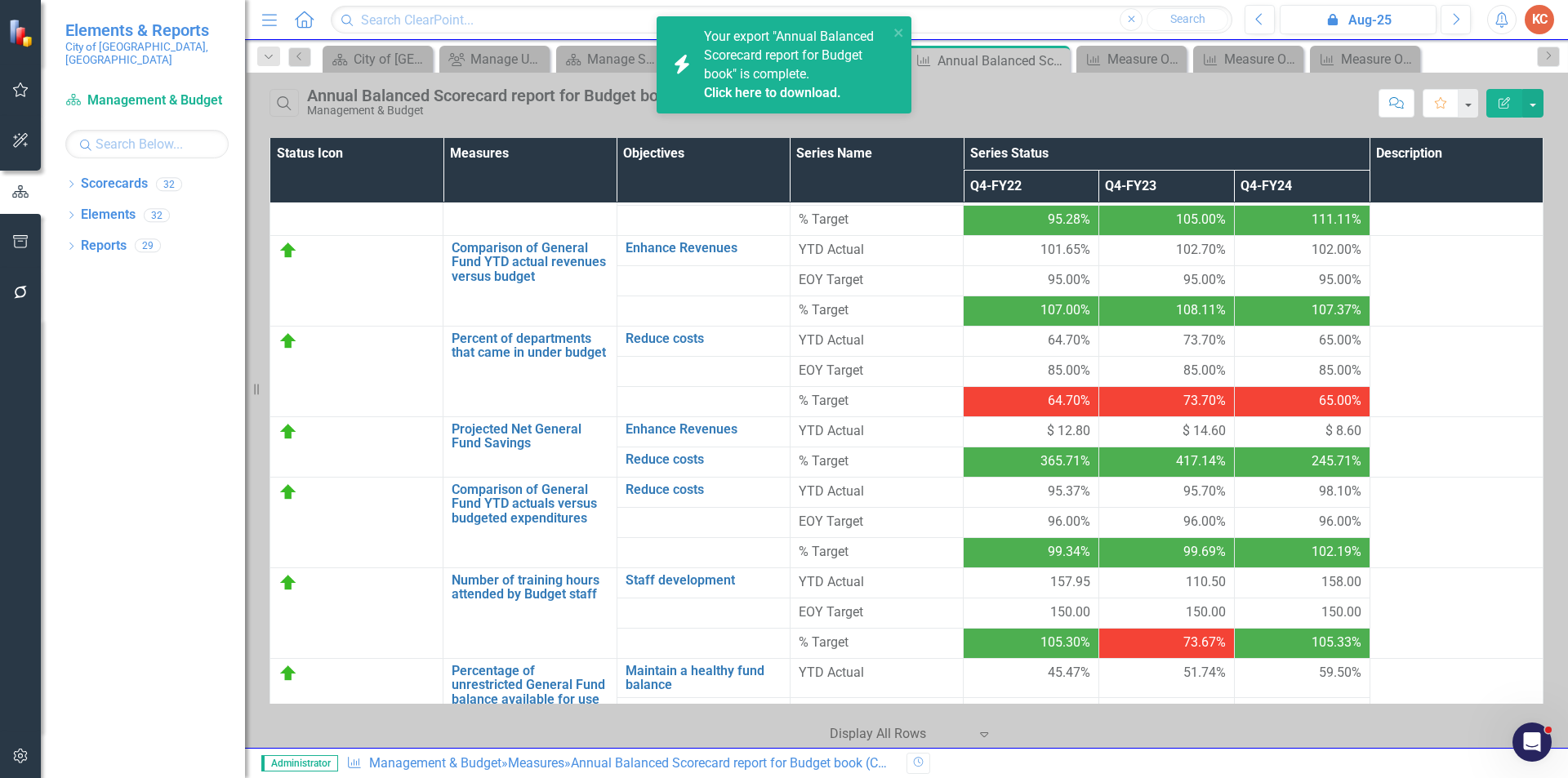
click at [769, 91] on link "Click here to download." at bounding box center [772, 92] width 137 height 15
